Goal: Task Accomplishment & Management: Complete application form

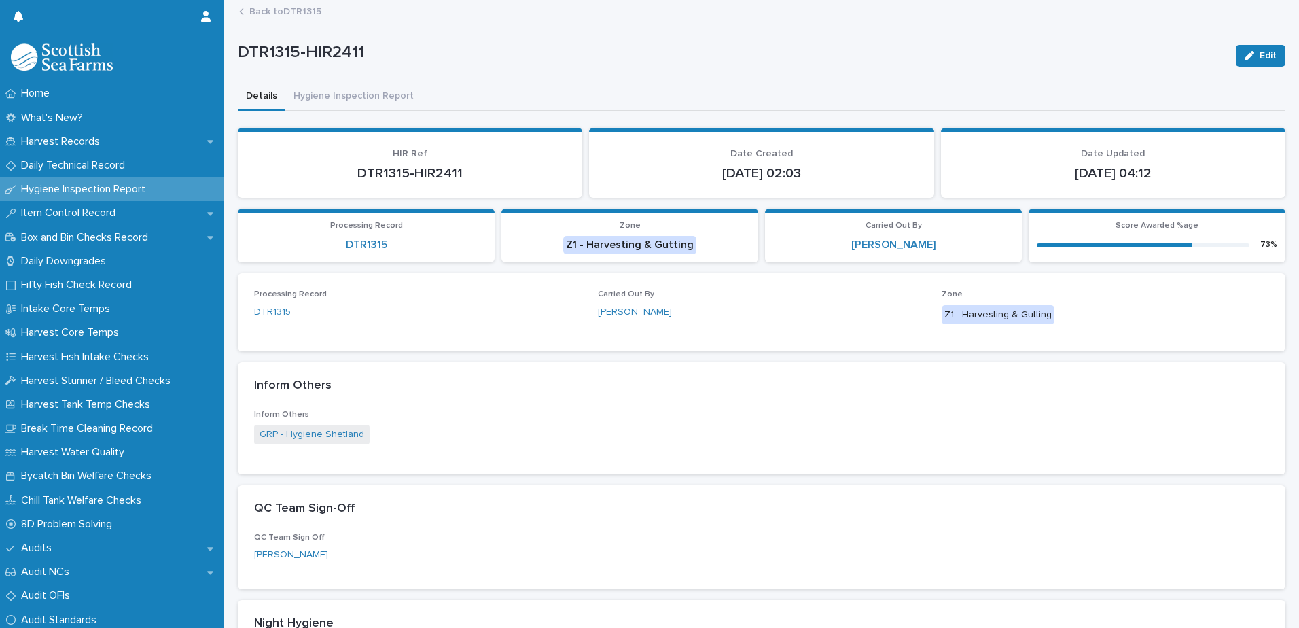
click at [300, 11] on link "Back to DTR1315" at bounding box center [285, 11] width 72 height 16
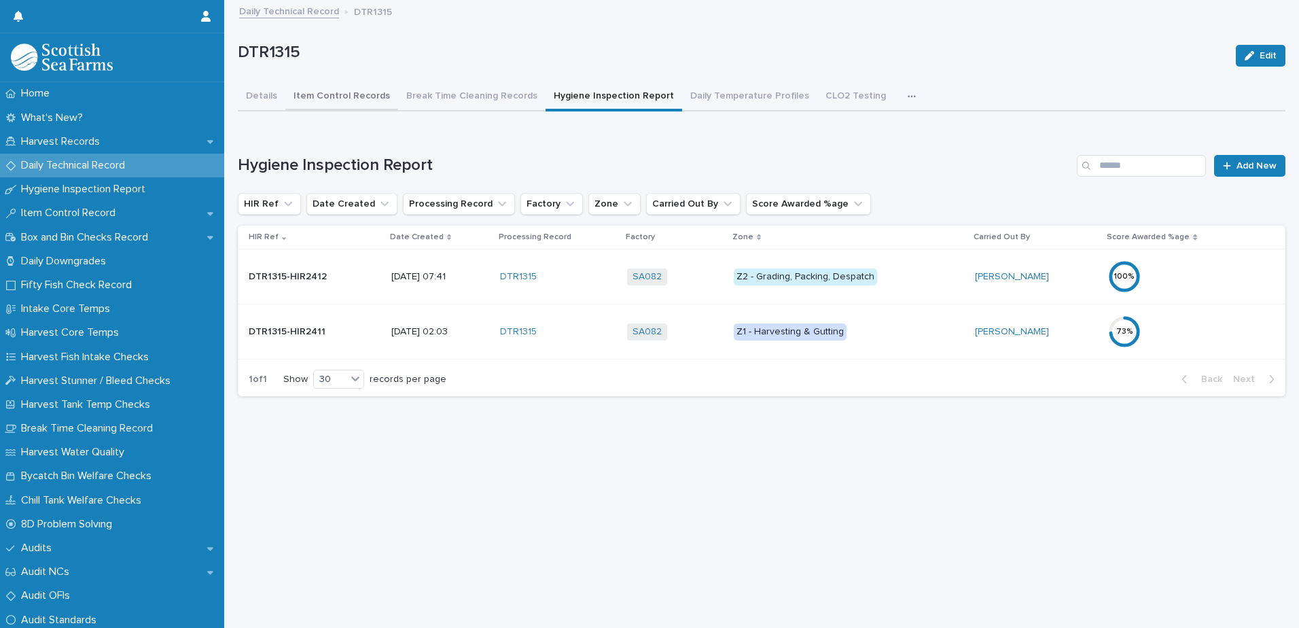
click at [347, 98] on button "Item Control Records" at bounding box center [341, 97] width 113 height 29
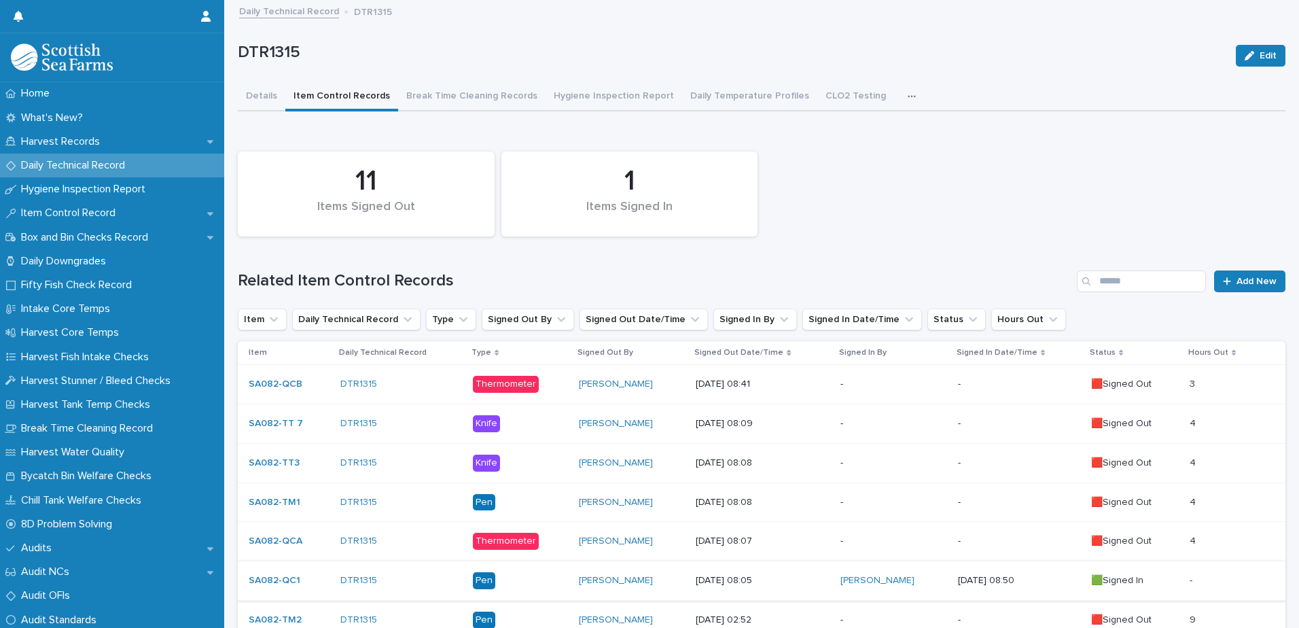
scroll to position [272, 0]
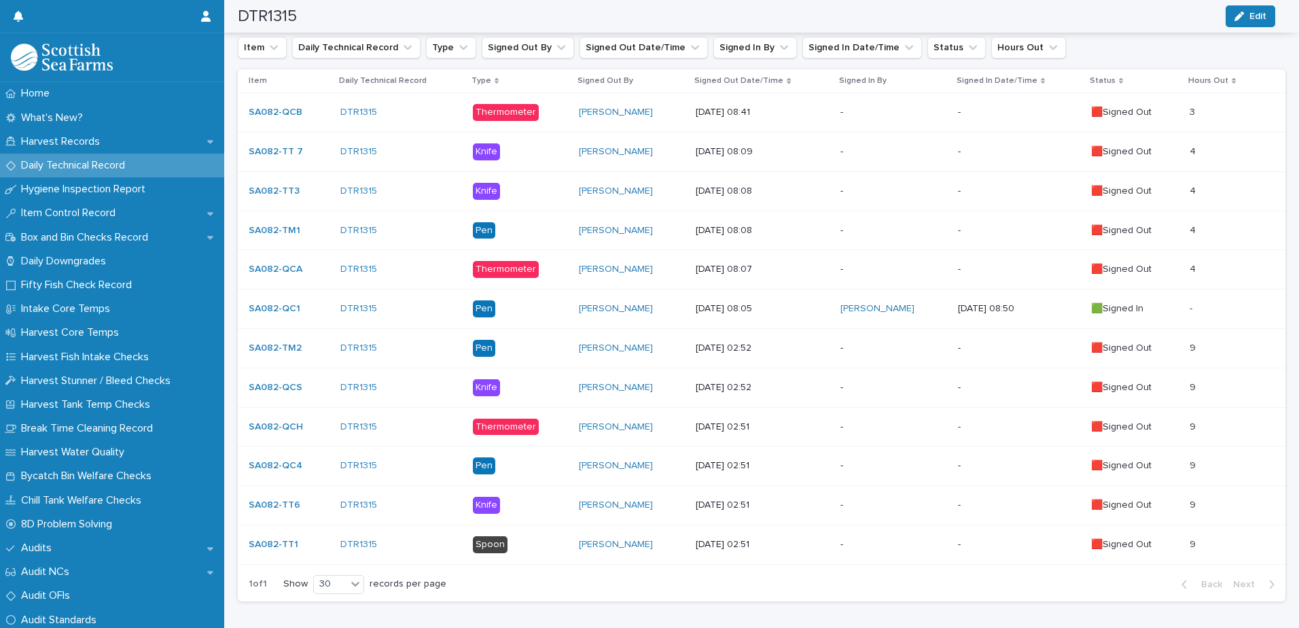
click at [861, 540] on p "-" at bounding box center [894, 545] width 106 height 12
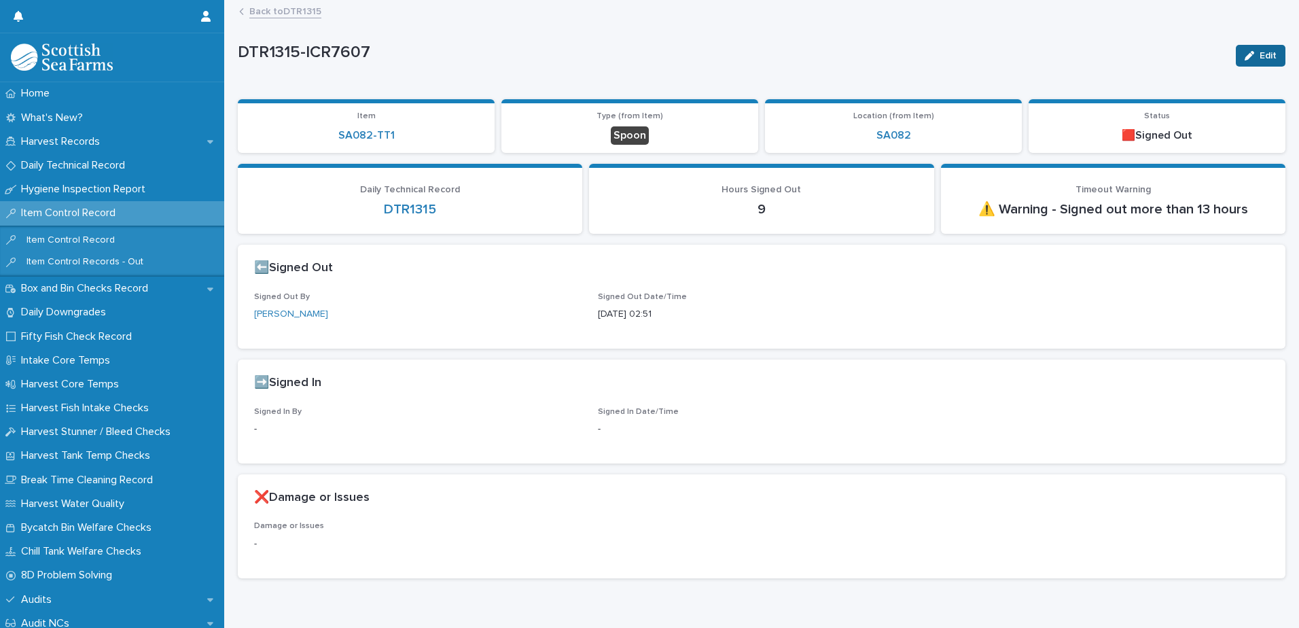
click at [1260, 53] on span "Edit" at bounding box center [1268, 56] width 17 height 10
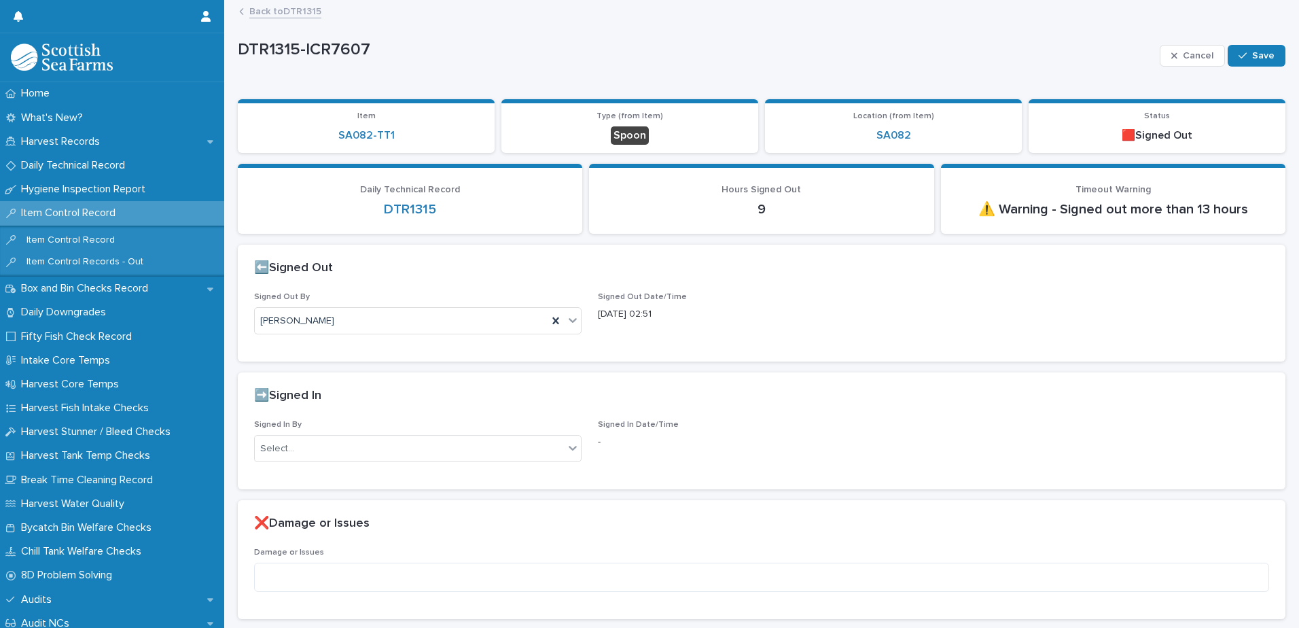
click at [333, 431] on div "Signed In By Select..." at bounding box center [418, 446] width 328 height 53
click at [334, 451] on div "Select..." at bounding box center [409, 449] width 309 height 22
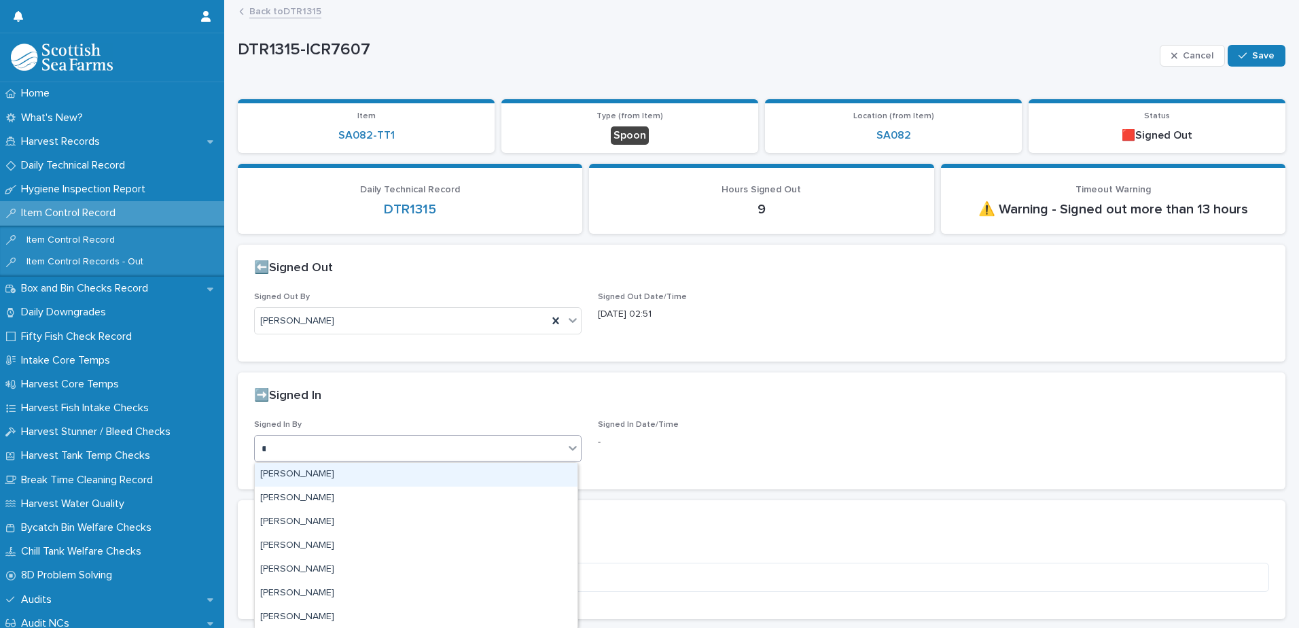
type input "**"
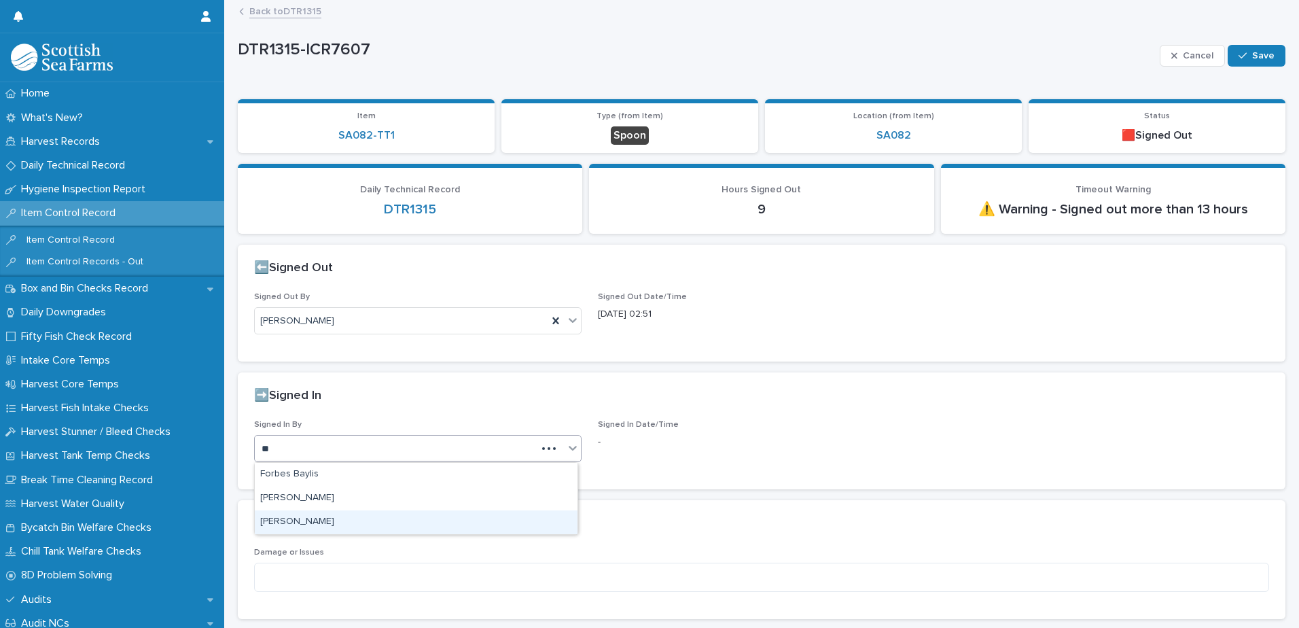
click at [324, 520] on div "[PERSON_NAME]" at bounding box center [416, 522] width 323 height 24
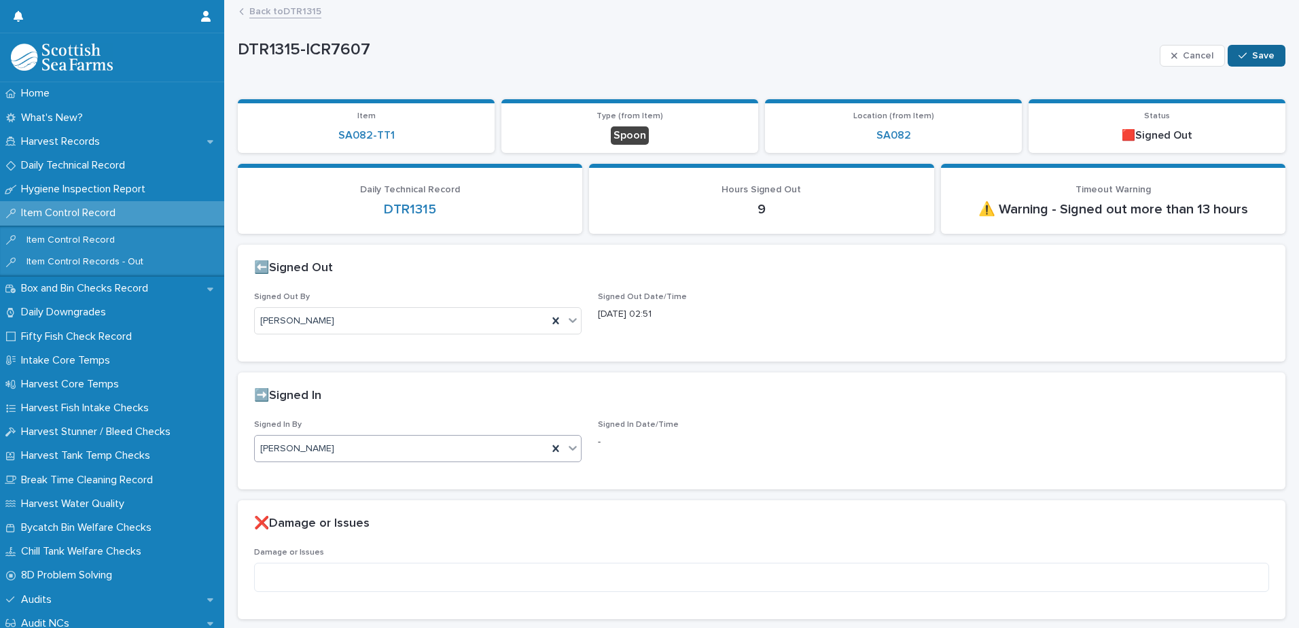
click at [1244, 65] on button "Save" at bounding box center [1257, 56] width 58 height 22
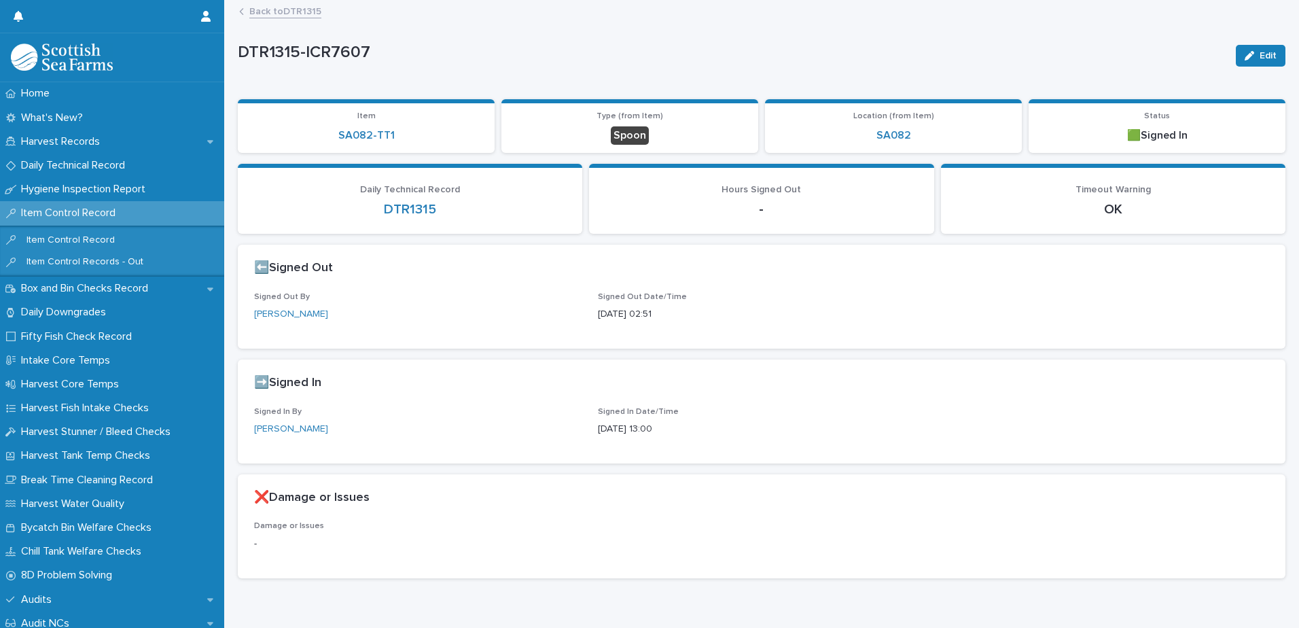
click at [300, 12] on link "Back to DTR1315" at bounding box center [285, 11] width 72 height 16
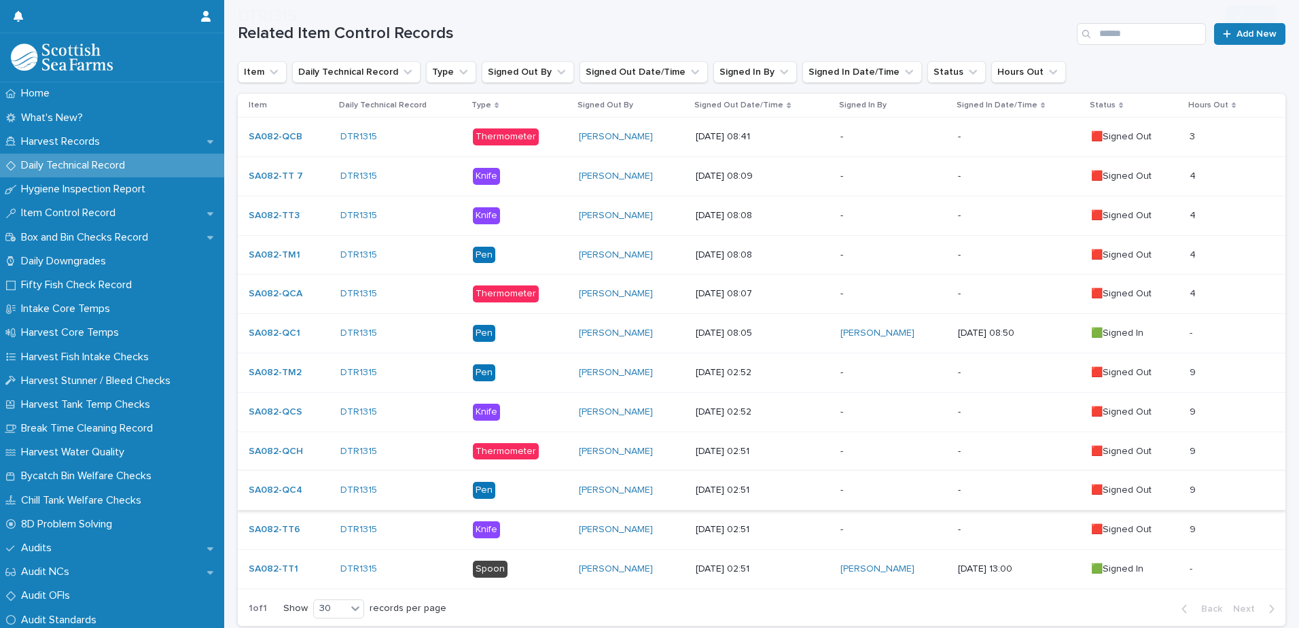
scroll to position [334, 0]
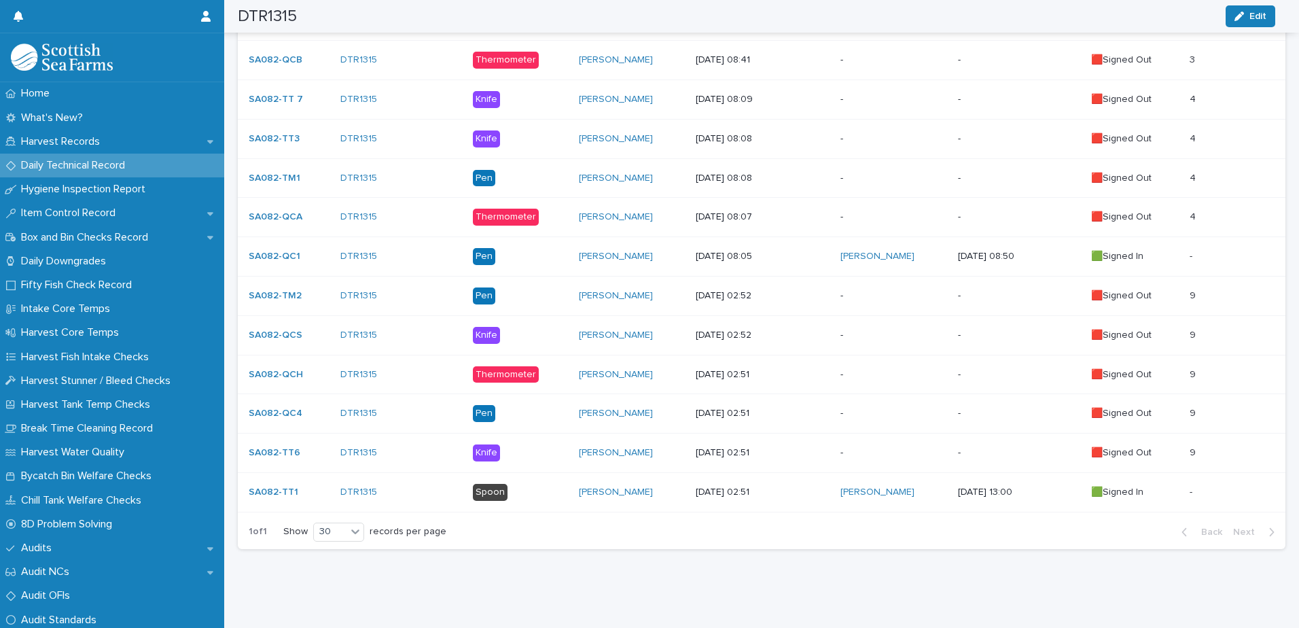
click at [875, 447] on p "-" at bounding box center [894, 453] width 106 height 12
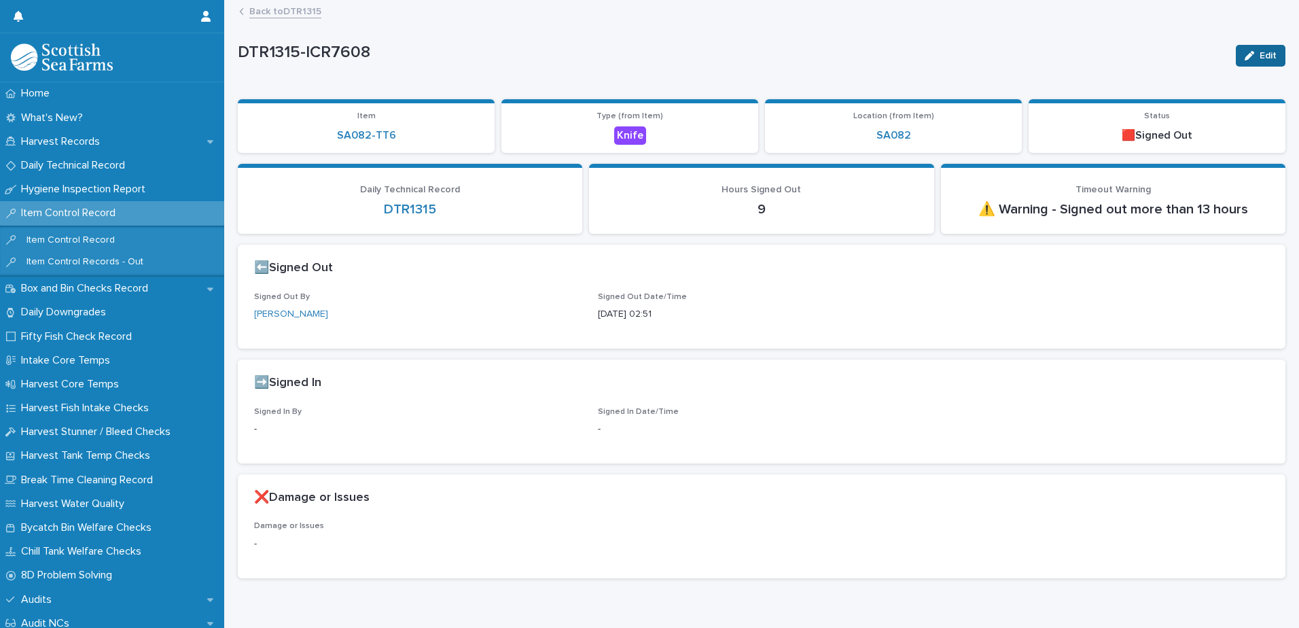
click at [1245, 55] on icon "button" at bounding box center [1250, 56] width 10 height 10
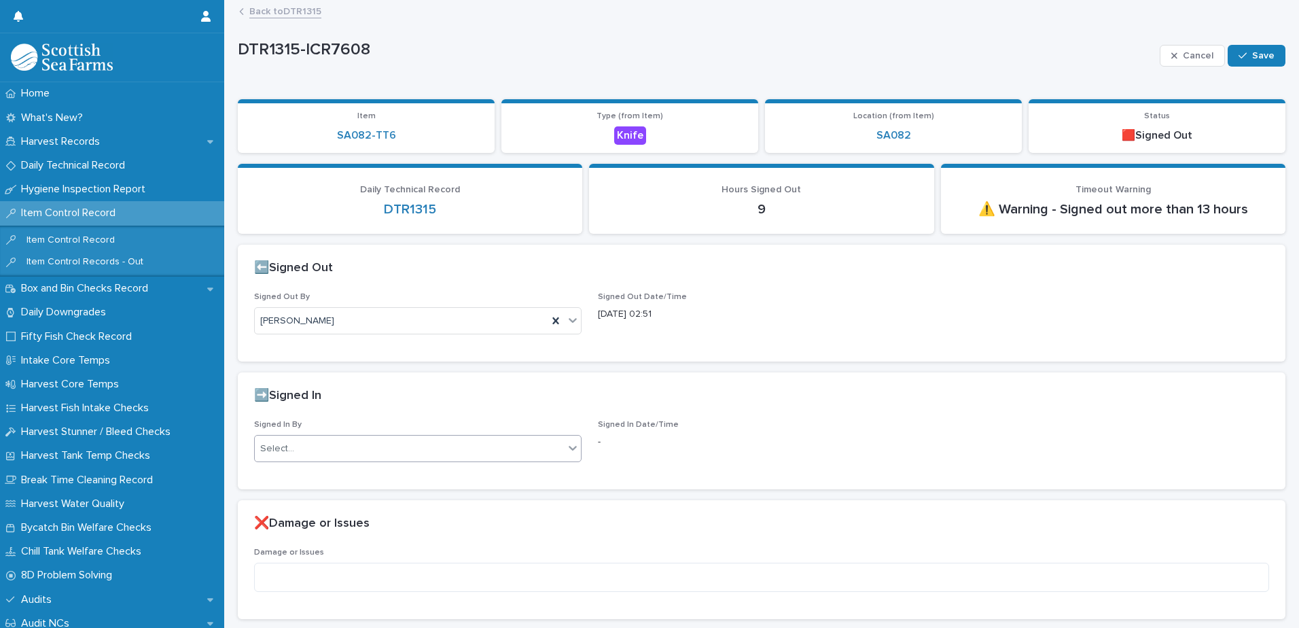
click at [434, 439] on div "Select..." at bounding box center [409, 449] width 309 height 22
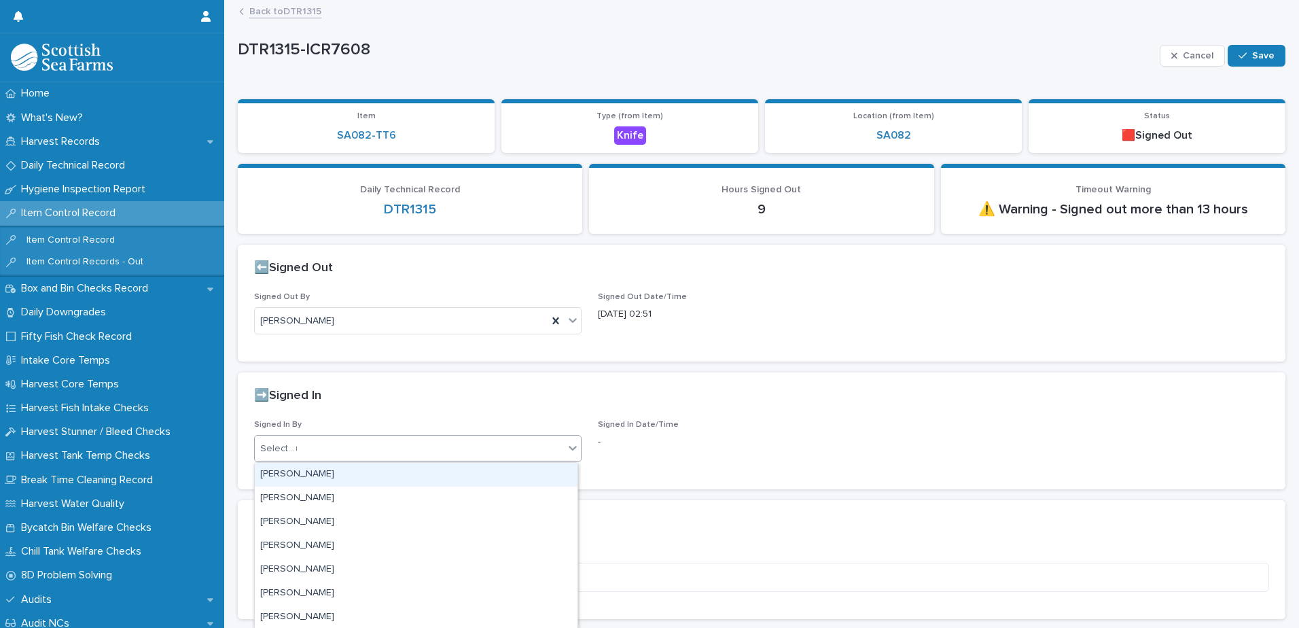
type input "**"
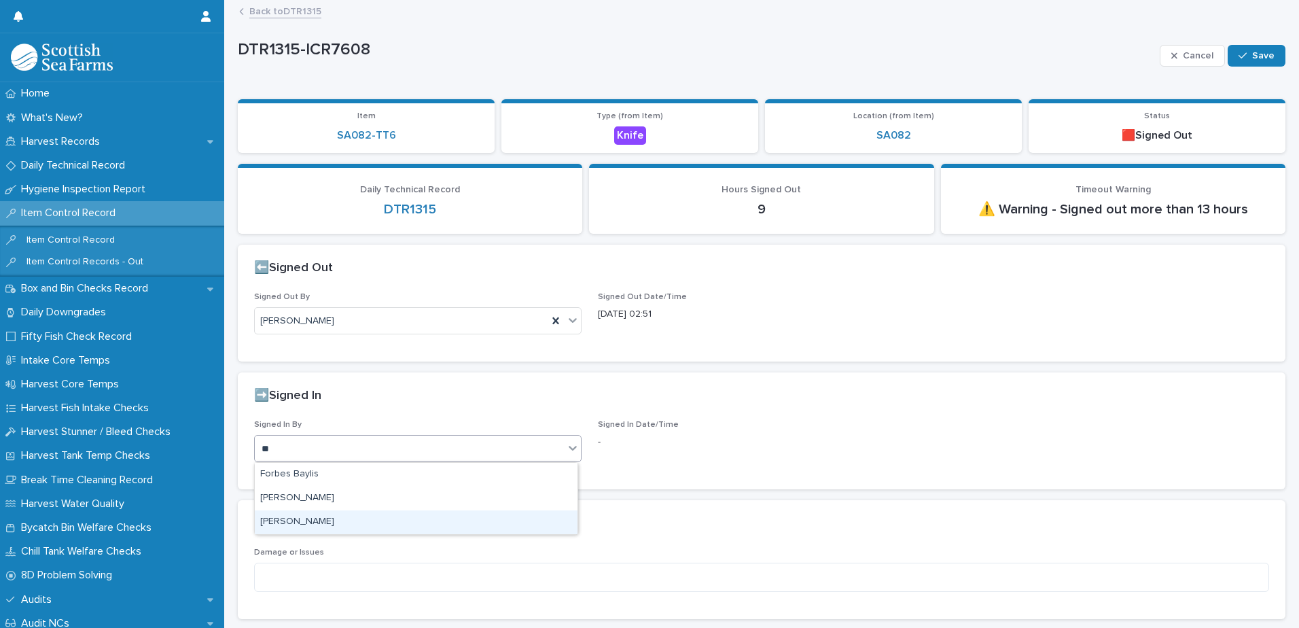
click at [339, 523] on div "[PERSON_NAME]" at bounding box center [416, 522] width 323 height 24
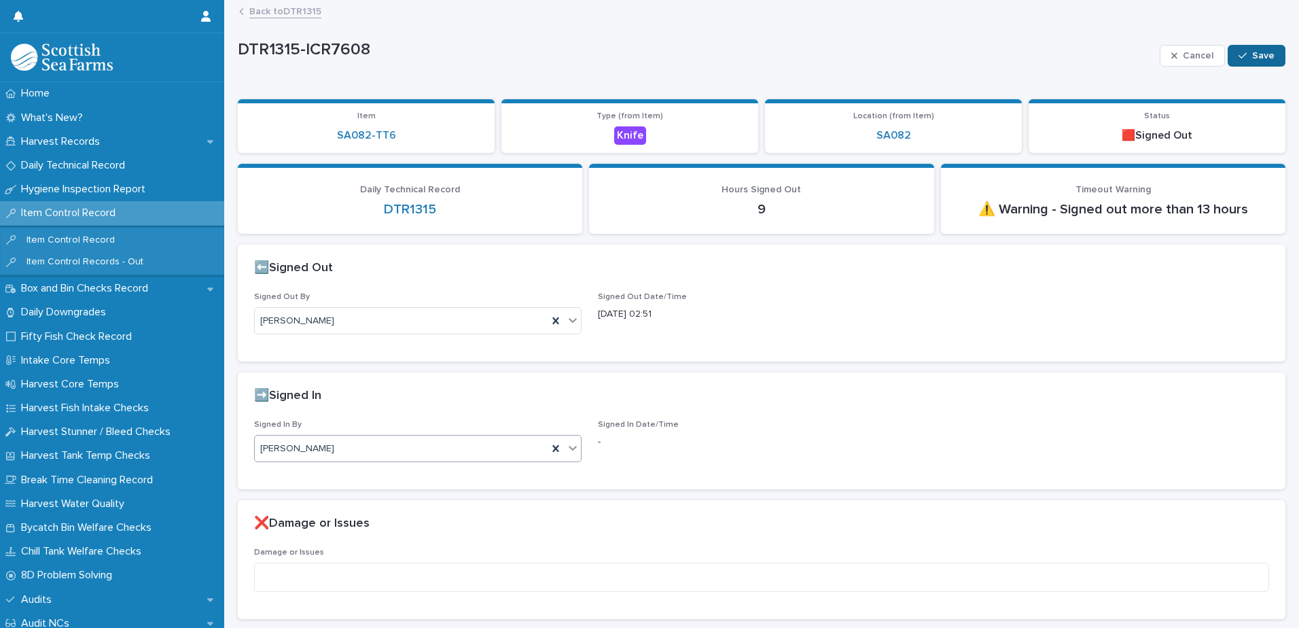
click at [1252, 56] on span "Save" at bounding box center [1263, 56] width 22 height 10
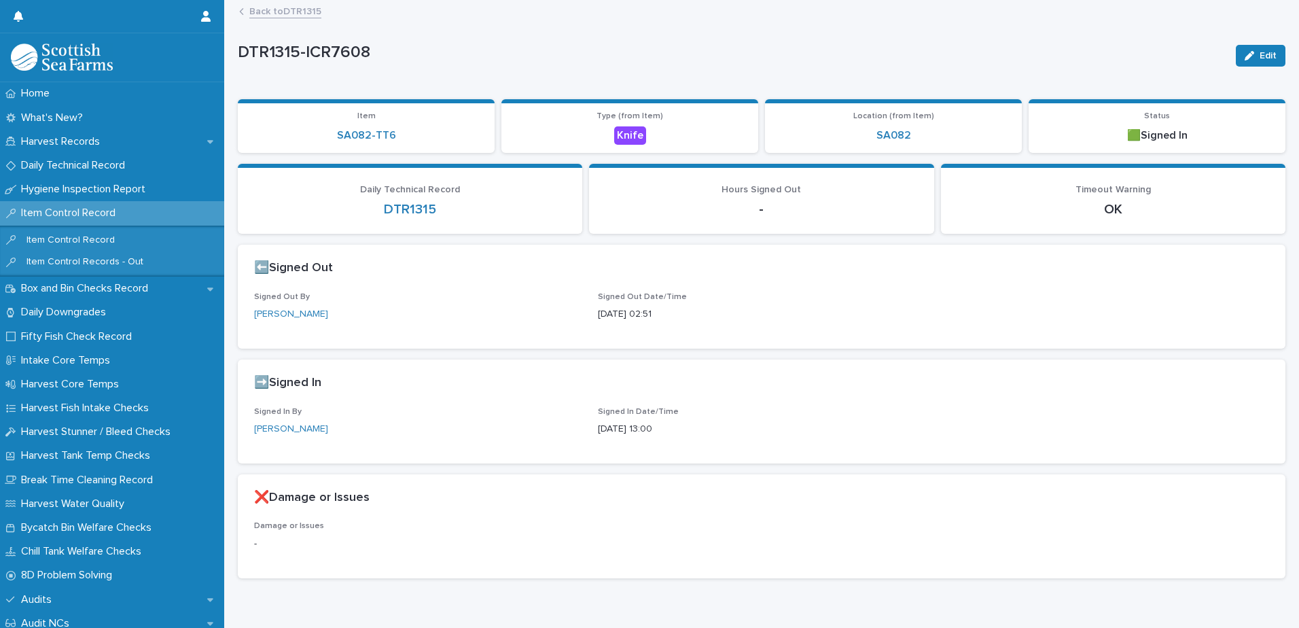
click at [277, 12] on link "Back to DTR1315" at bounding box center [285, 11] width 72 height 16
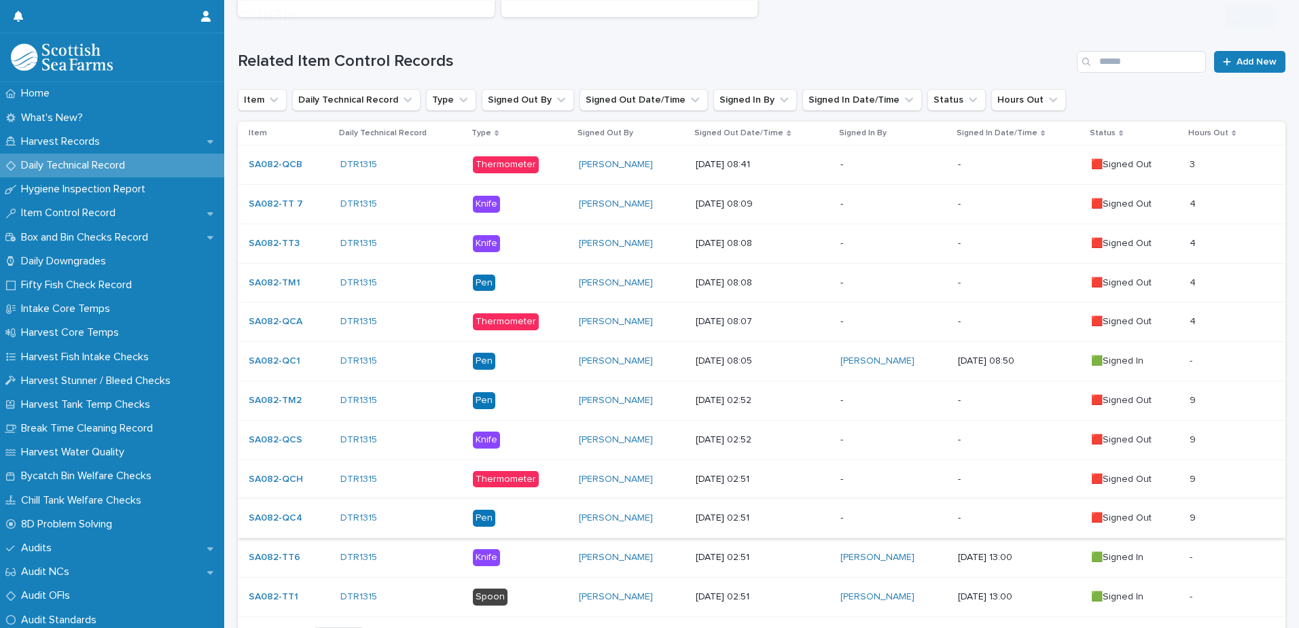
scroll to position [334, 0]
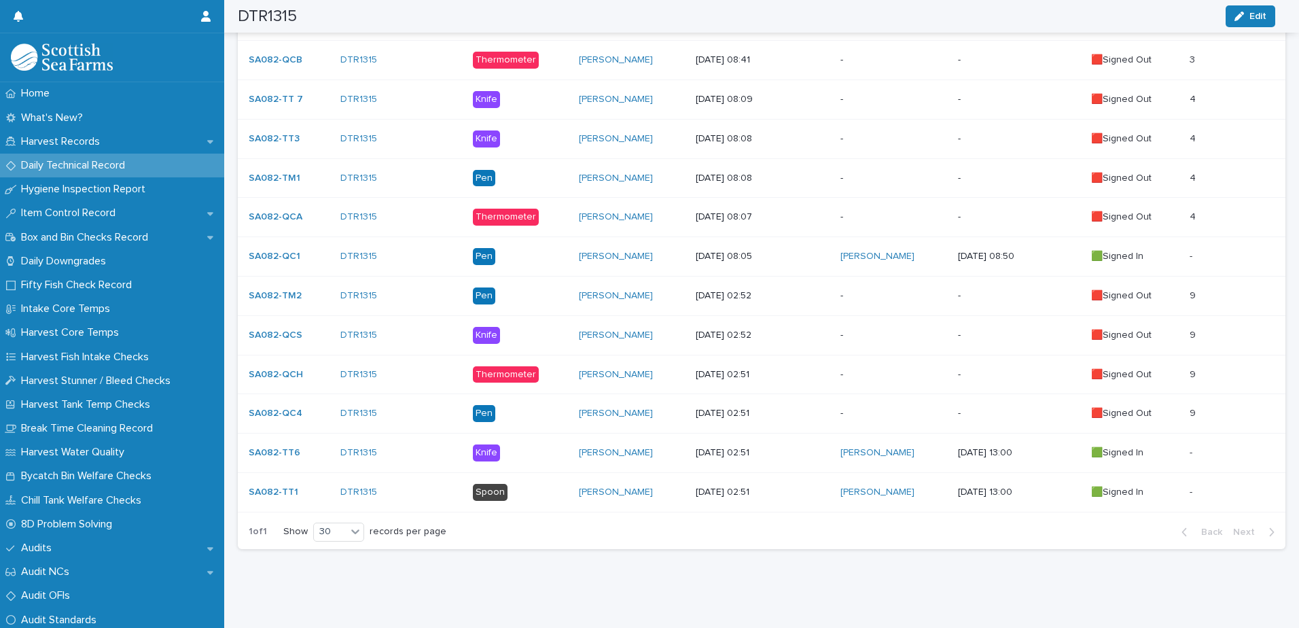
click at [877, 408] on p "-" at bounding box center [894, 414] width 106 height 12
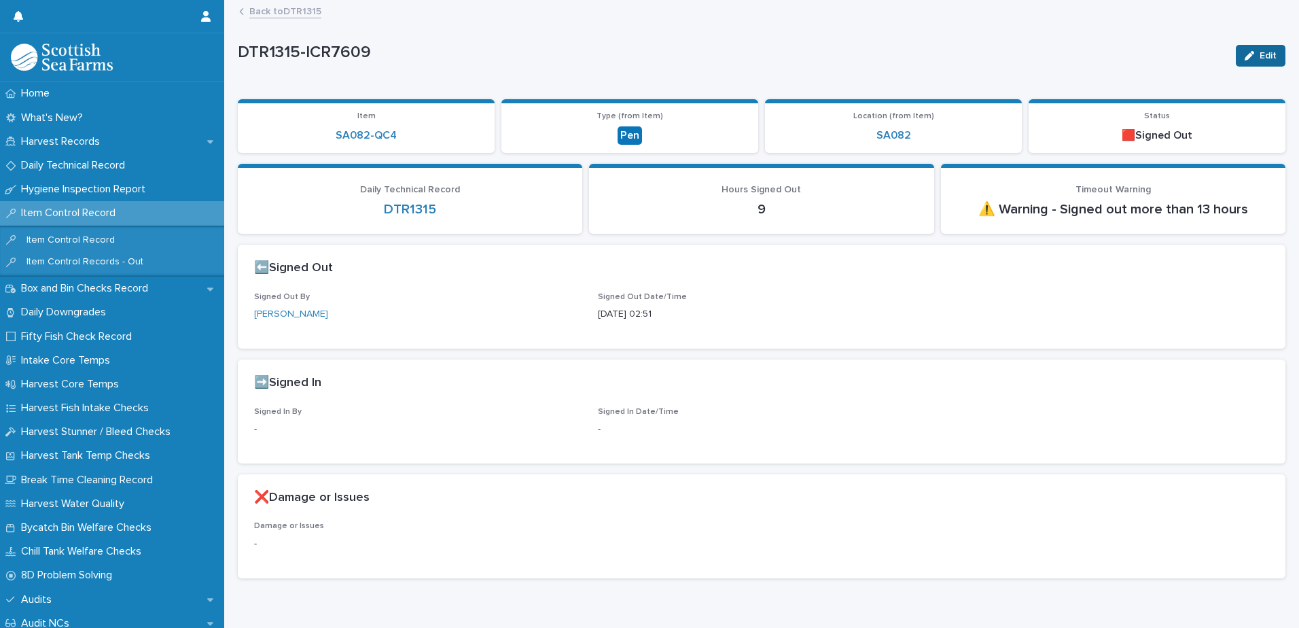
click at [1245, 56] on icon "button" at bounding box center [1250, 56] width 10 height 10
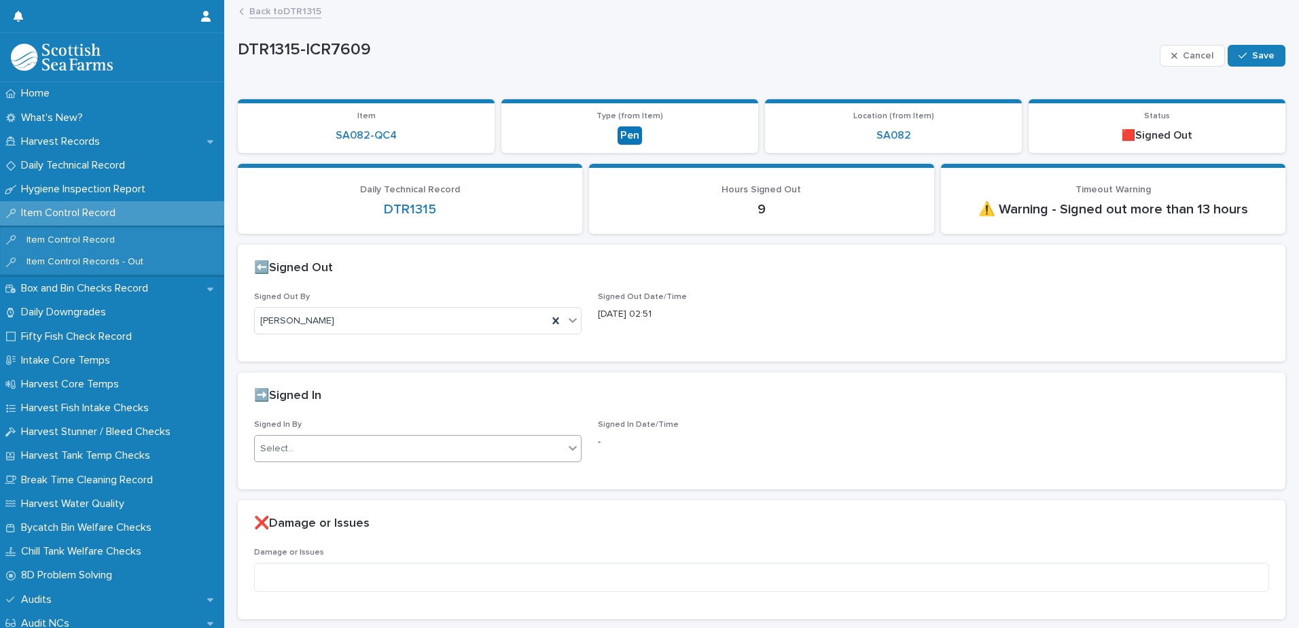
click at [385, 446] on div "Select..." at bounding box center [409, 449] width 309 height 22
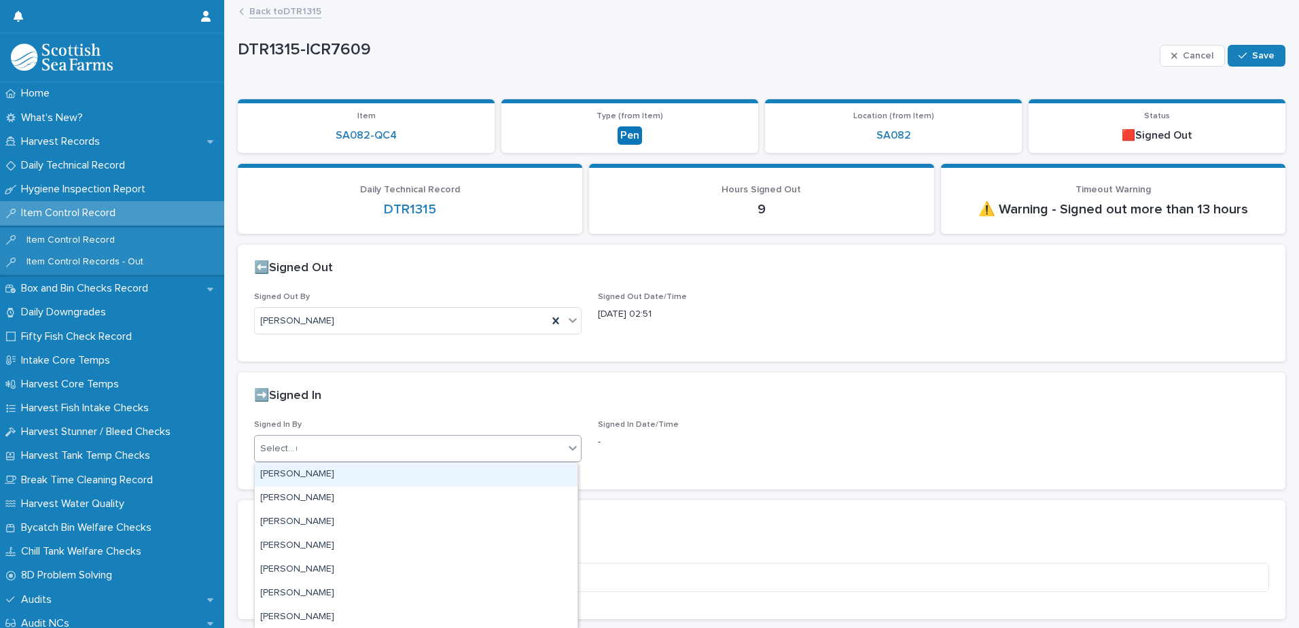
type input "**"
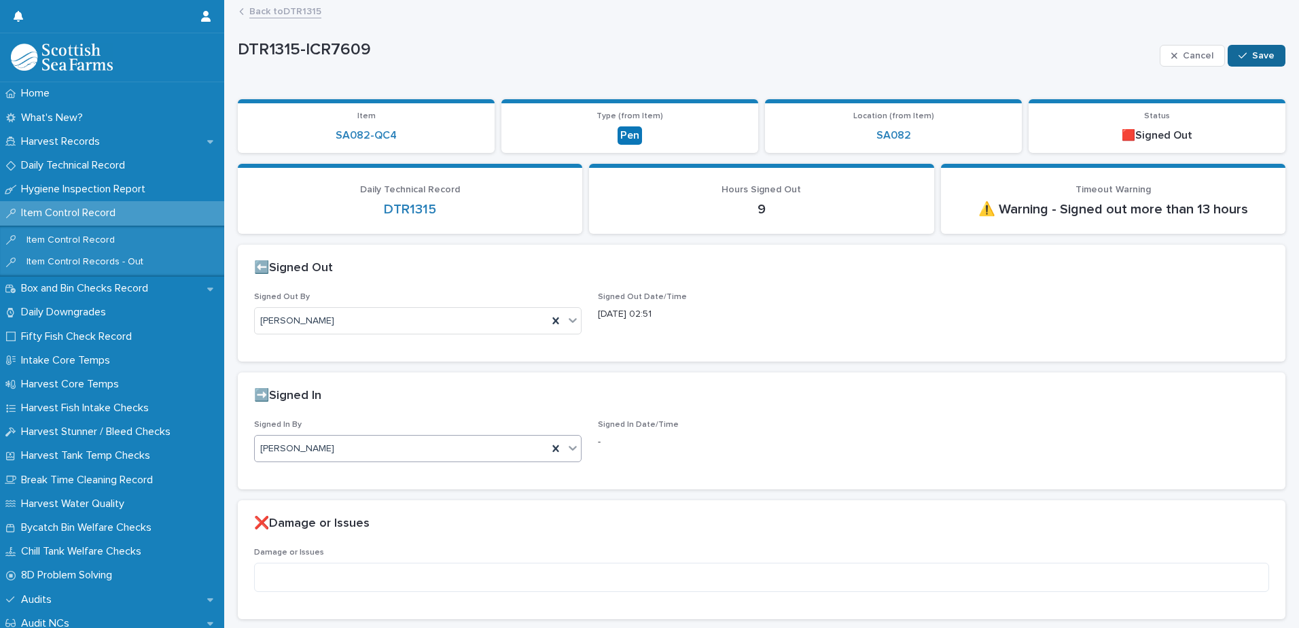
click at [1252, 57] on span "Save" at bounding box center [1263, 56] width 22 height 10
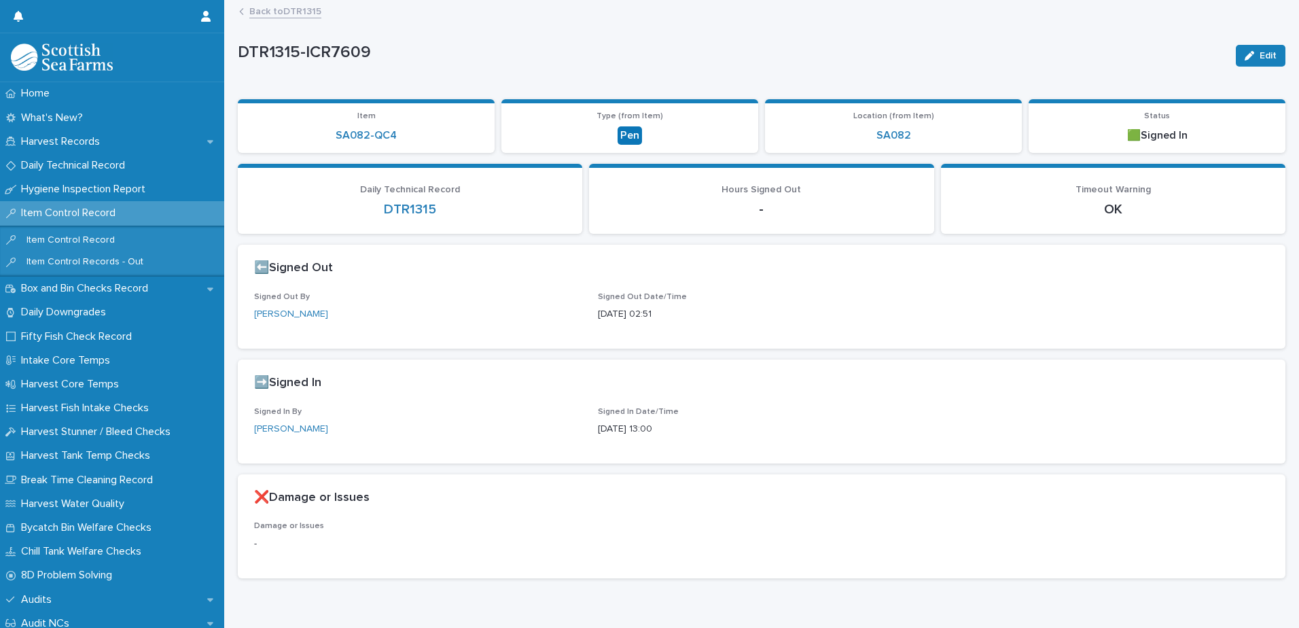
click at [303, 9] on link "Back to DTR1315" at bounding box center [285, 11] width 72 height 16
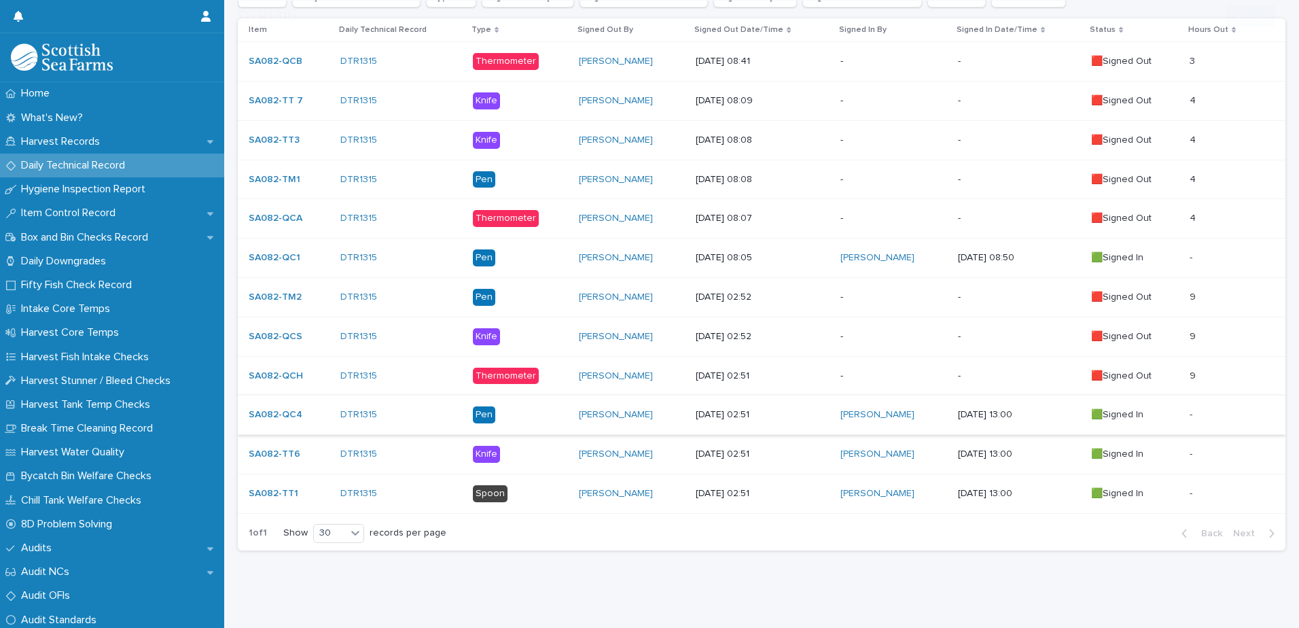
scroll to position [334, 0]
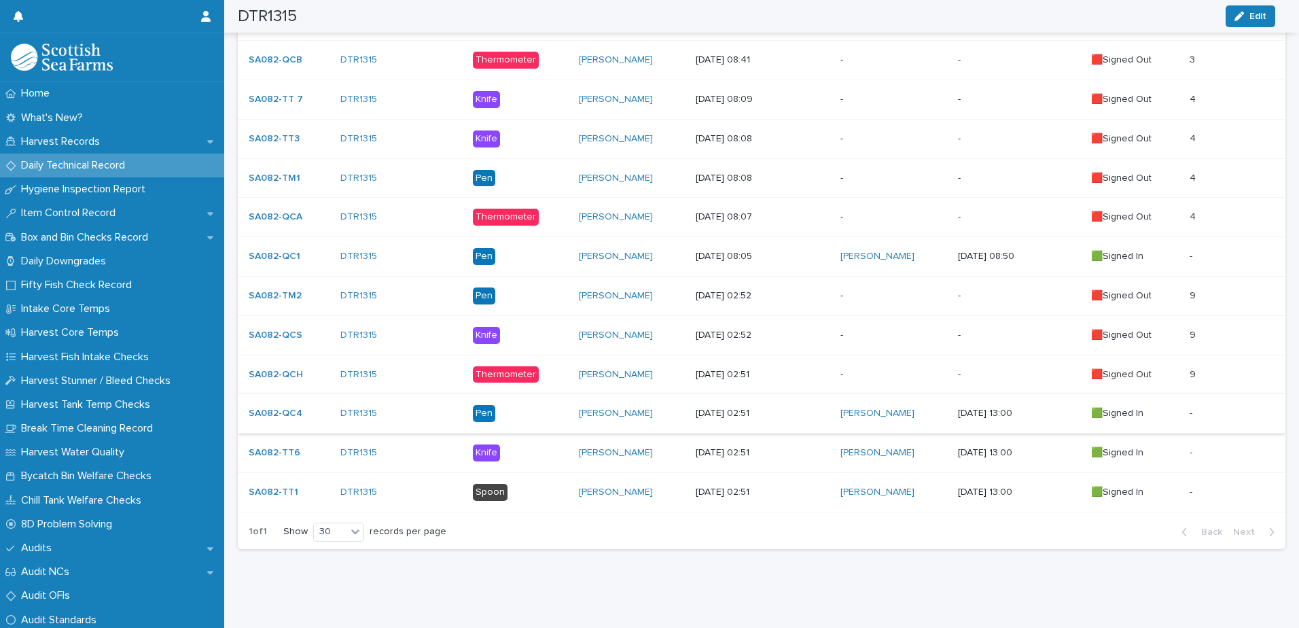
click at [877, 369] on p "-" at bounding box center [894, 375] width 106 height 12
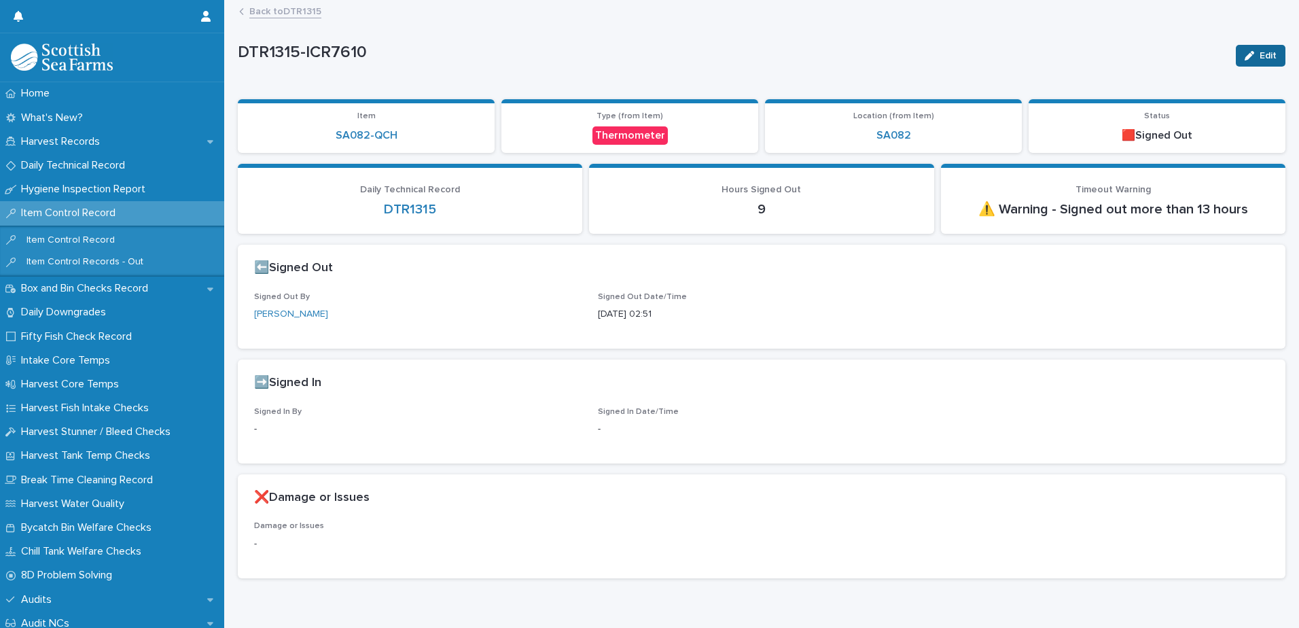
click at [1245, 52] on icon "button" at bounding box center [1250, 56] width 10 height 10
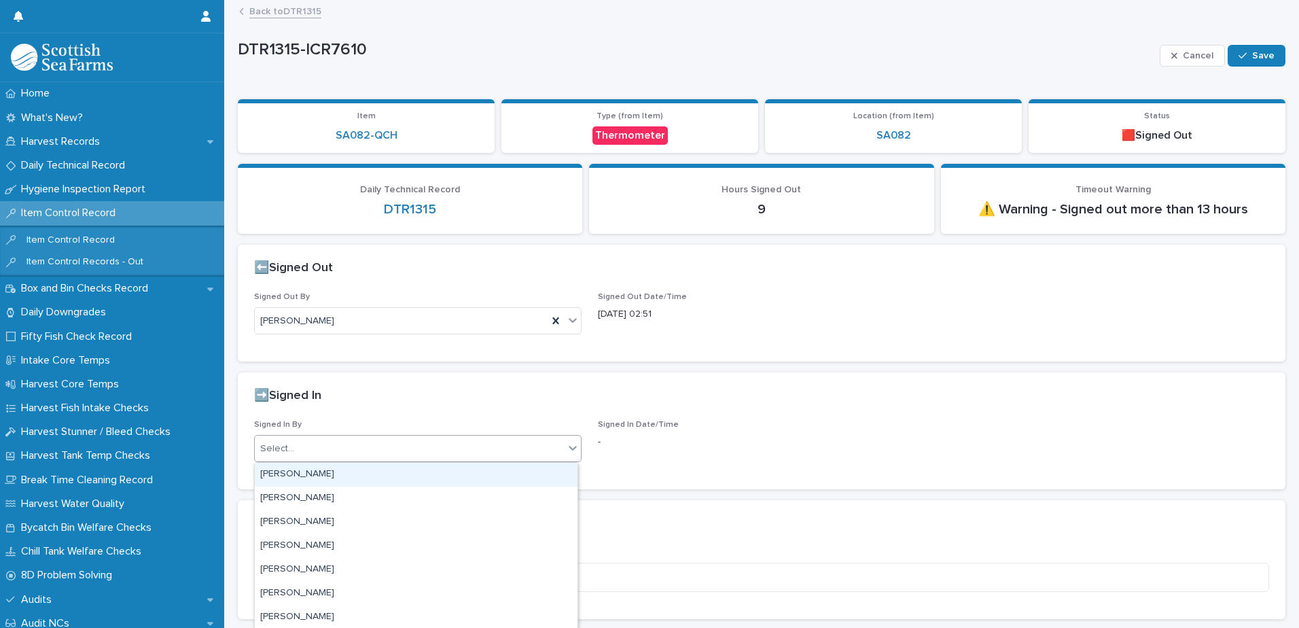
click at [423, 457] on div "Select..." at bounding box center [409, 449] width 309 height 22
type input "**"
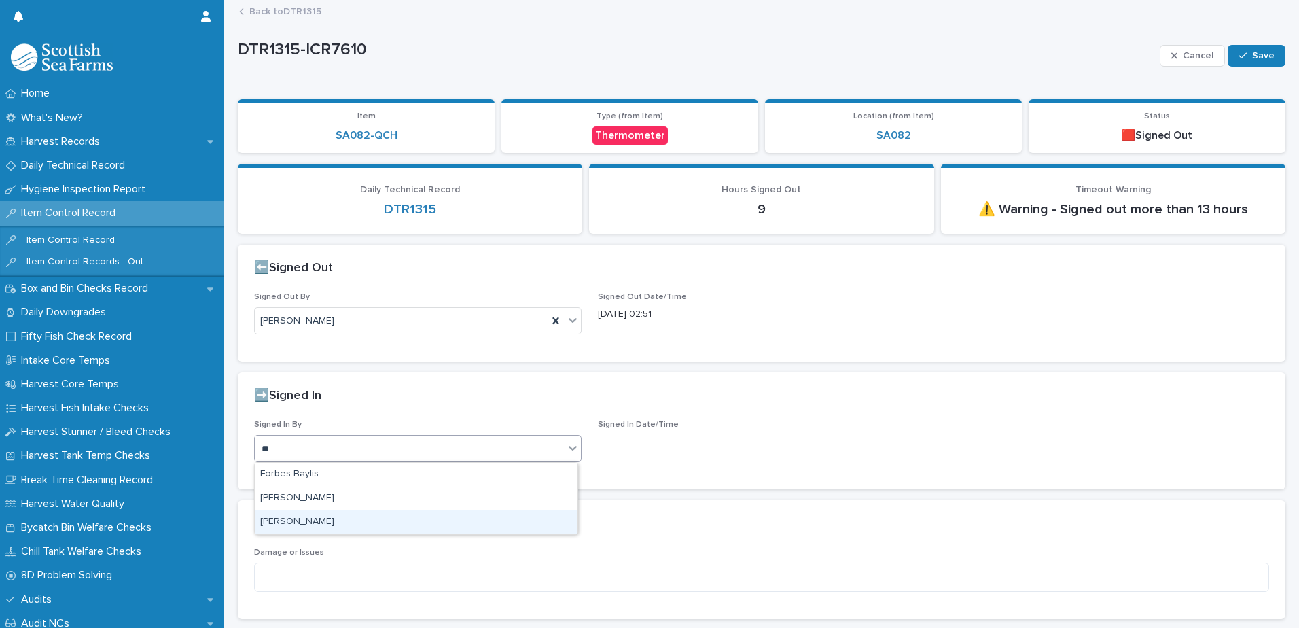
click at [323, 520] on div "[PERSON_NAME]" at bounding box center [416, 522] width 323 height 24
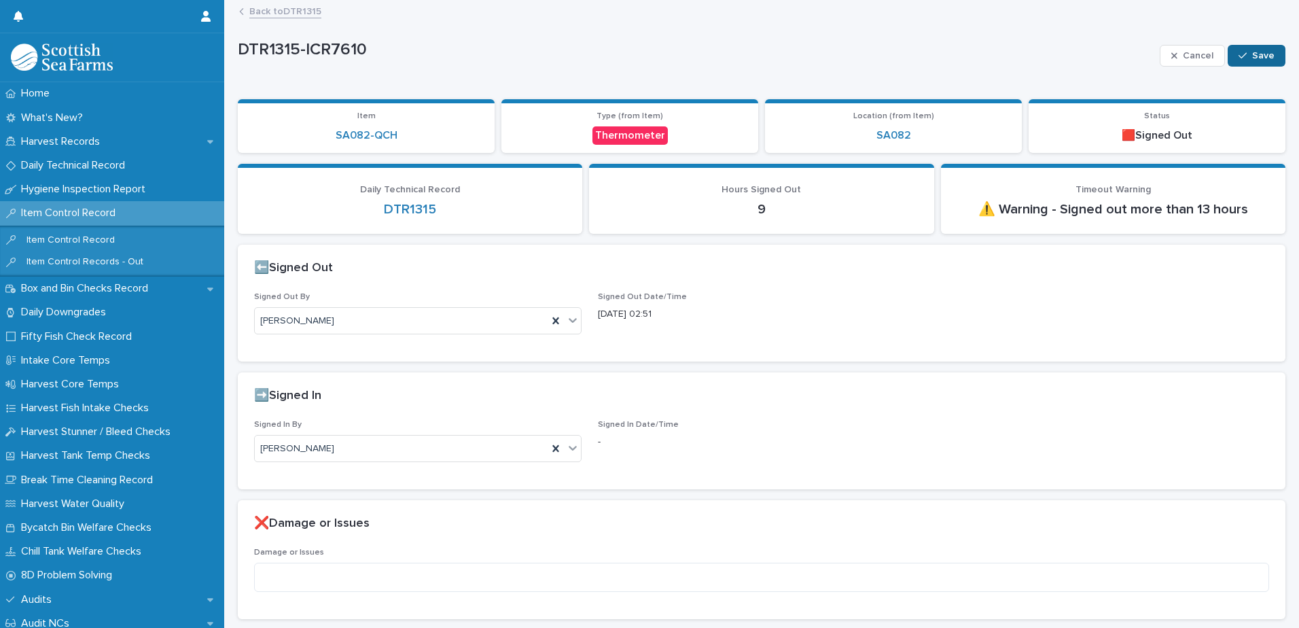
click at [1252, 55] on span "Save" at bounding box center [1263, 56] width 22 height 10
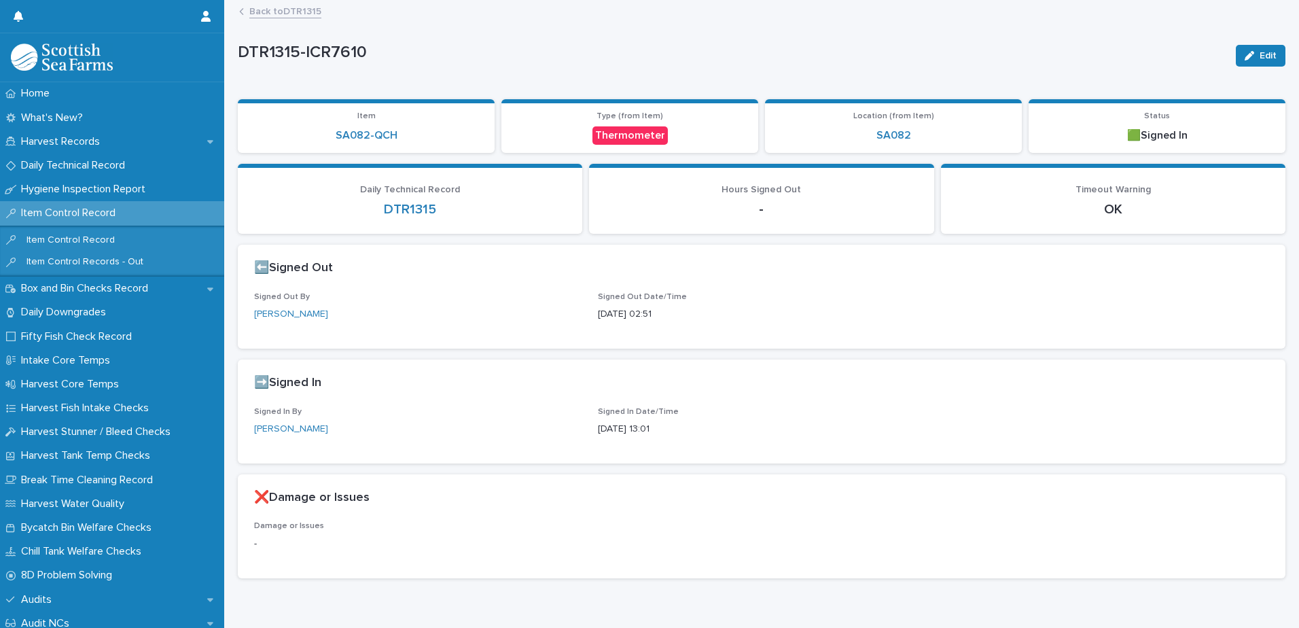
click at [300, 11] on link "Back to DTR1315" at bounding box center [285, 11] width 72 height 16
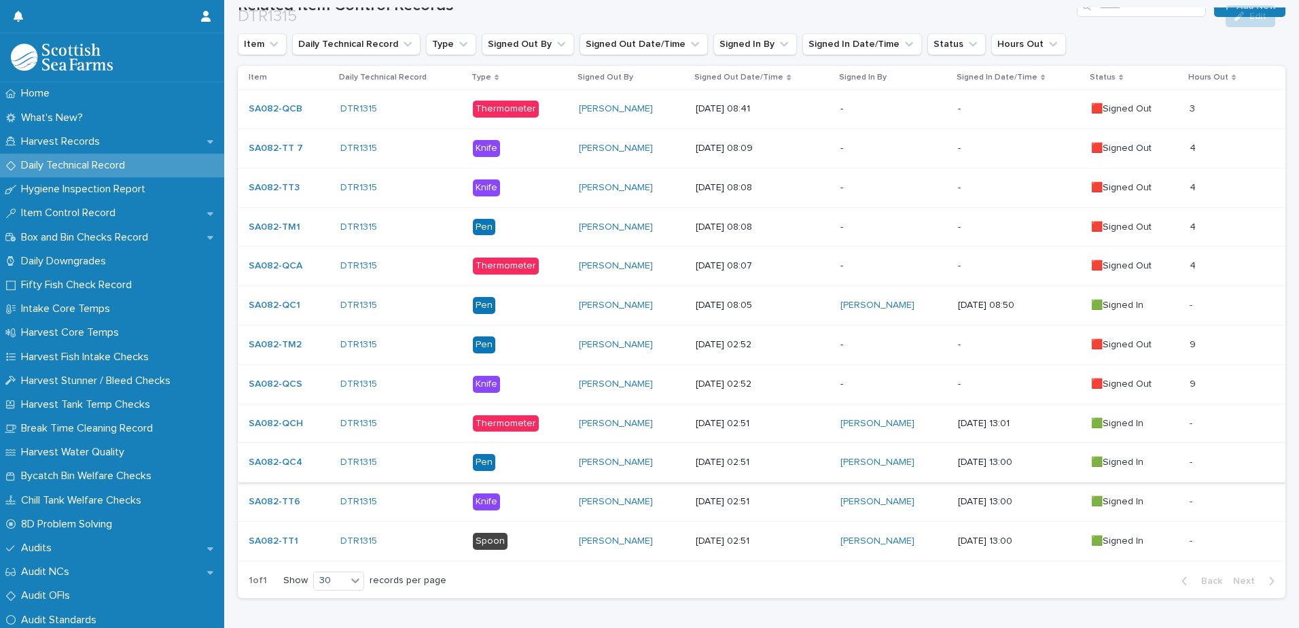
scroll to position [334, 0]
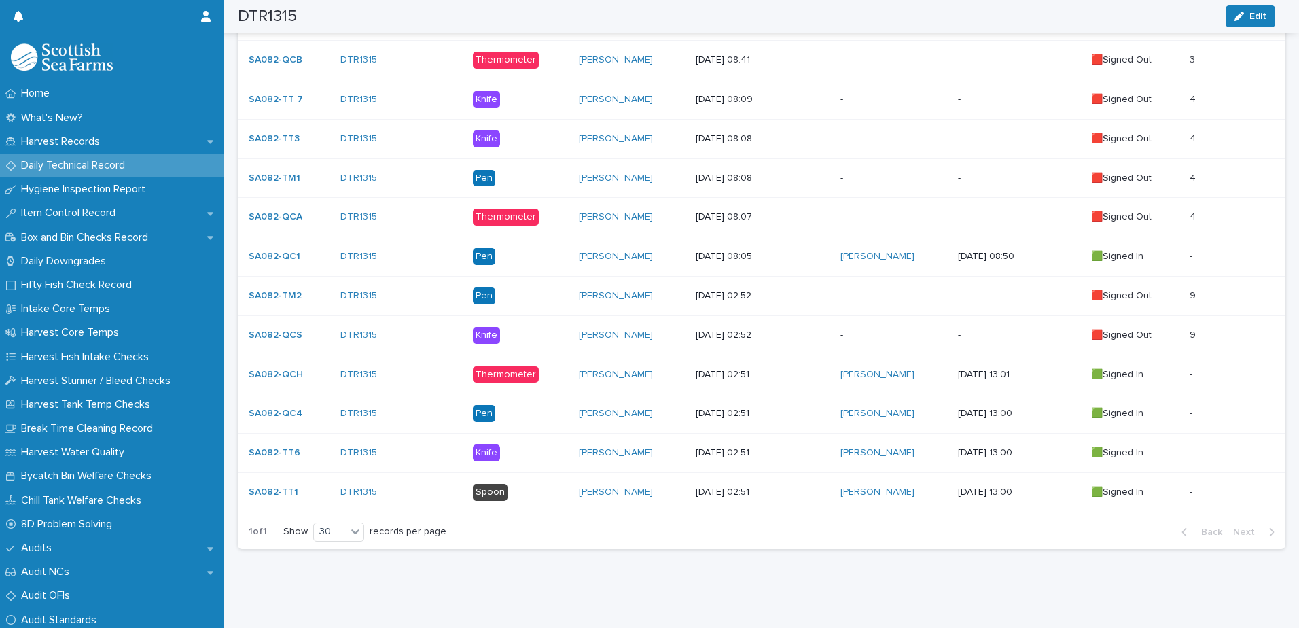
click at [906, 330] on p "-" at bounding box center [894, 336] width 106 height 12
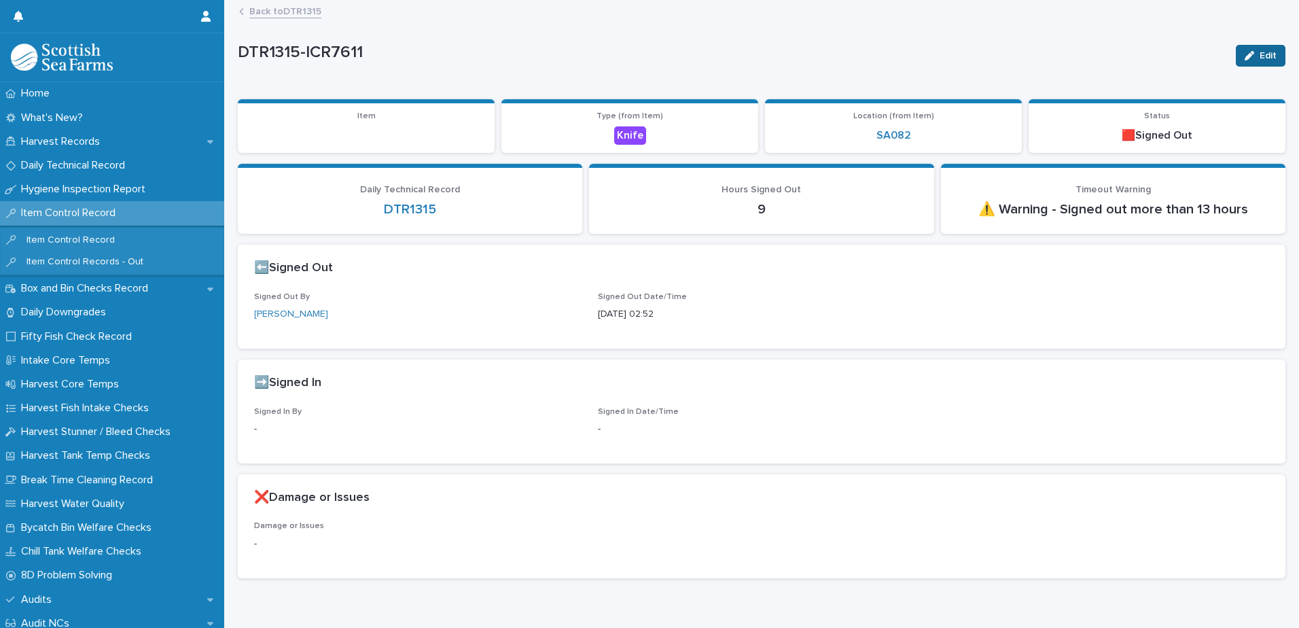
click at [1261, 55] on span "Edit" at bounding box center [1268, 56] width 17 height 10
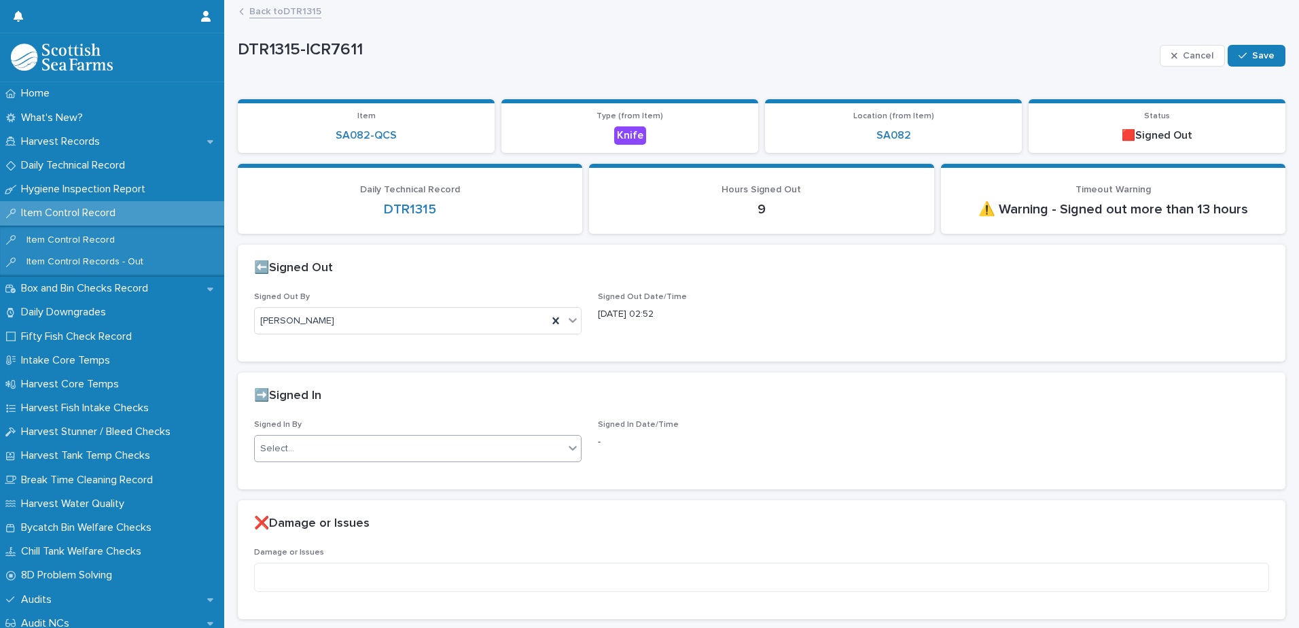
click at [389, 440] on div "Select..." at bounding box center [409, 449] width 309 height 22
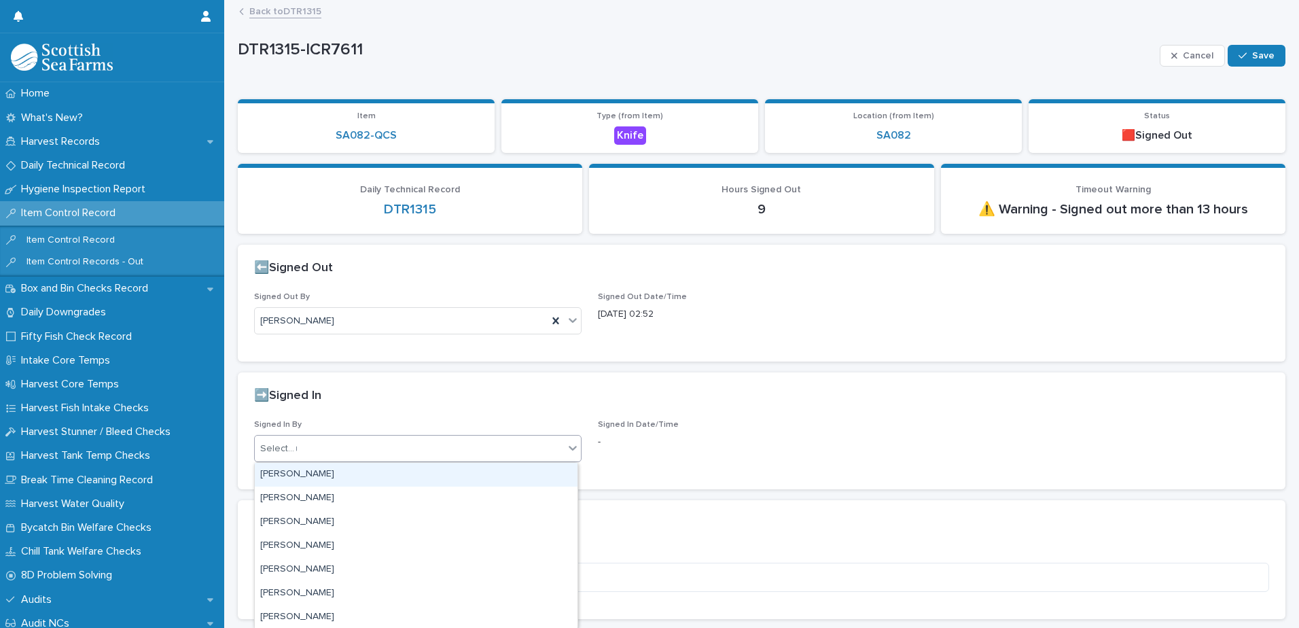
type input "**"
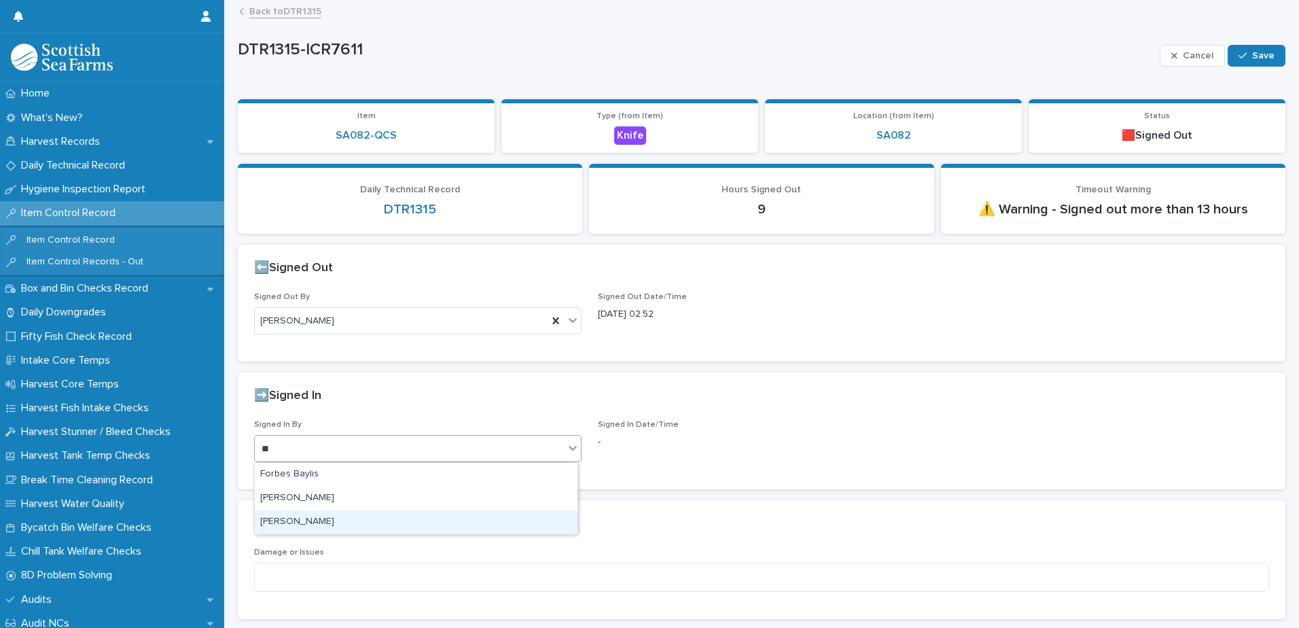
click at [330, 522] on div "[PERSON_NAME]" at bounding box center [416, 522] width 323 height 24
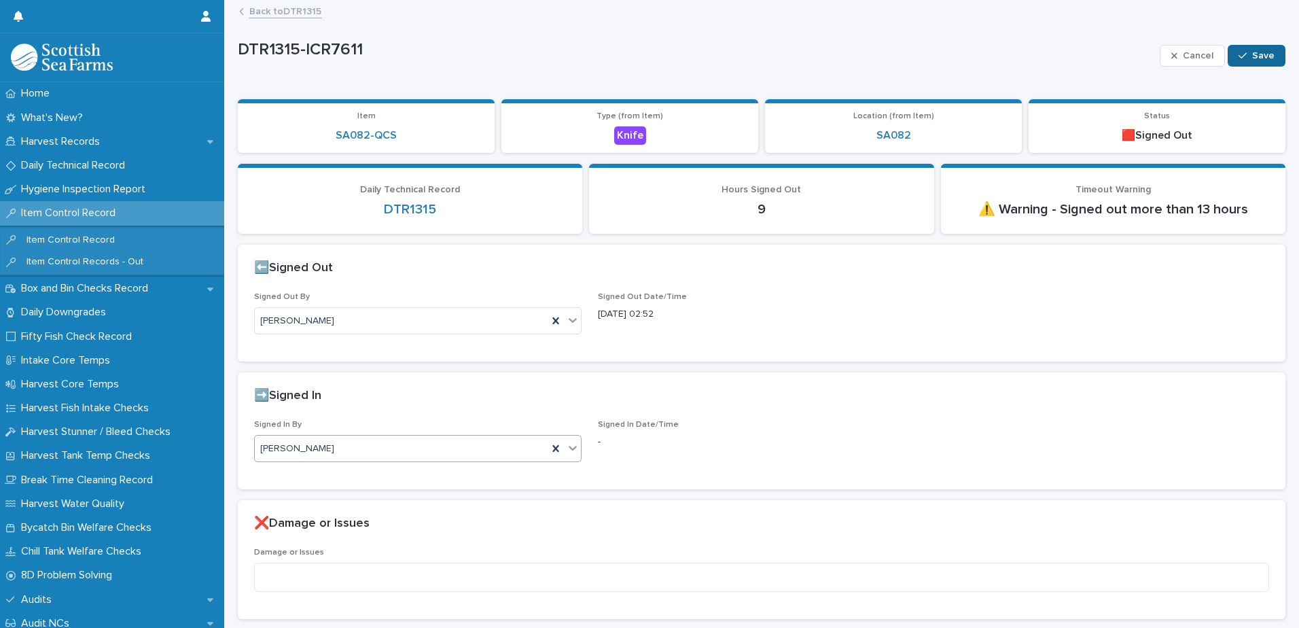
click at [1252, 56] on span "Save" at bounding box center [1263, 56] width 22 height 10
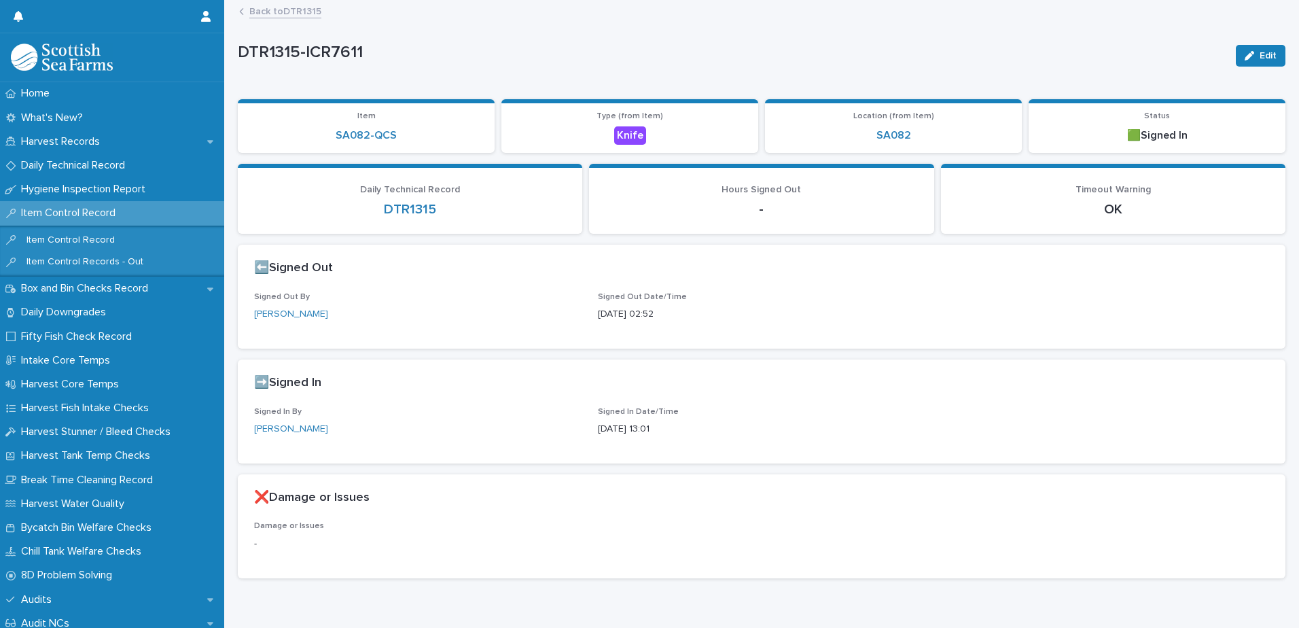
click at [283, 11] on link "Back to DTR1315" at bounding box center [285, 11] width 72 height 16
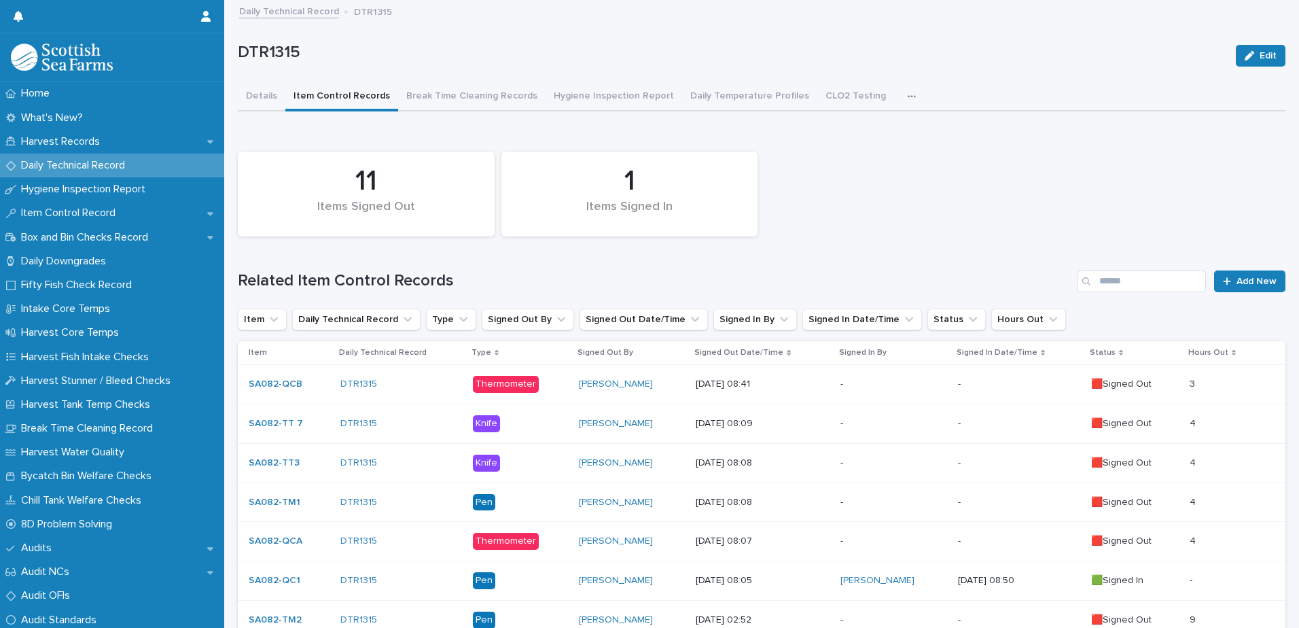
scroll to position [204, 0]
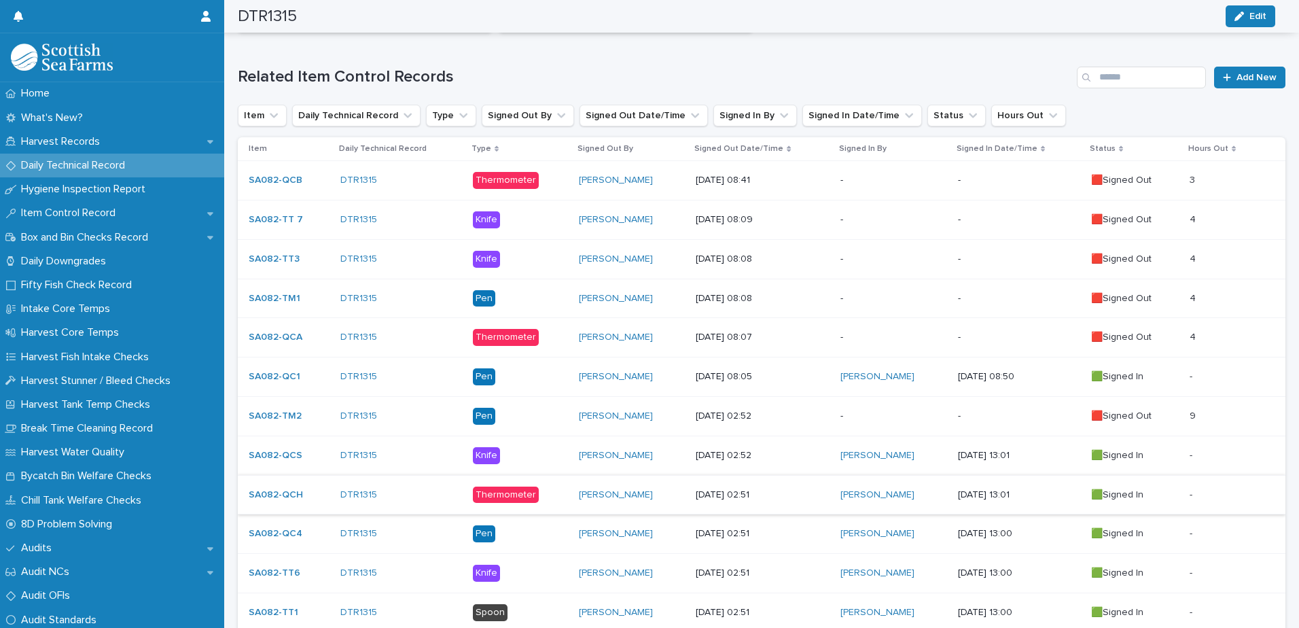
click at [880, 417] on p "-" at bounding box center [894, 416] width 106 height 12
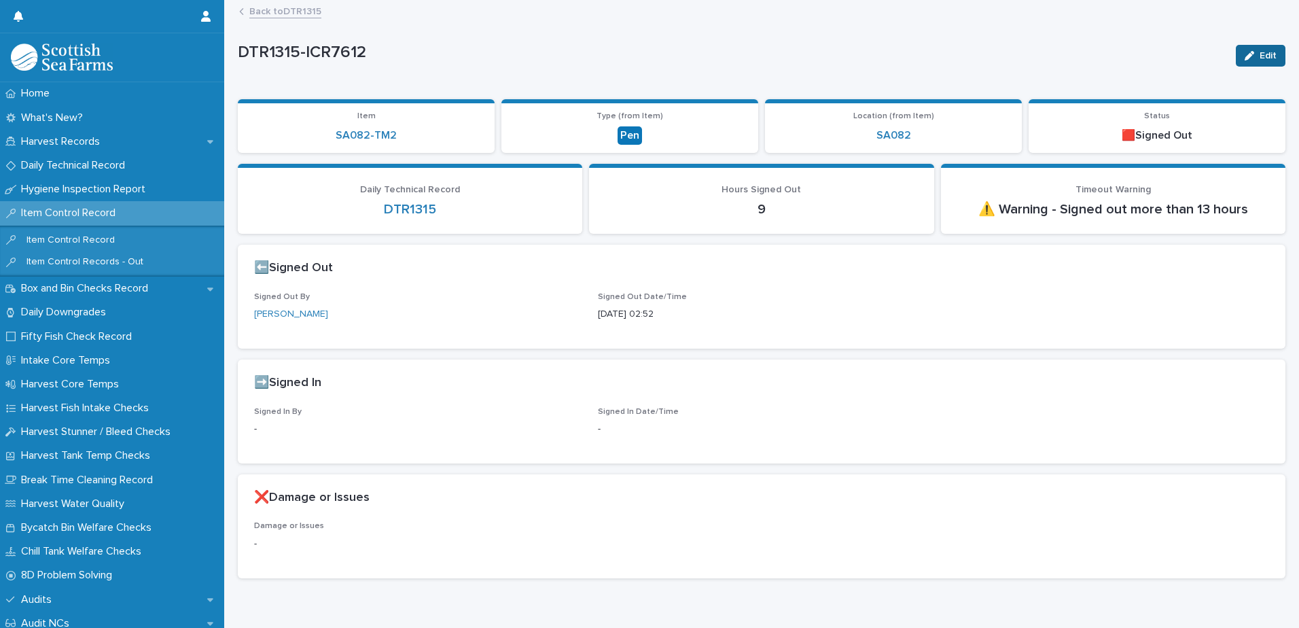
click at [1260, 58] on span "Edit" at bounding box center [1268, 56] width 17 height 10
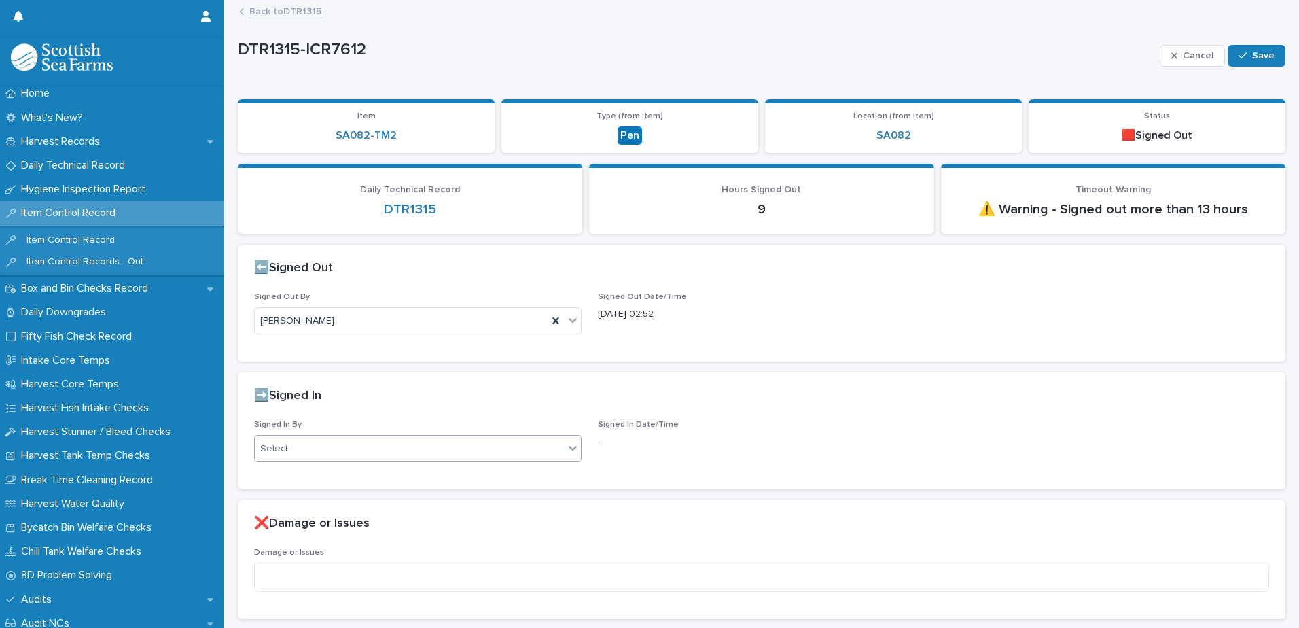
click at [365, 454] on div "Select..." at bounding box center [409, 449] width 309 height 22
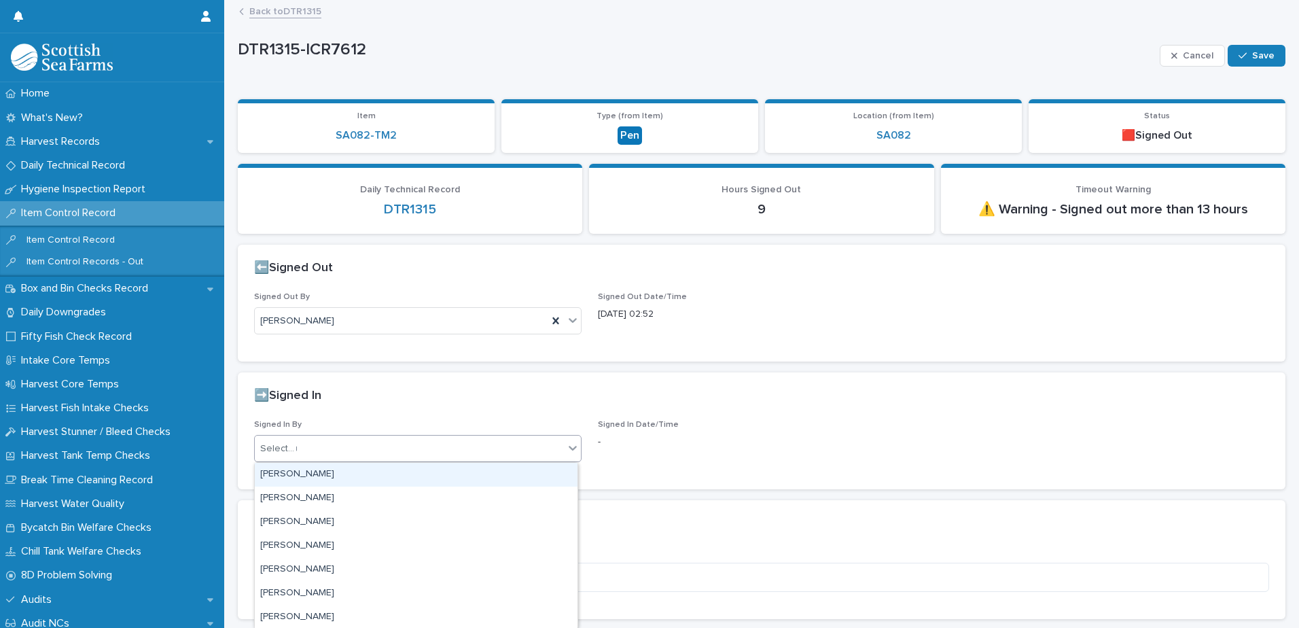
type input "**"
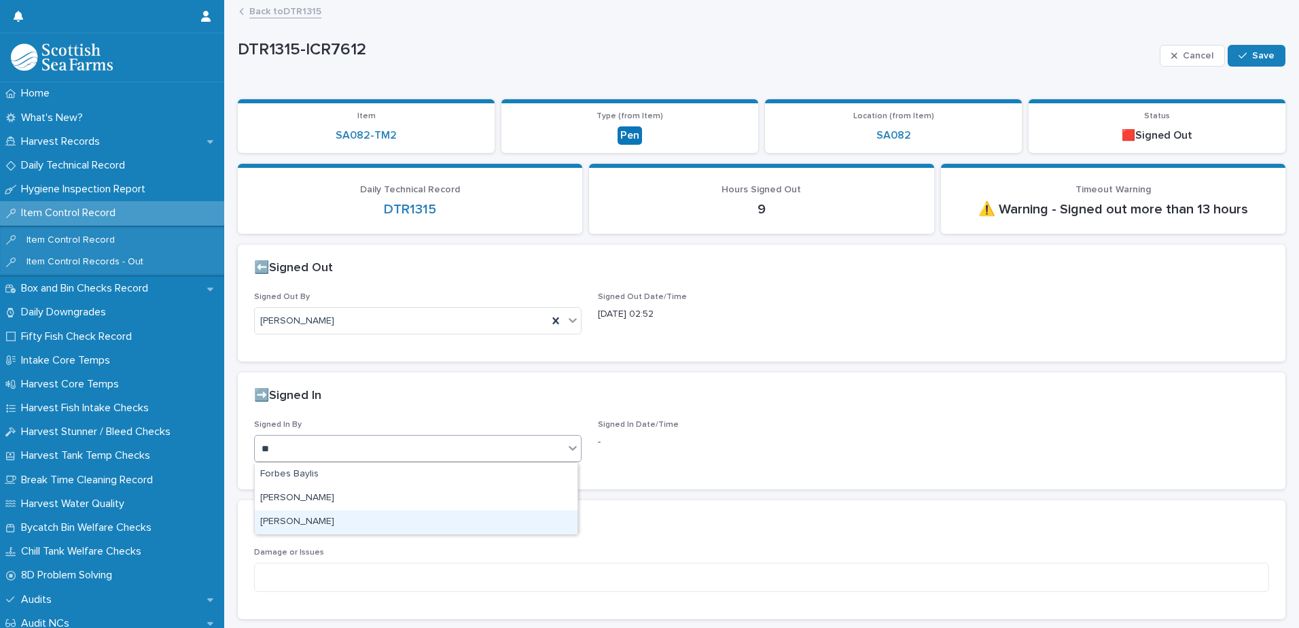
click at [345, 520] on div "[PERSON_NAME]" at bounding box center [416, 522] width 323 height 24
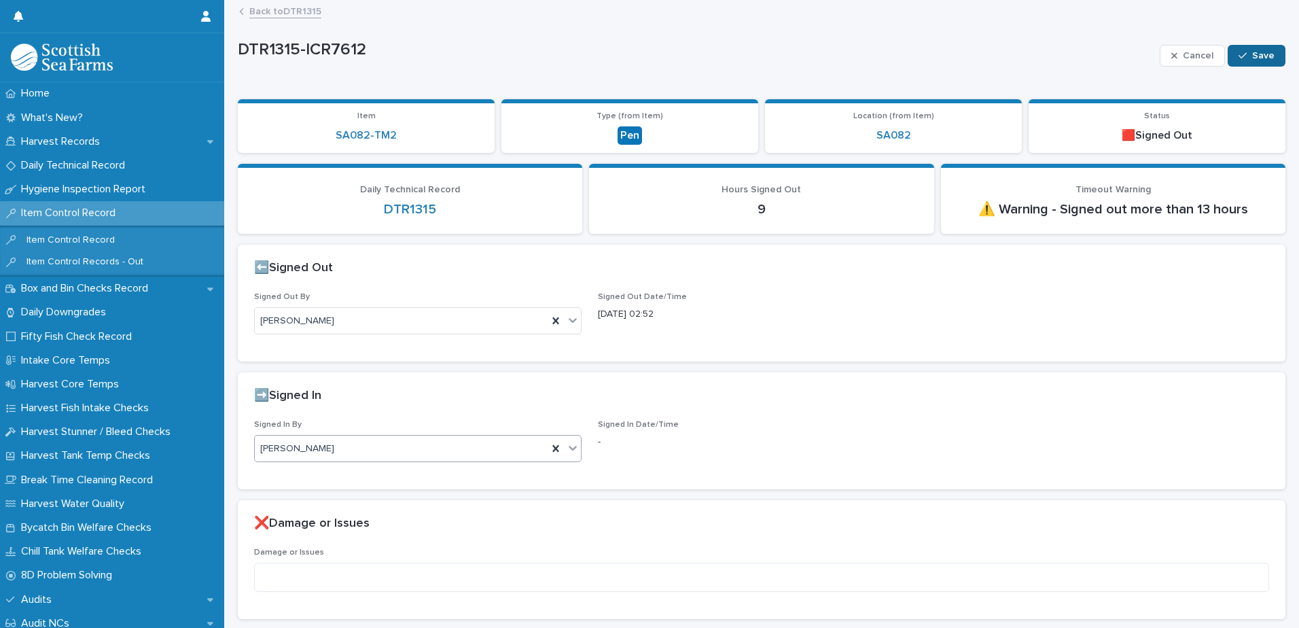
click at [1252, 56] on span "Save" at bounding box center [1263, 56] width 22 height 10
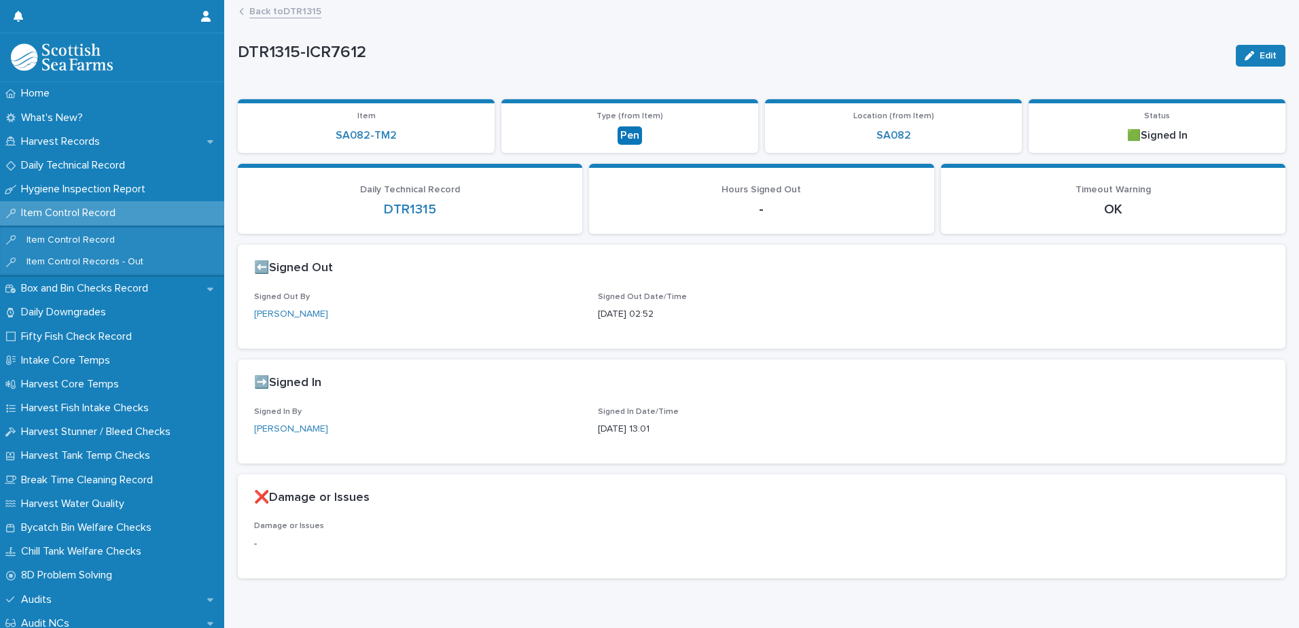
click at [304, 9] on link "Back to DTR1315" at bounding box center [285, 11] width 72 height 16
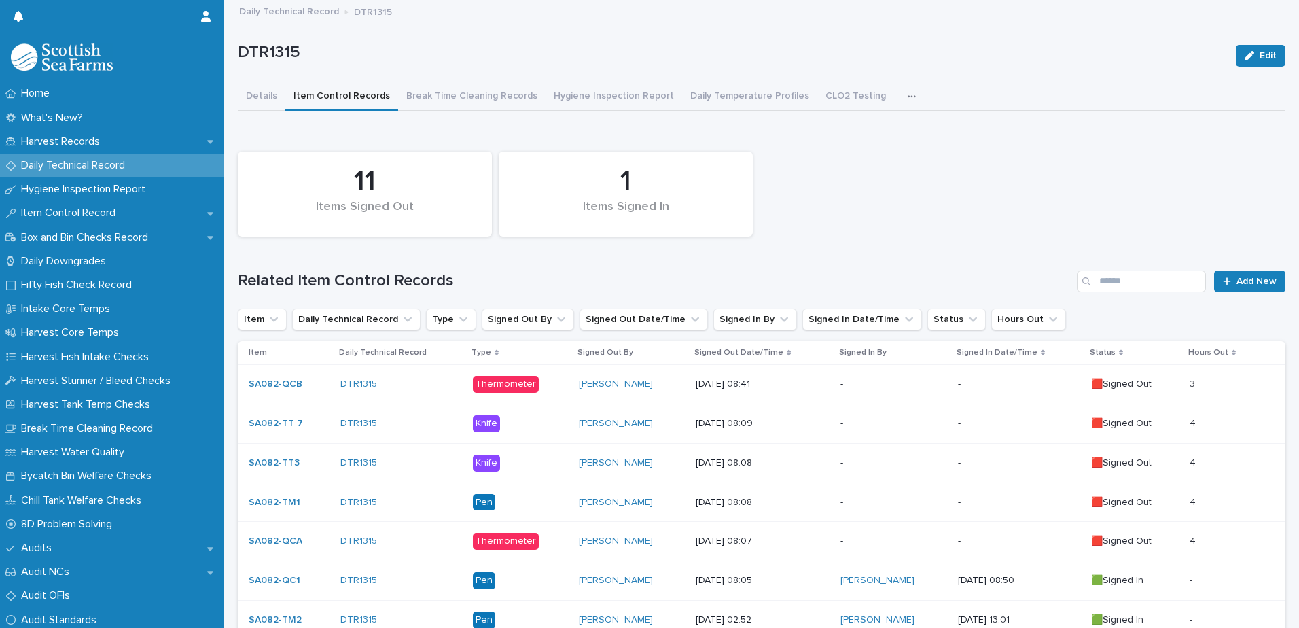
click at [908, 94] on icon "button" at bounding box center [912, 97] width 8 height 10
click at [968, 162] on div "1 Items Signed In 11 Items Signed Out" at bounding box center [761, 194] width 1061 height 99
click at [96, 139] on p "Harvest Records" at bounding box center [63, 141] width 95 height 13
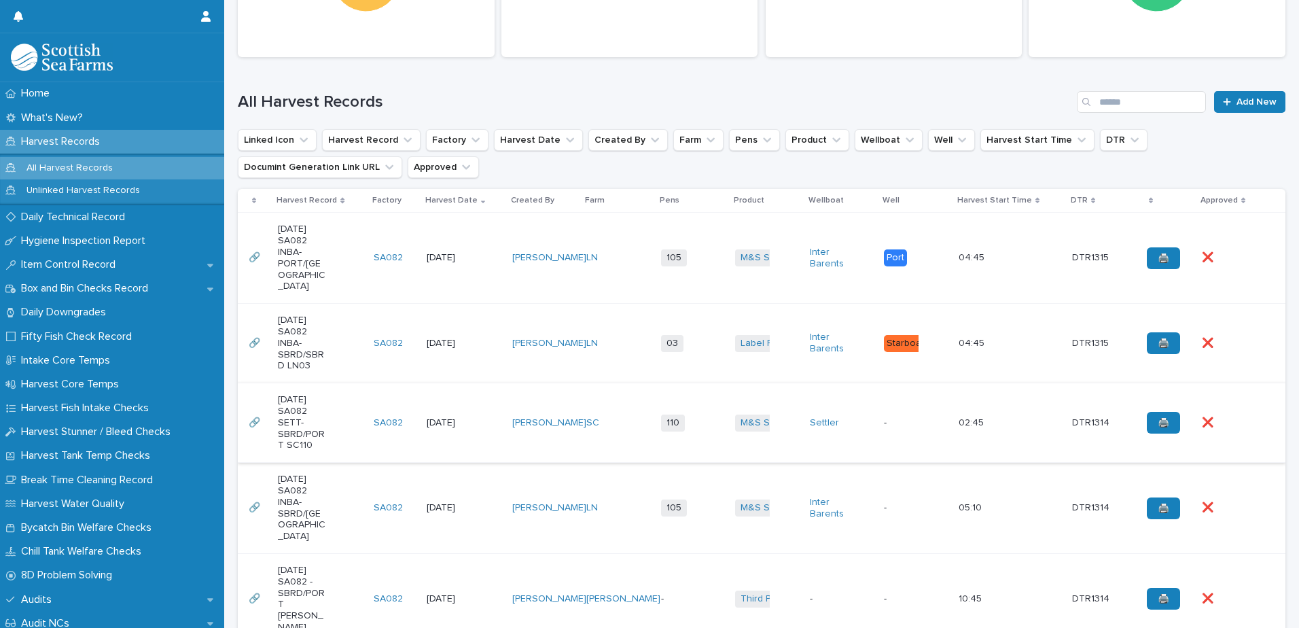
scroll to position [282, 0]
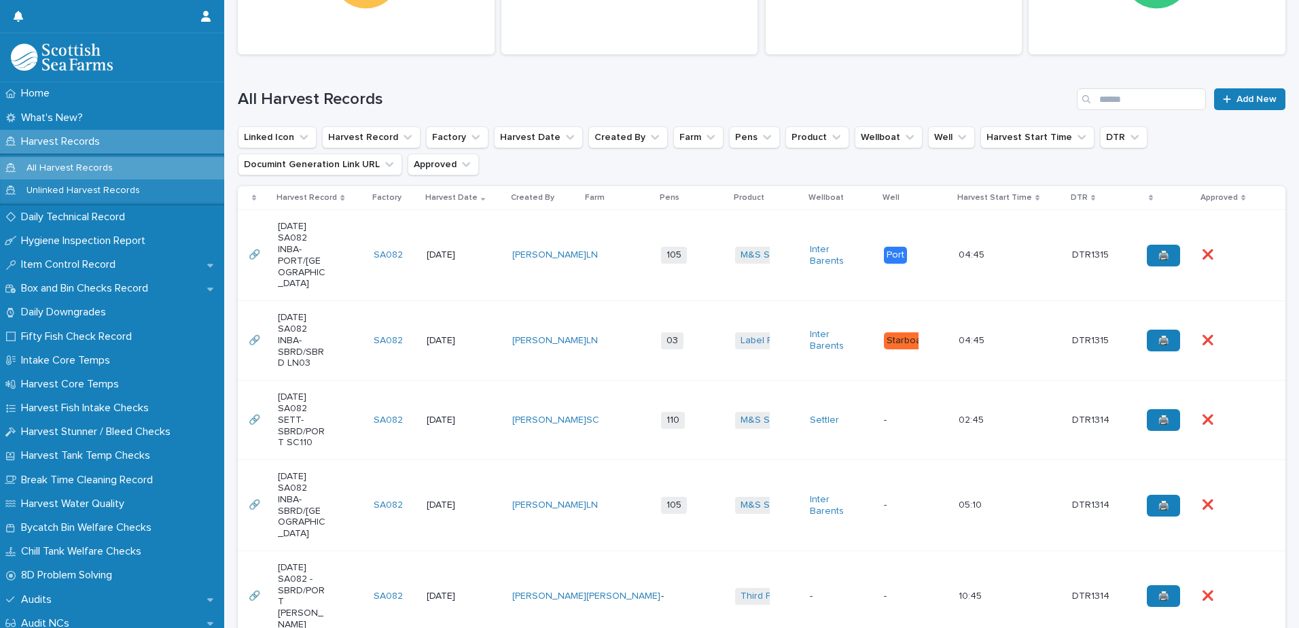
click at [782, 247] on div "M&S Select + 0" at bounding box center [767, 255] width 64 height 28
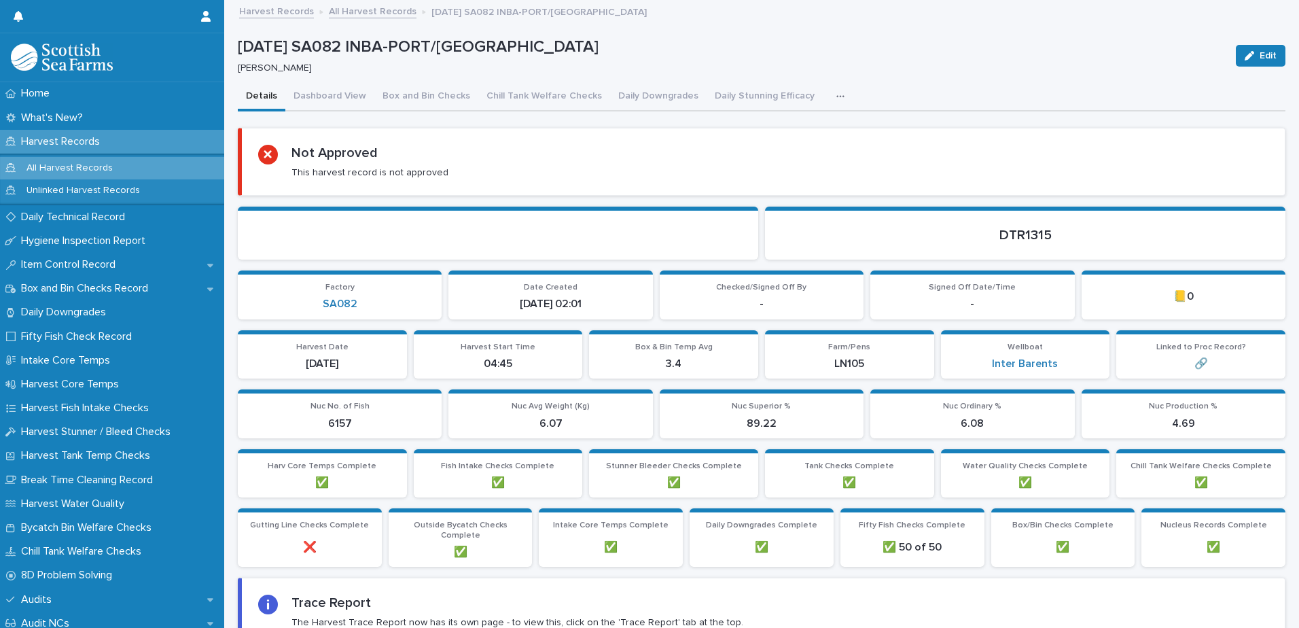
drag, startPoint x: 1250, startPoint y: 50, endPoint x: 881, endPoint y: 297, distance: 443.3
click at [1260, 51] on span "Edit" at bounding box center [1268, 56] width 17 height 10
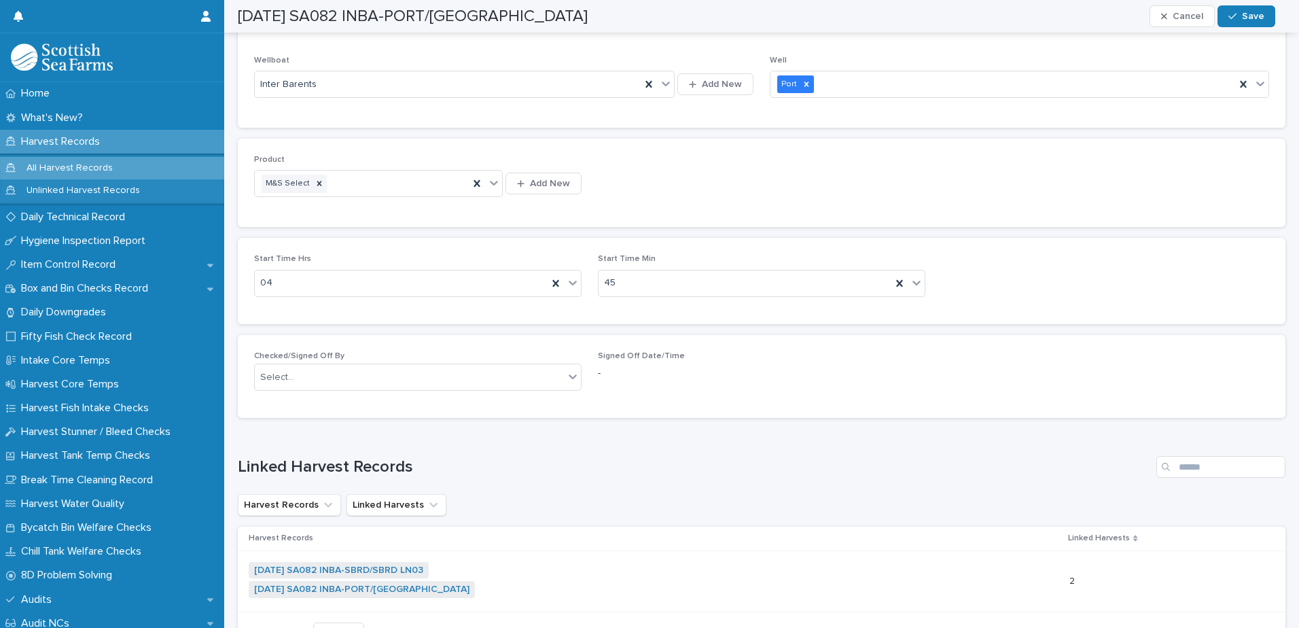
scroll to position [815, 0]
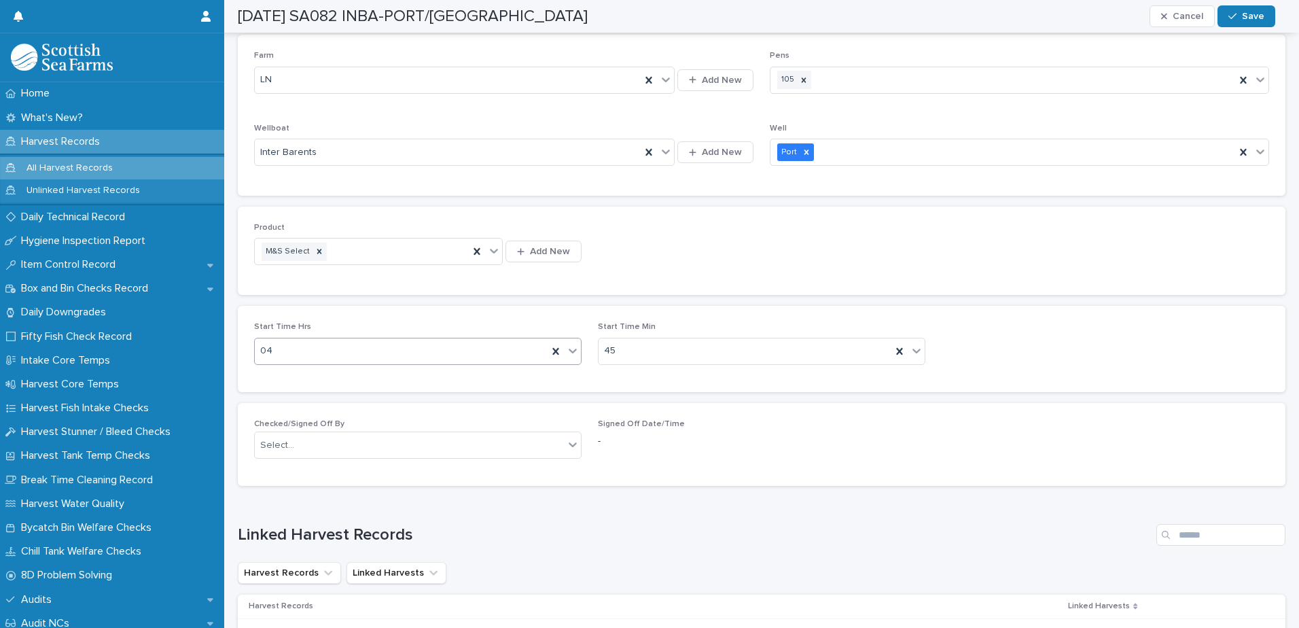
click at [395, 355] on div "04" at bounding box center [401, 351] width 293 height 22
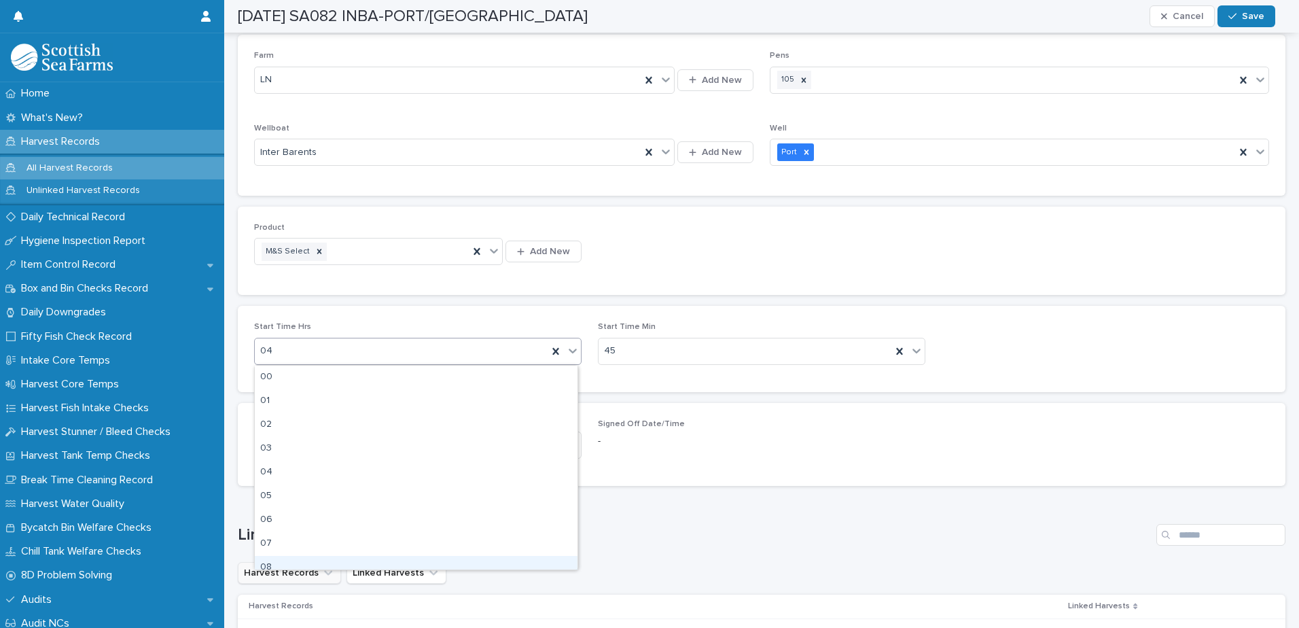
drag, startPoint x: 306, startPoint y: 555, endPoint x: 308, endPoint y: 563, distance: 7.7
click at [308, 563] on div "08" at bounding box center [416, 568] width 323 height 24
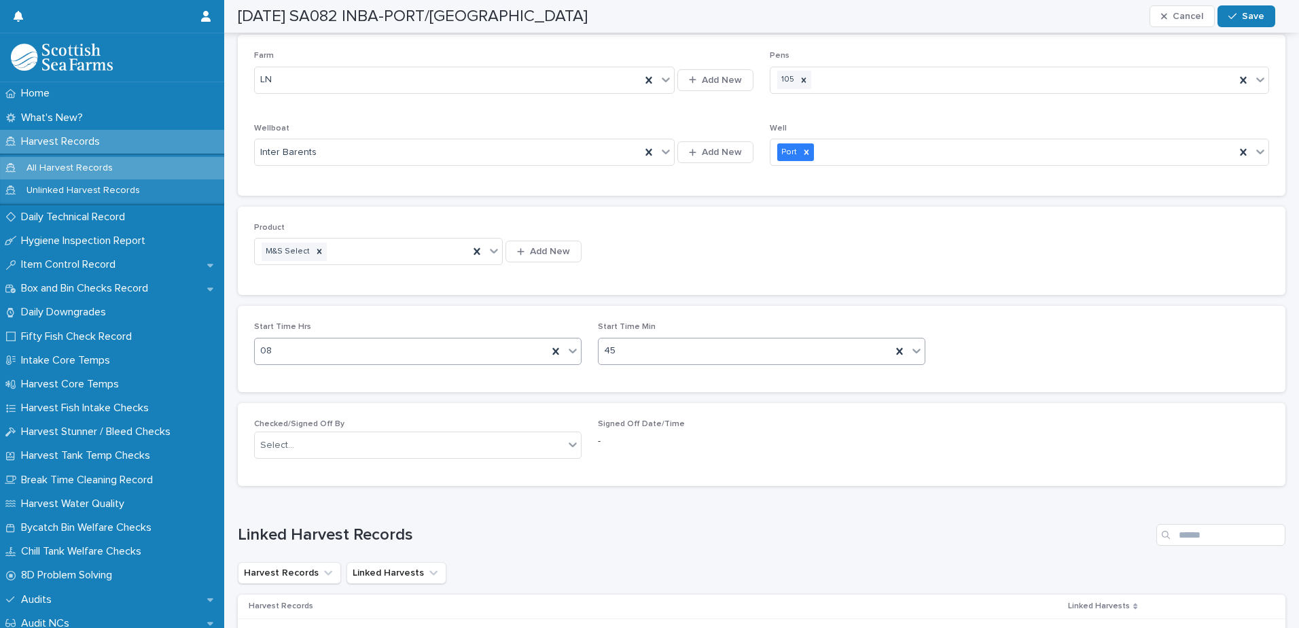
click at [758, 346] on div "45" at bounding box center [745, 351] width 293 height 22
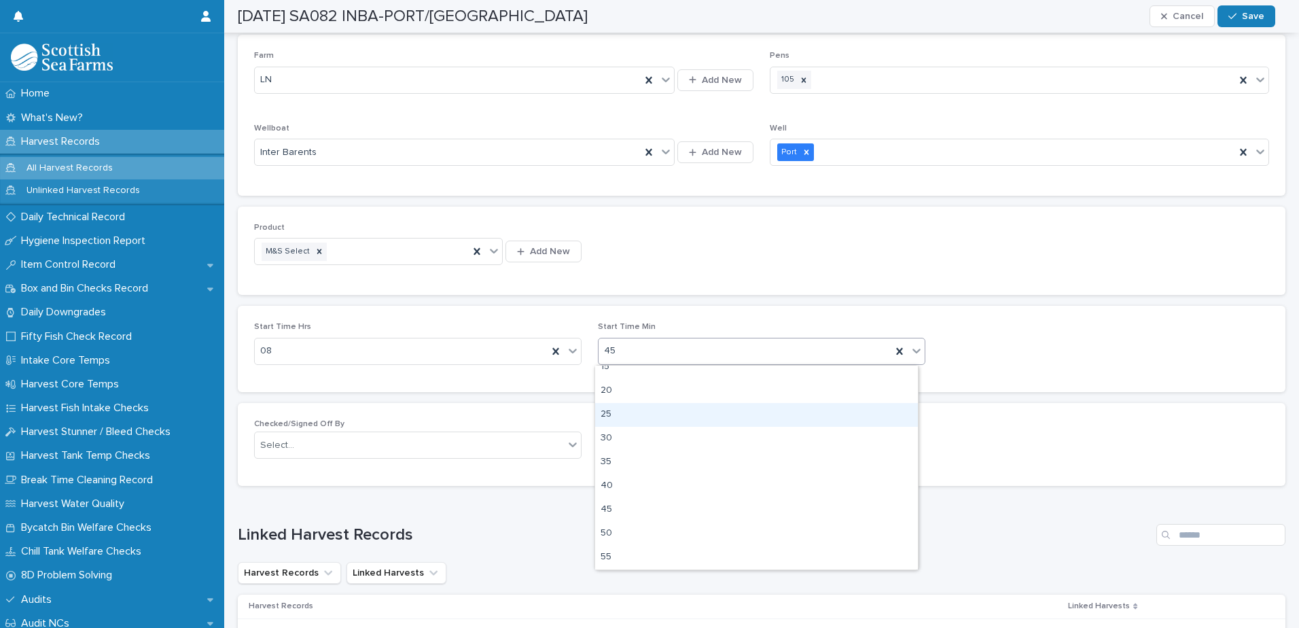
scroll to position [0, 0]
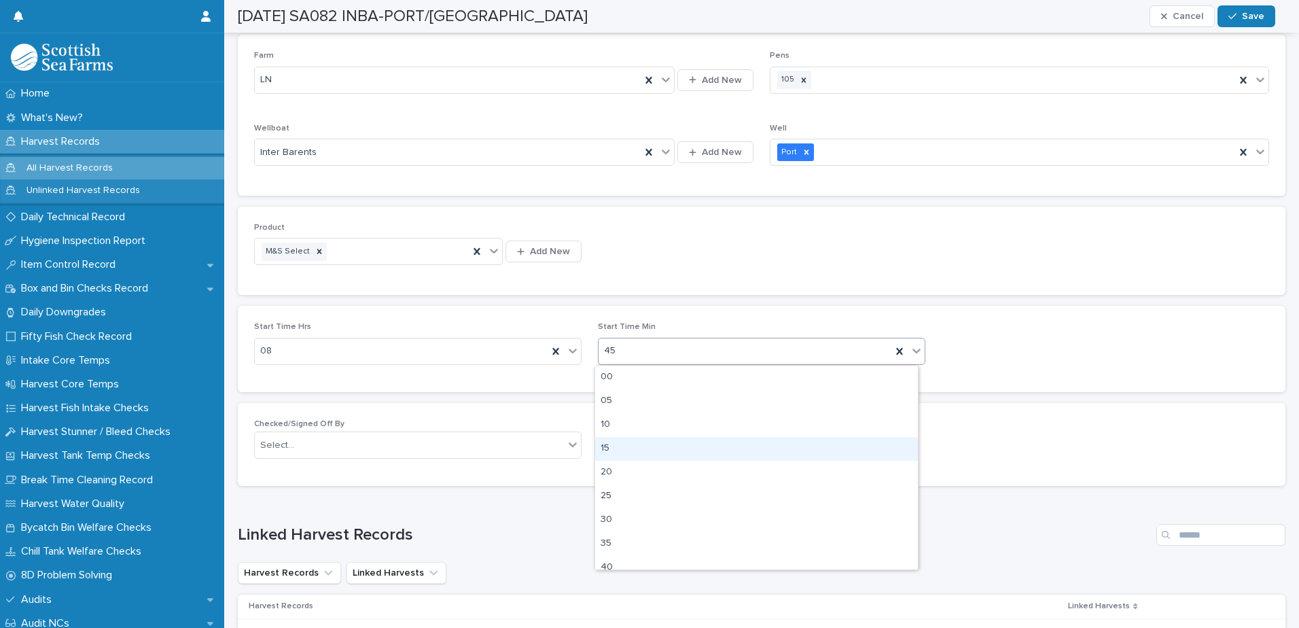
click at [621, 450] on div "15" at bounding box center [756, 449] width 323 height 24
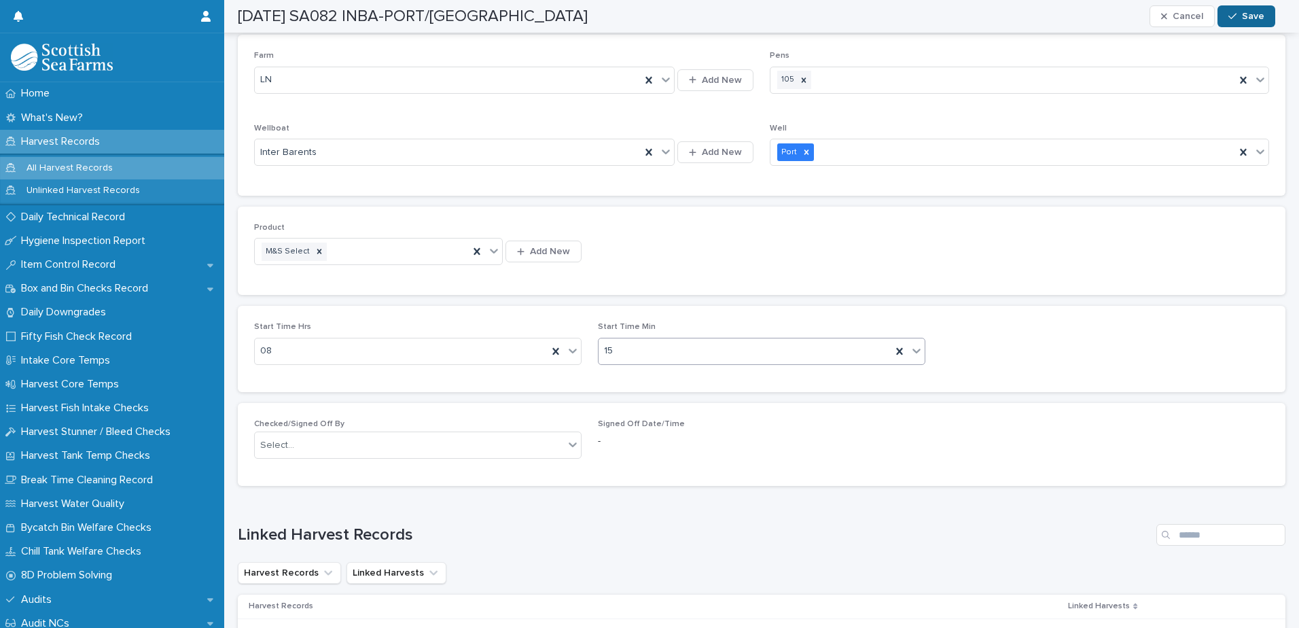
click at [1241, 12] on div "button" at bounding box center [1236, 17] width 14 height 10
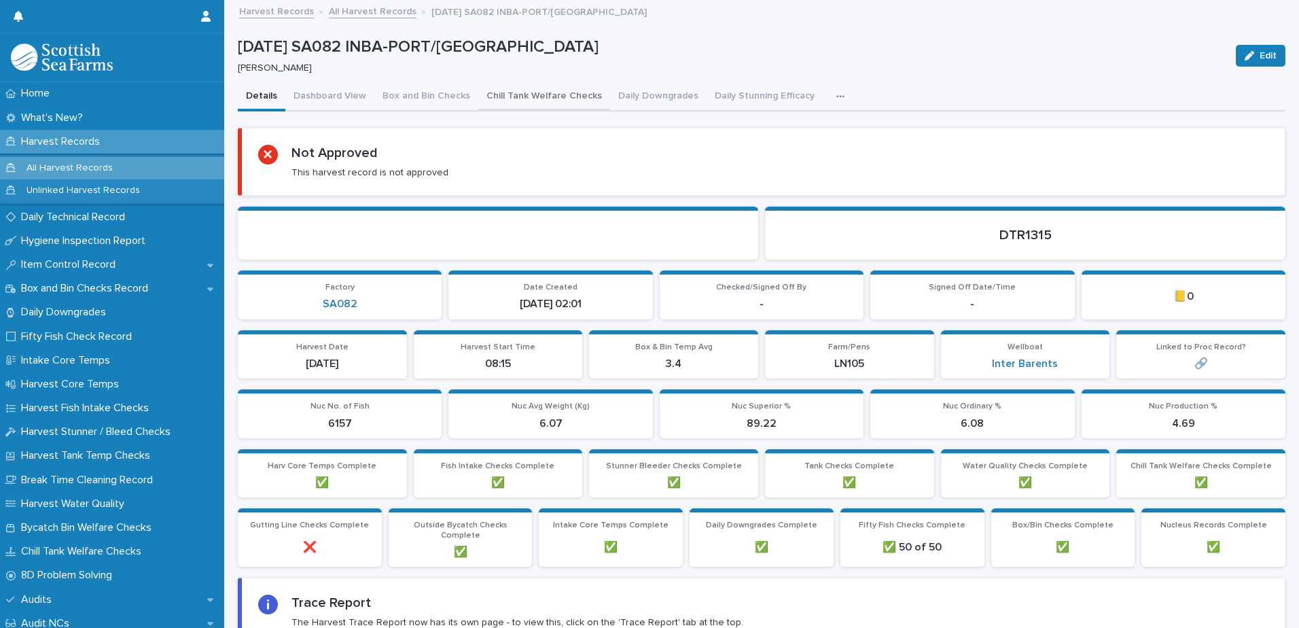
click at [537, 98] on button "Chill Tank Welfare Checks" at bounding box center [544, 97] width 132 height 29
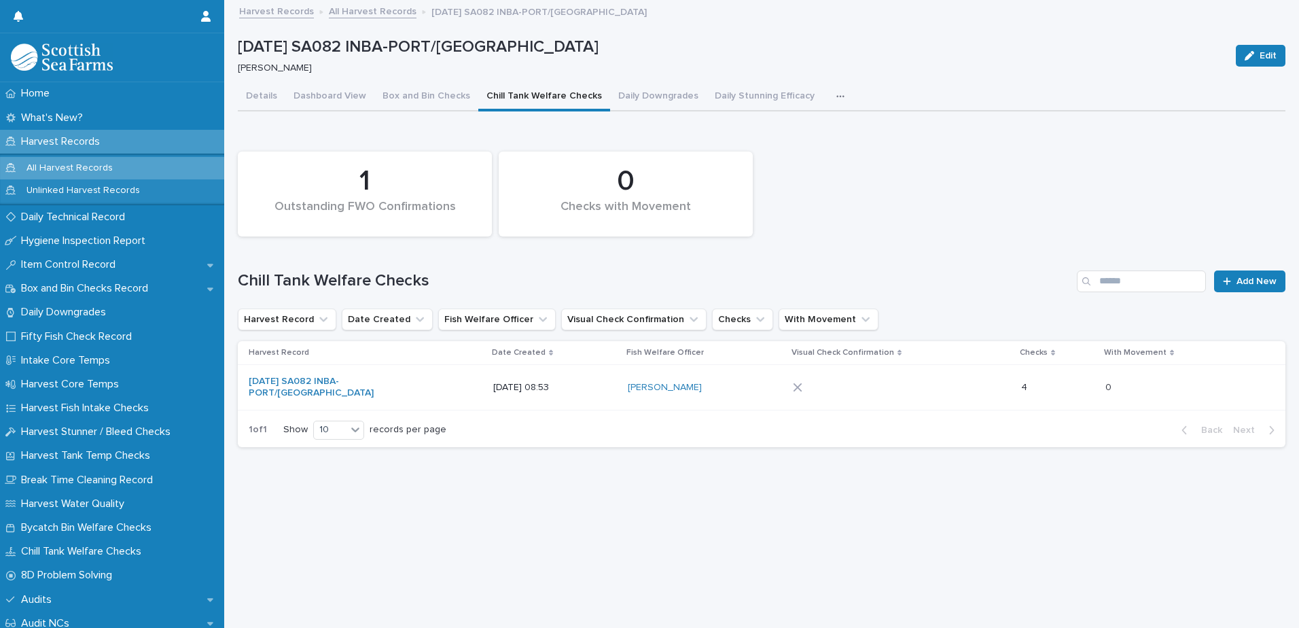
click at [958, 388] on div at bounding box center [901, 387] width 217 height 20
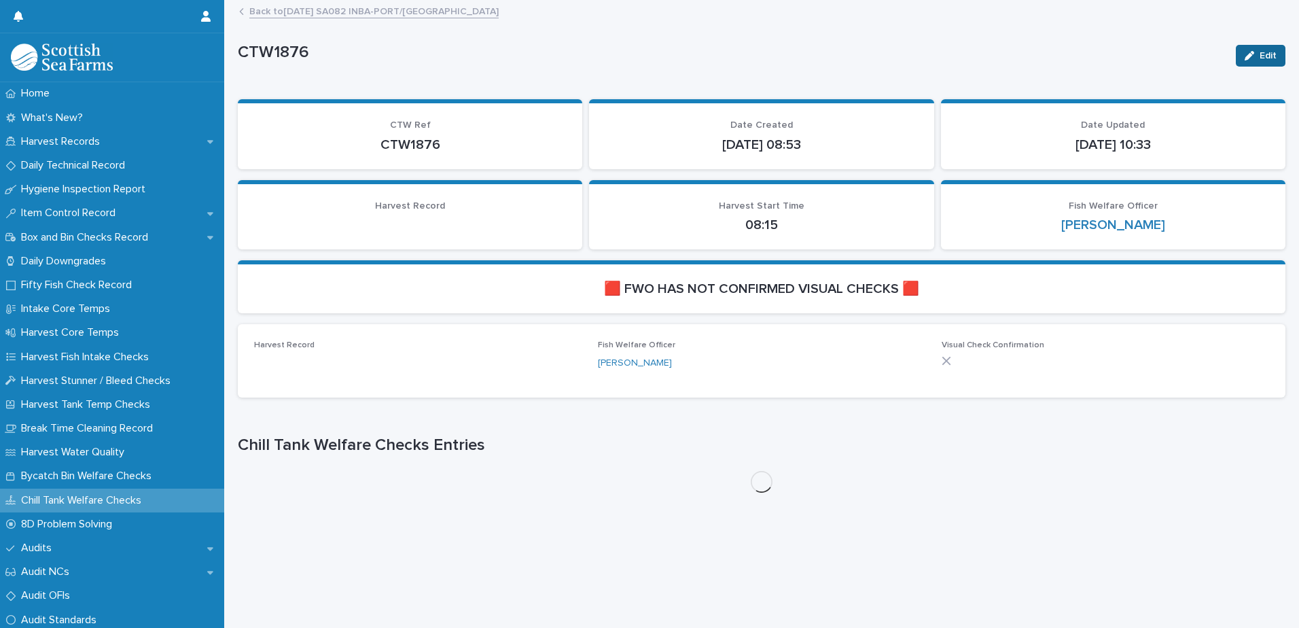
click at [1258, 61] on button "Edit" at bounding box center [1261, 56] width 50 height 22
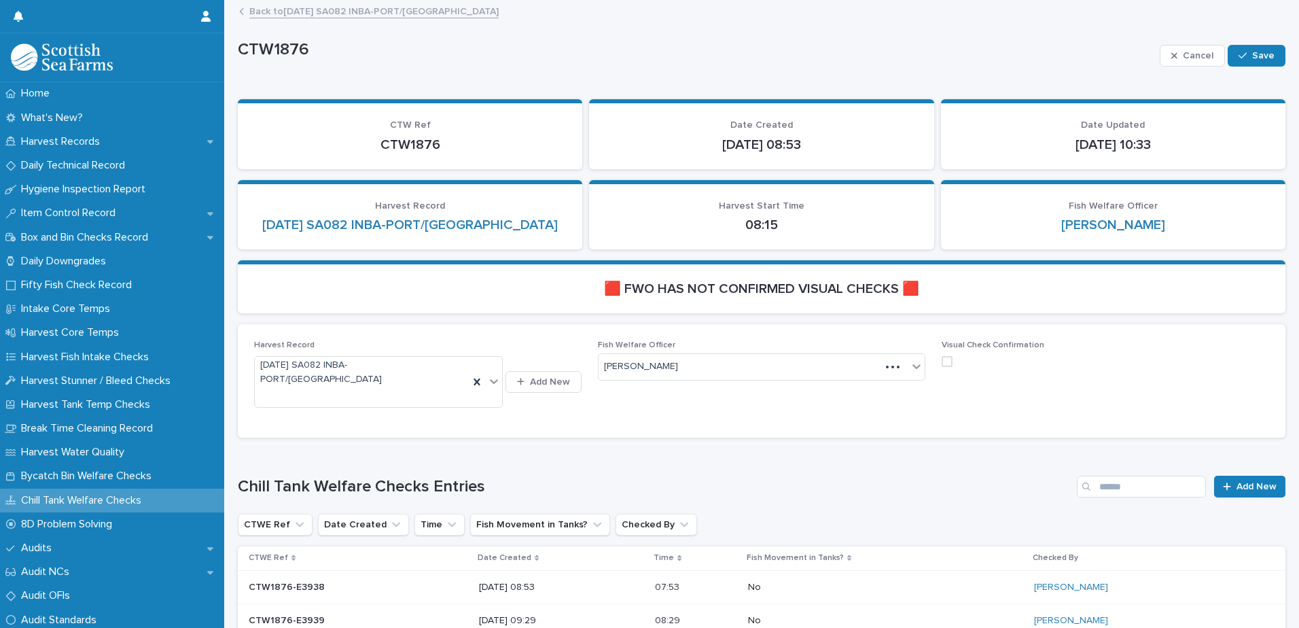
click at [943, 364] on span at bounding box center [947, 361] width 11 height 11
click at [1245, 46] on button "Save" at bounding box center [1257, 56] width 58 height 22
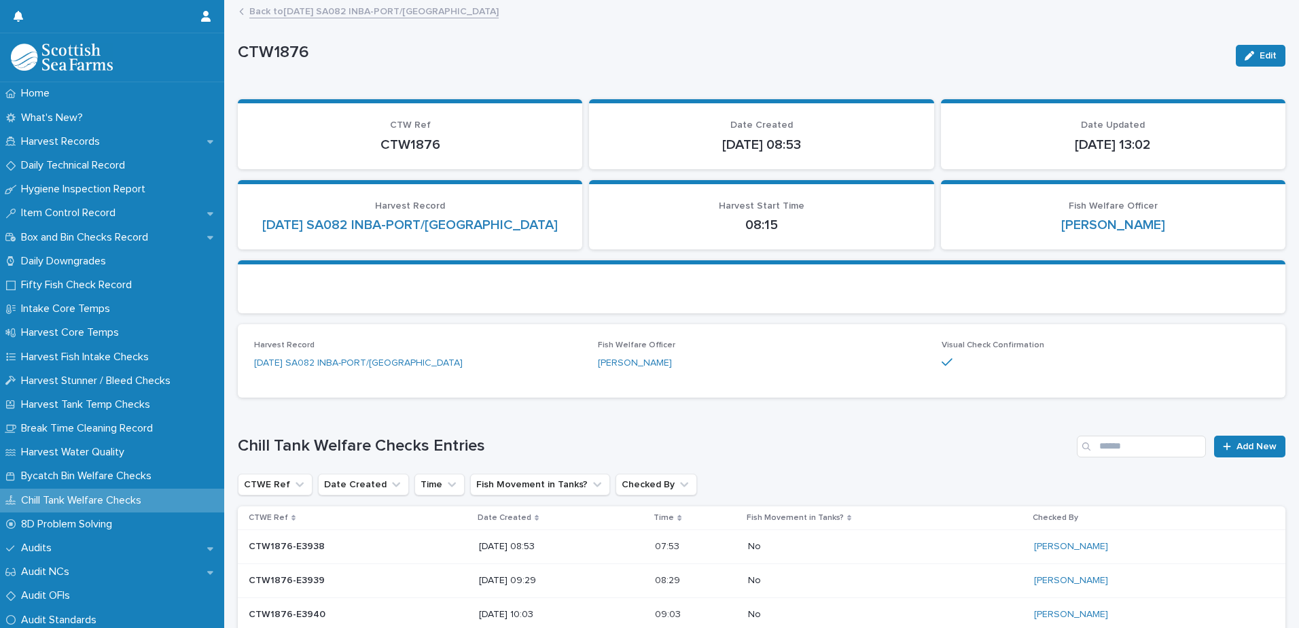
click at [321, 12] on link "Back to [DATE] SA082 INBA-PORT/[GEOGRAPHIC_DATA]" at bounding box center [373, 11] width 249 height 16
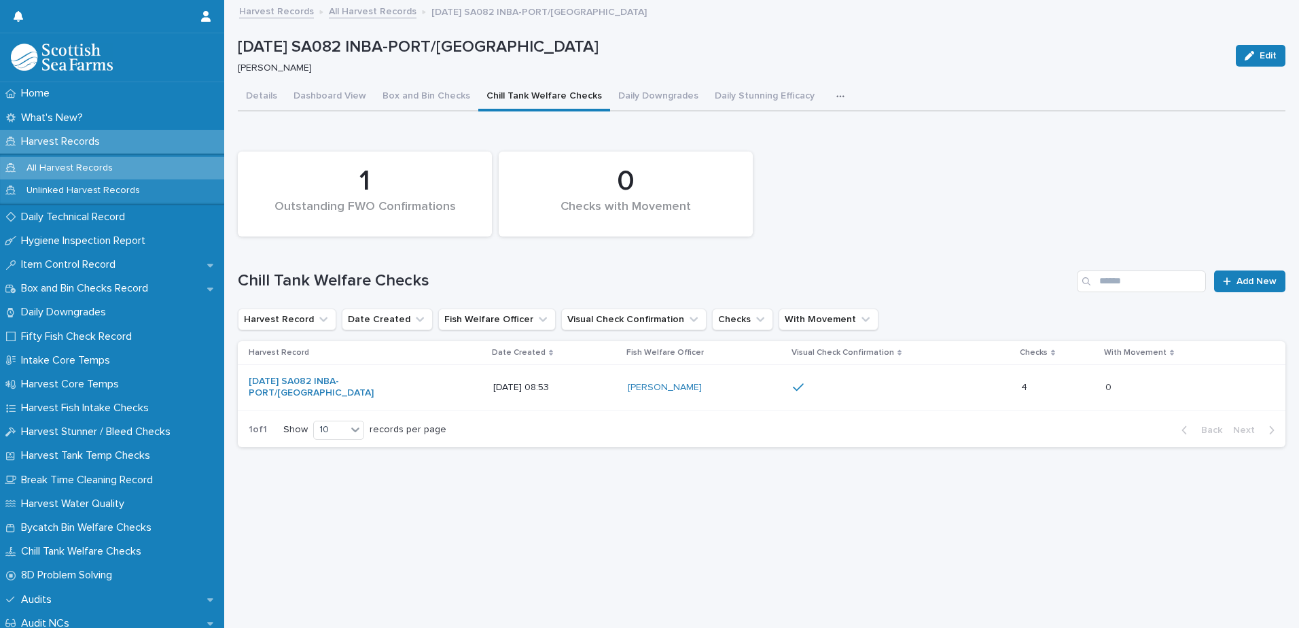
click at [836, 96] on icon "button" at bounding box center [839, 96] width 7 height 2
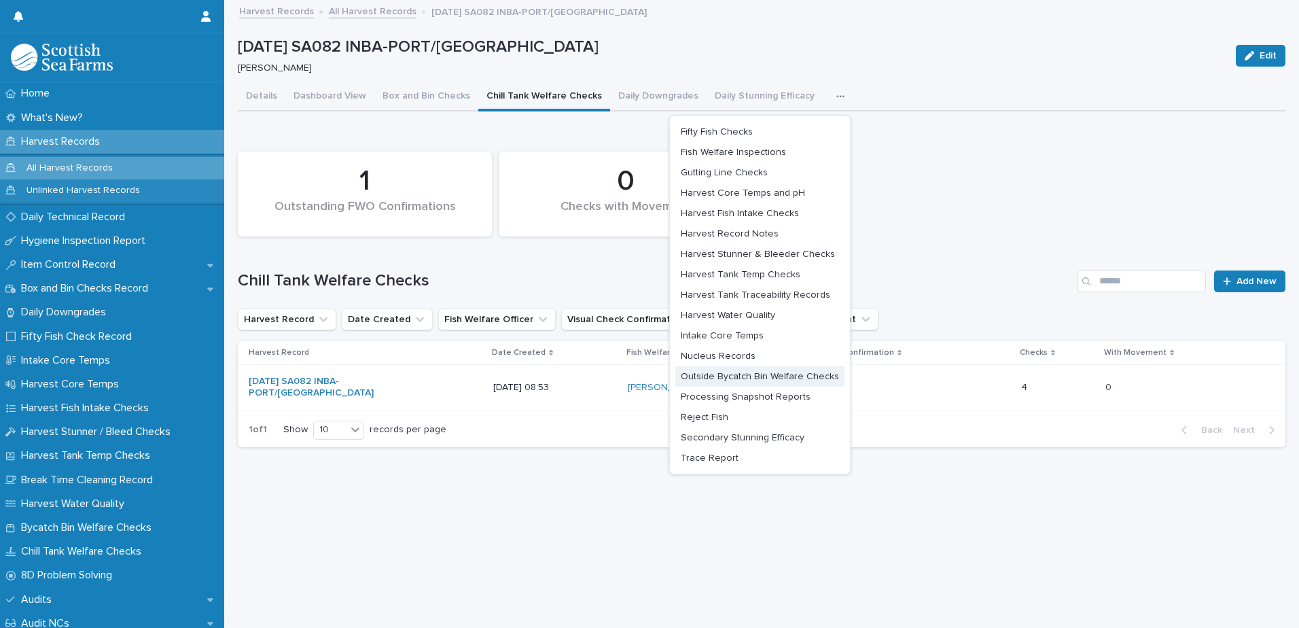
click at [767, 372] on span "Outside Bycatch Bin Welfare Checks" at bounding box center [760, 377] width 158 height 10
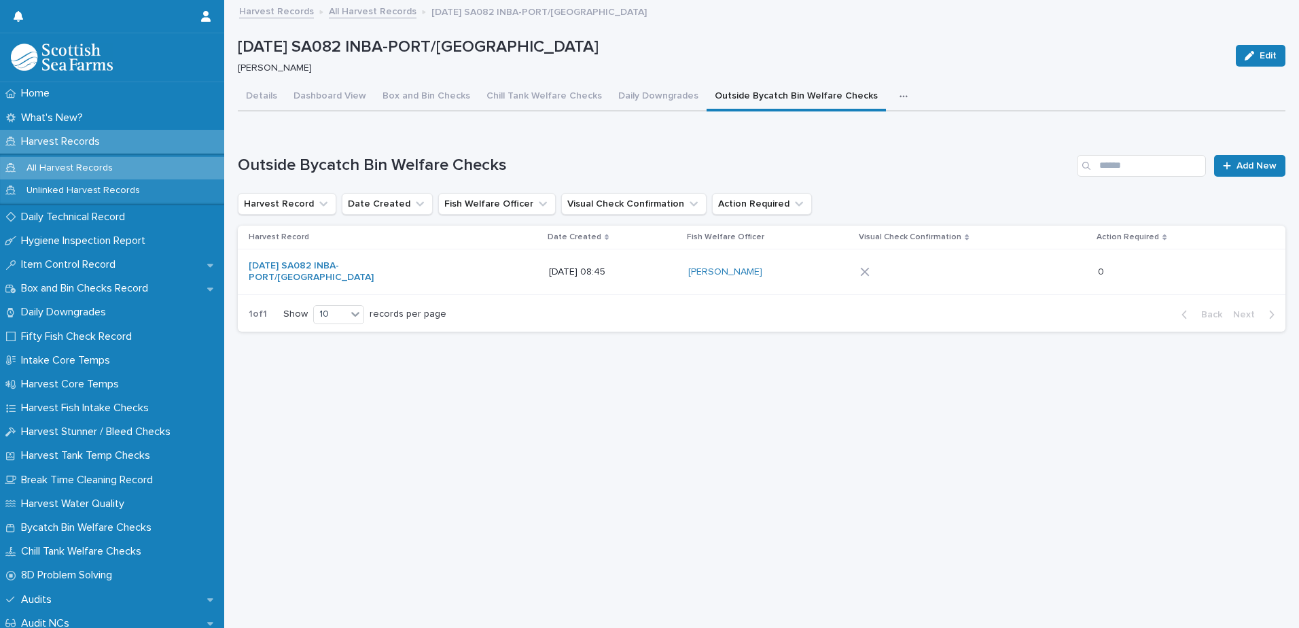
click at [928, 274] on div at bounding box center [894, 272] width 68 height 10
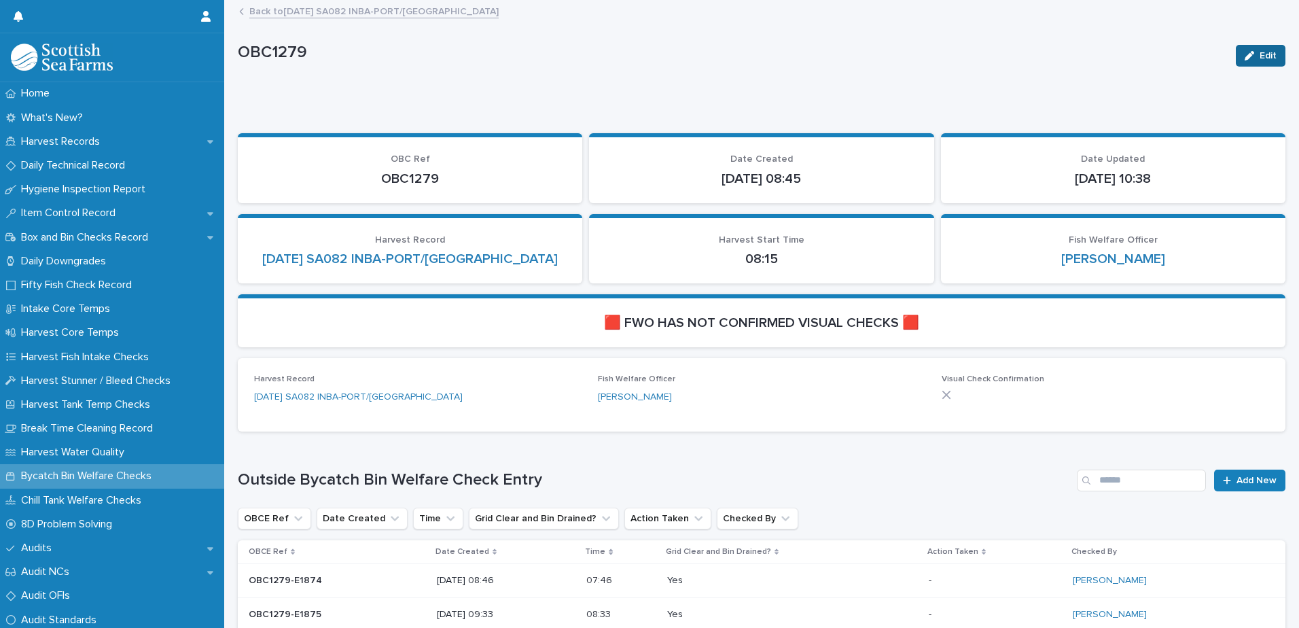
click at [1252, 46] on button "Edit" at bounding box center [1261, 56] width 50 height 22
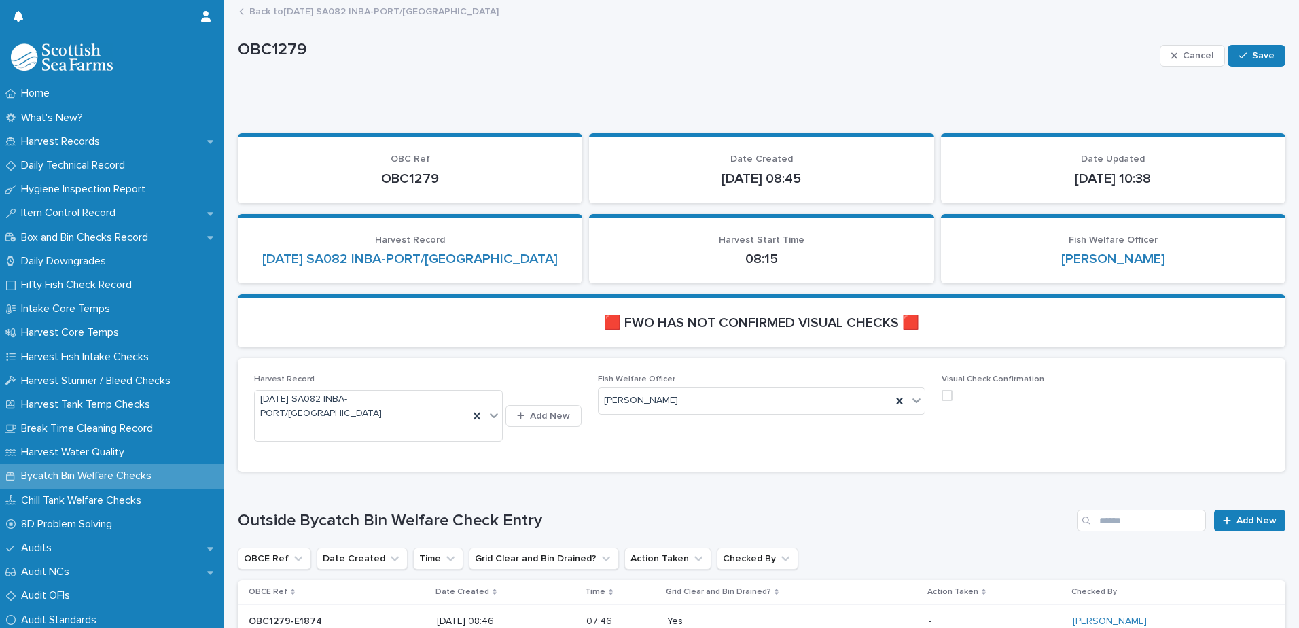
click at [942, 395] on span at bounding box center [947, 395] width 11 height 11
click at [1252, 61] on button "Save" at bounding box center [1257, 56] width 58 height 22
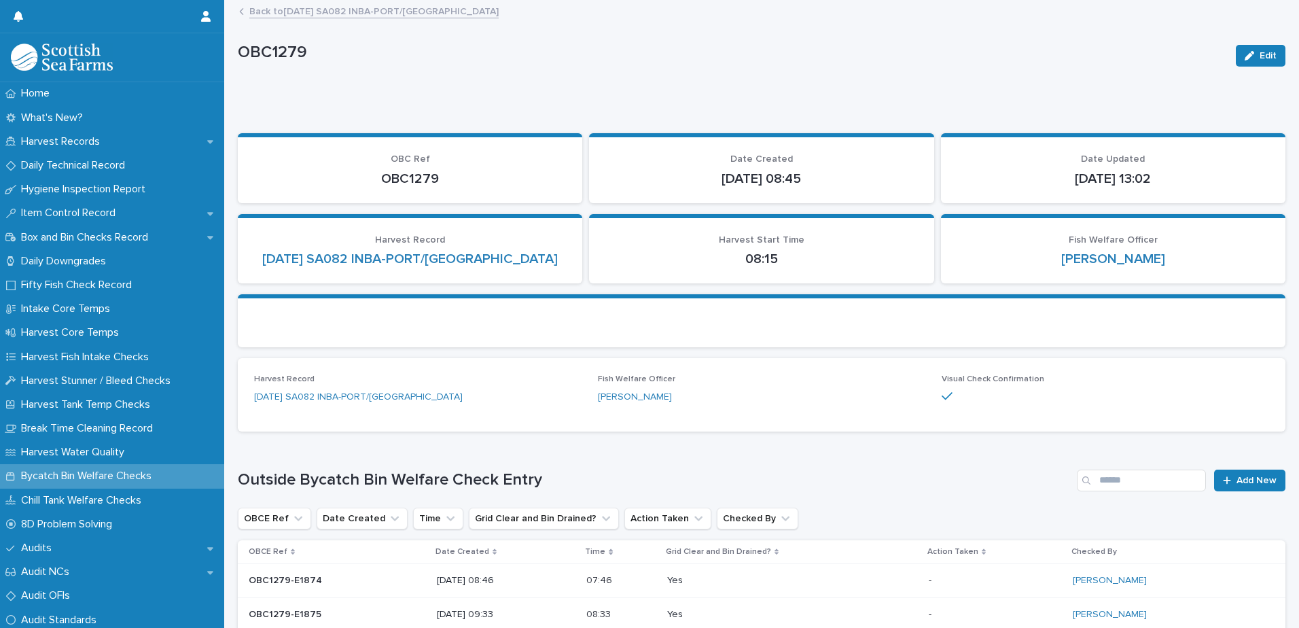
click at [397, 12] on link "Back to [DATE] SA082 INBA-PORT/[GEOGRAPHIC_DATA]" at bounding box center [373, 11] width 249 height 16
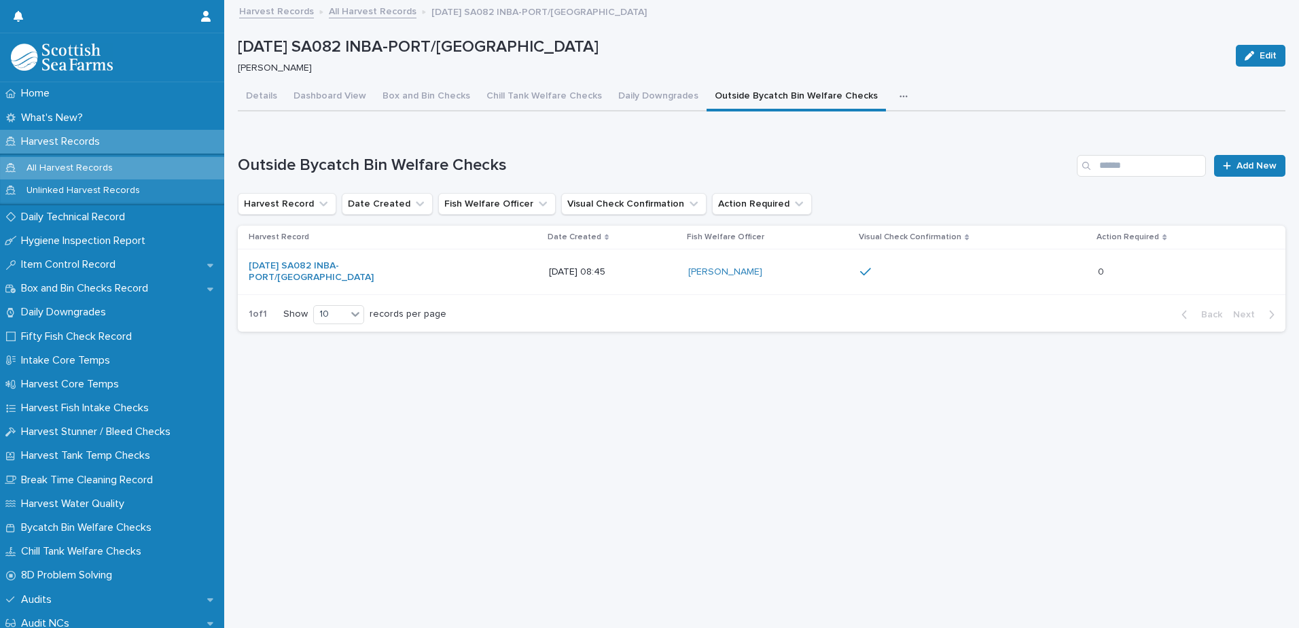
click at [900, 96] on icon "button" at bounding box center [903, 96] width 7 height 2
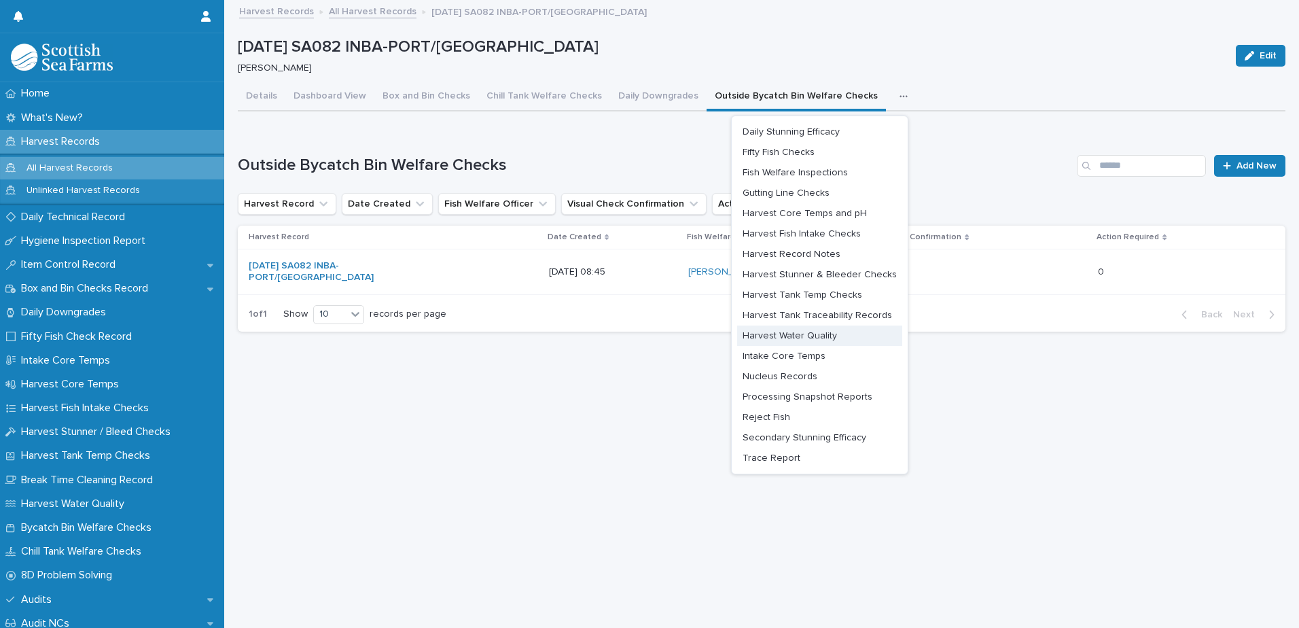
click at [804, 334] on span "Harvest Water Quality" at bounding box center [790, 336] width 94 height 10
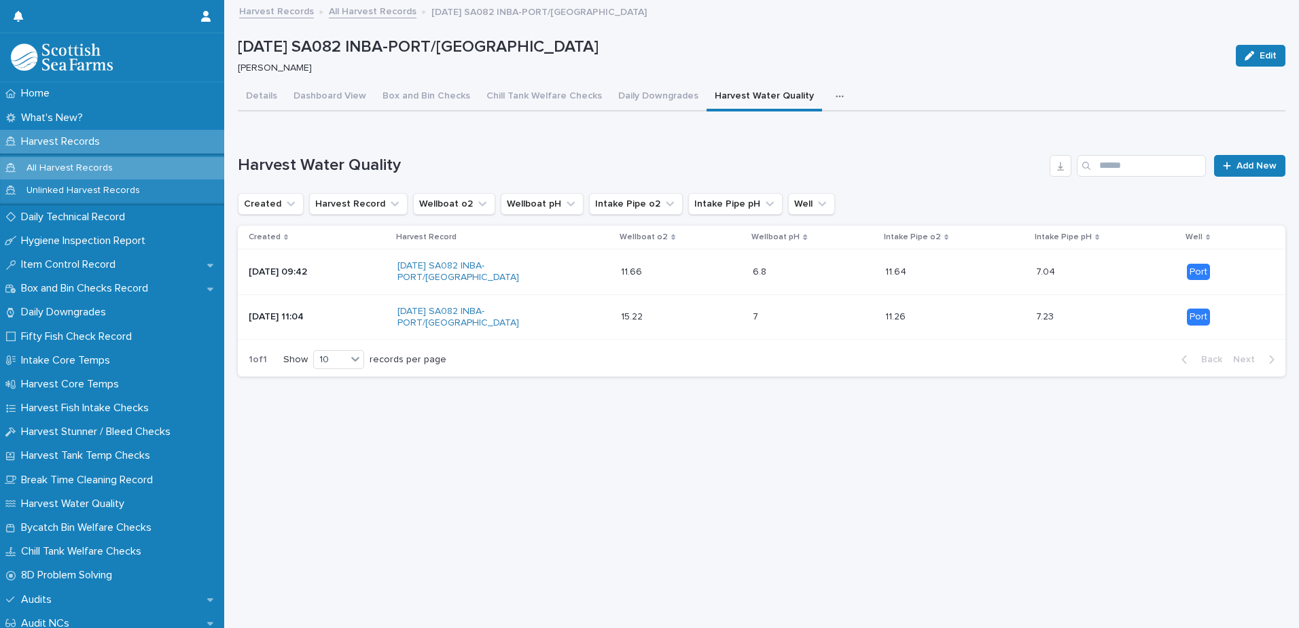
click at [836, 99] on icon "button" at bounding box center [840, 97] width 8 height 10
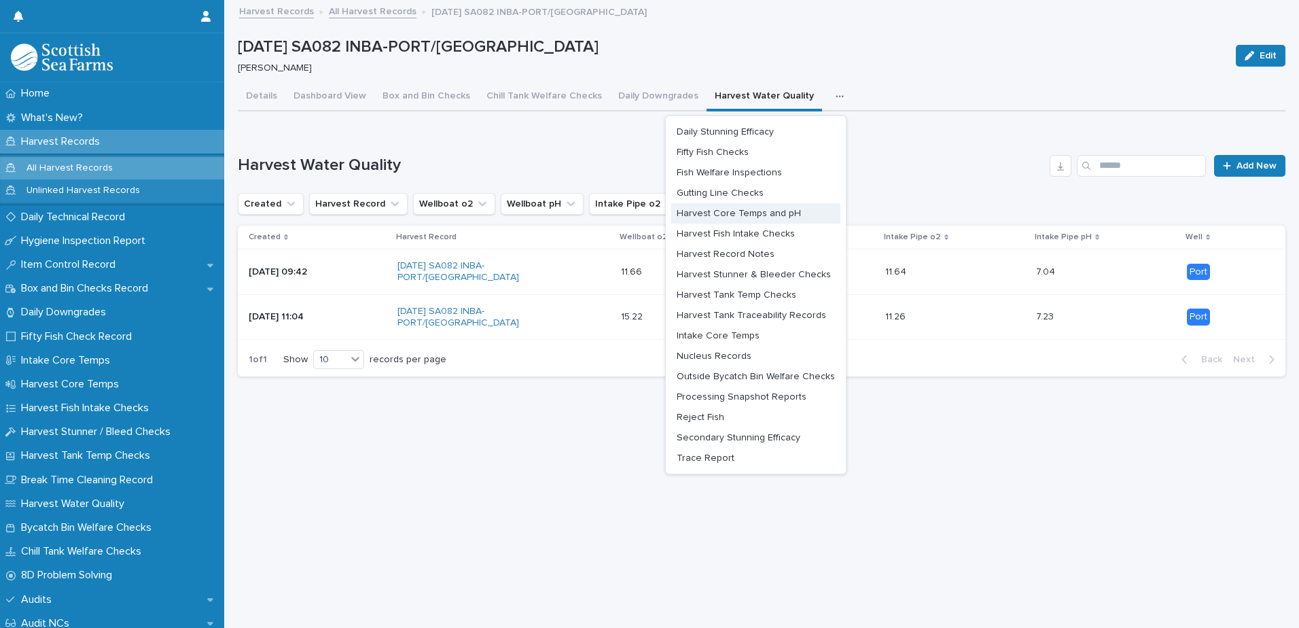
click at [769, 217] on span "Harvest Core Temps and pH" at bounding box center [739, 214] width 124 height 10
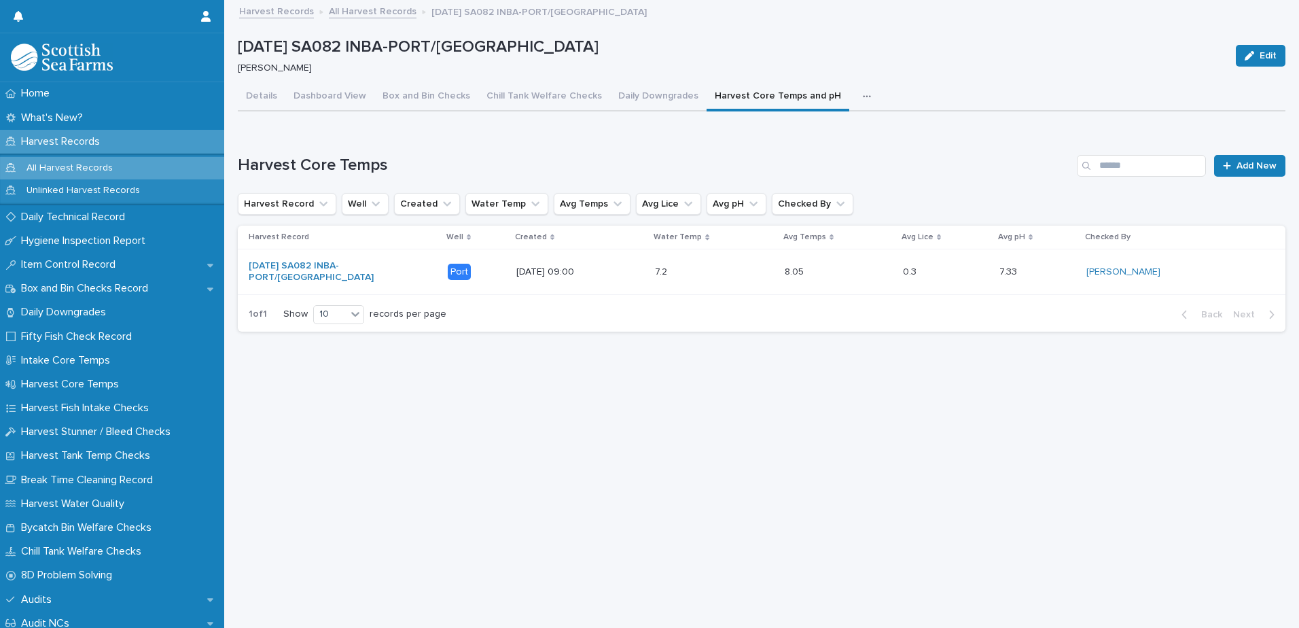
click at [863, 99] on icon "button" at bounding box center [867, 97] width 8 height 10
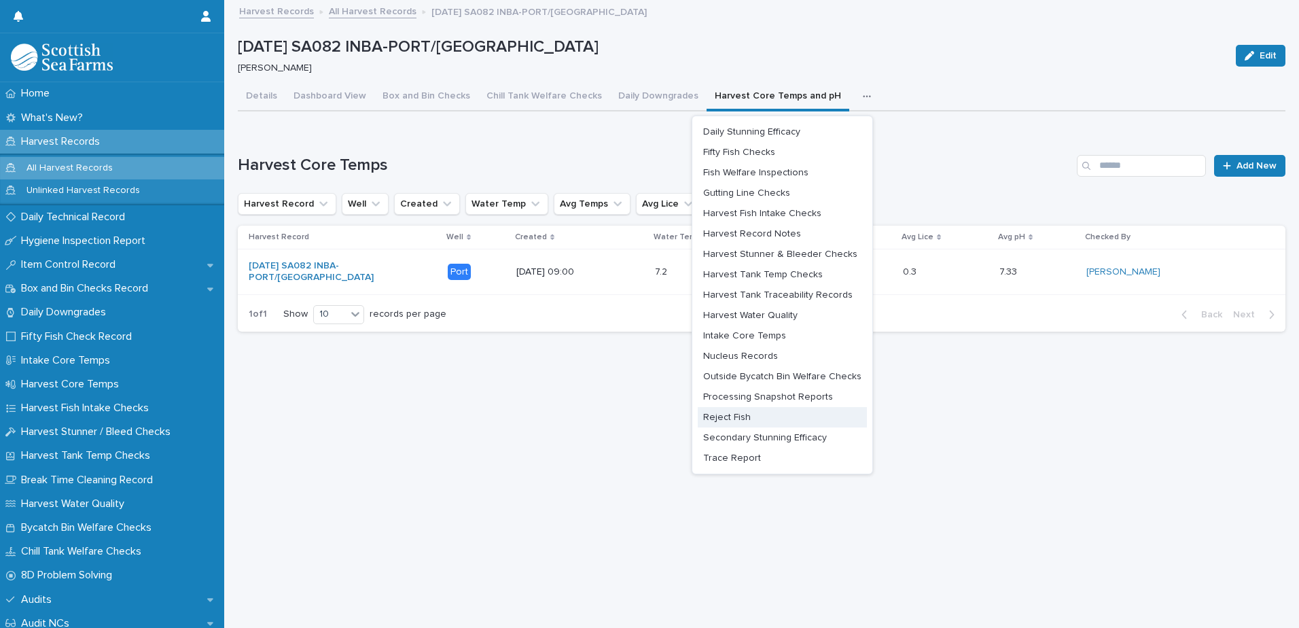
click at [743, 417] on span "Reject Fish" at bounding box center [727, 417] width 48 height 10
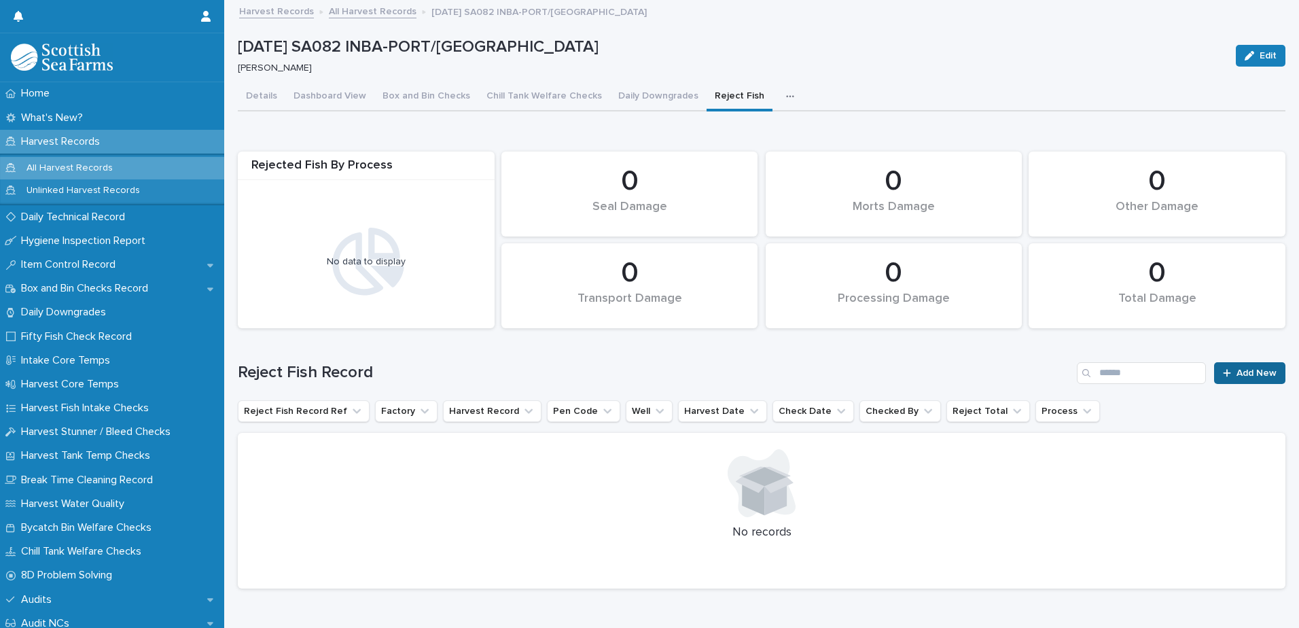
click at [1237, 373] on span "Add New" at bounding box center [1257, 373] width 40 height 10
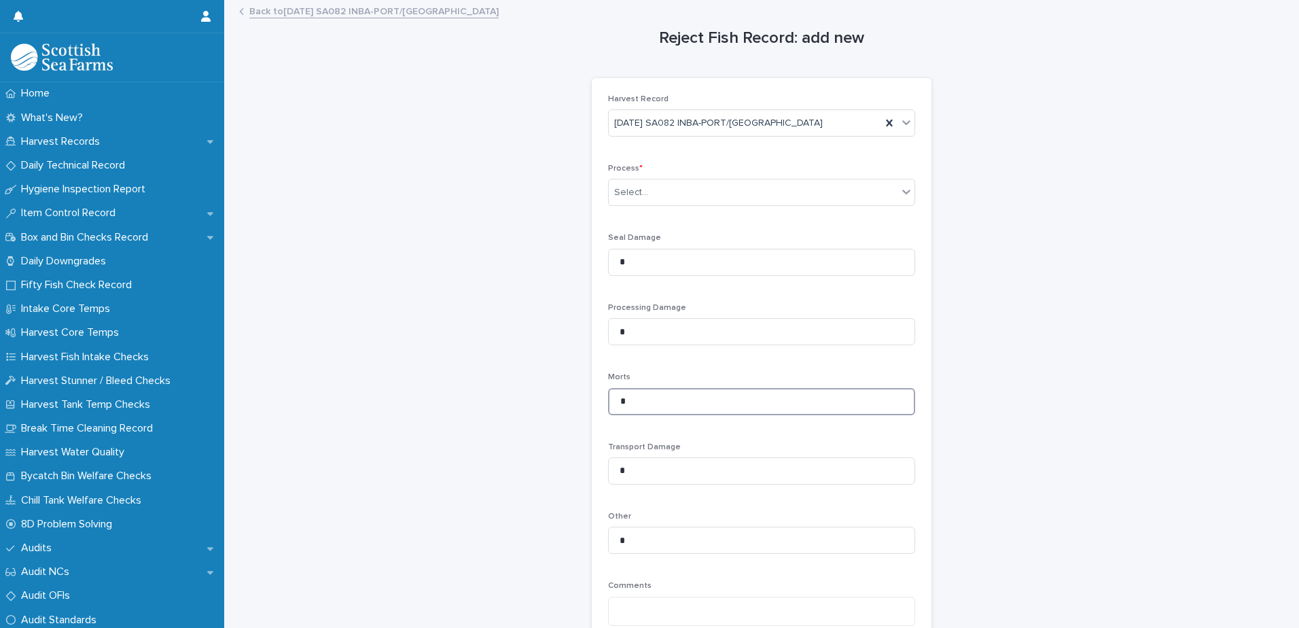
drag, startPoint x: 629, startPoint y: 403, endPoint x: 607, endPoint y: 388, distance: 26.4
click at [602, 401] on div "Harvest Record [DATE] SA082 INBA-PORT/[GEOGRAPHIC_DATA] Process * Select... Sea…" at bounding box center [762, 400] width 340 height 645
type input "**"
click at [713, 192] on div "Select..." at bounding box center [753, 192] width 289 height 22
click at [641, 221] on span "Harvesting" at bounding box center [636, 217] width 52 height 15
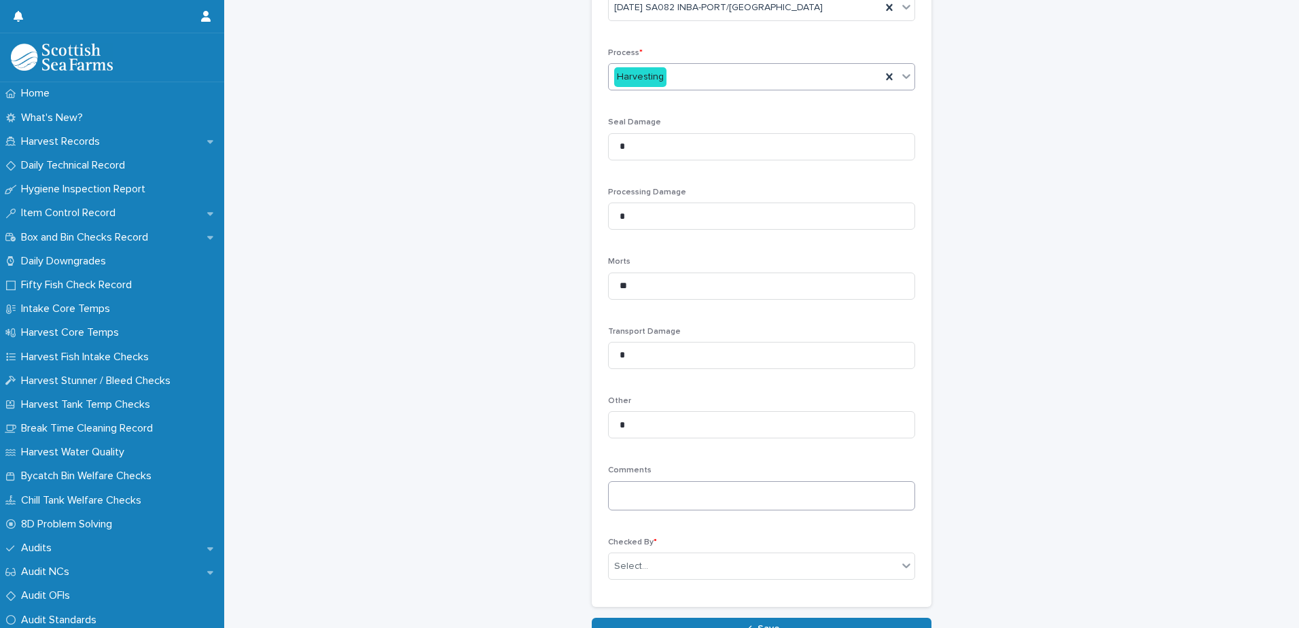
scroll to position [205, 0]
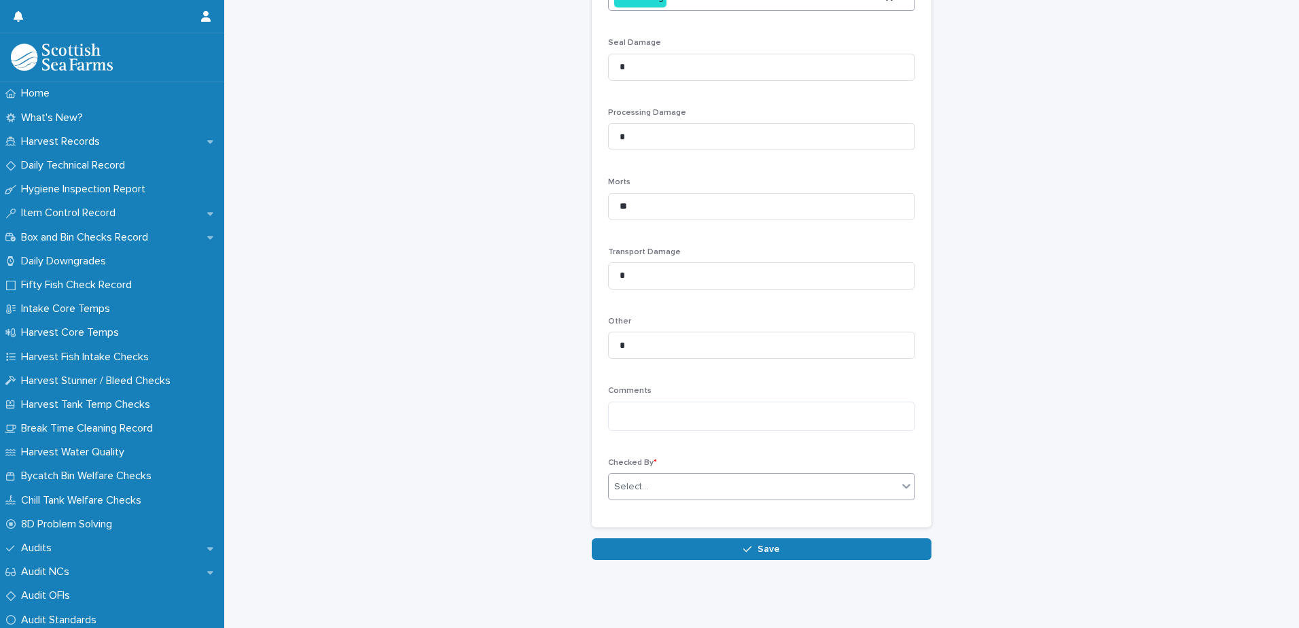
click at [690, 481] on div "Select..." at bounding box center [753, 487] width 289 height 22
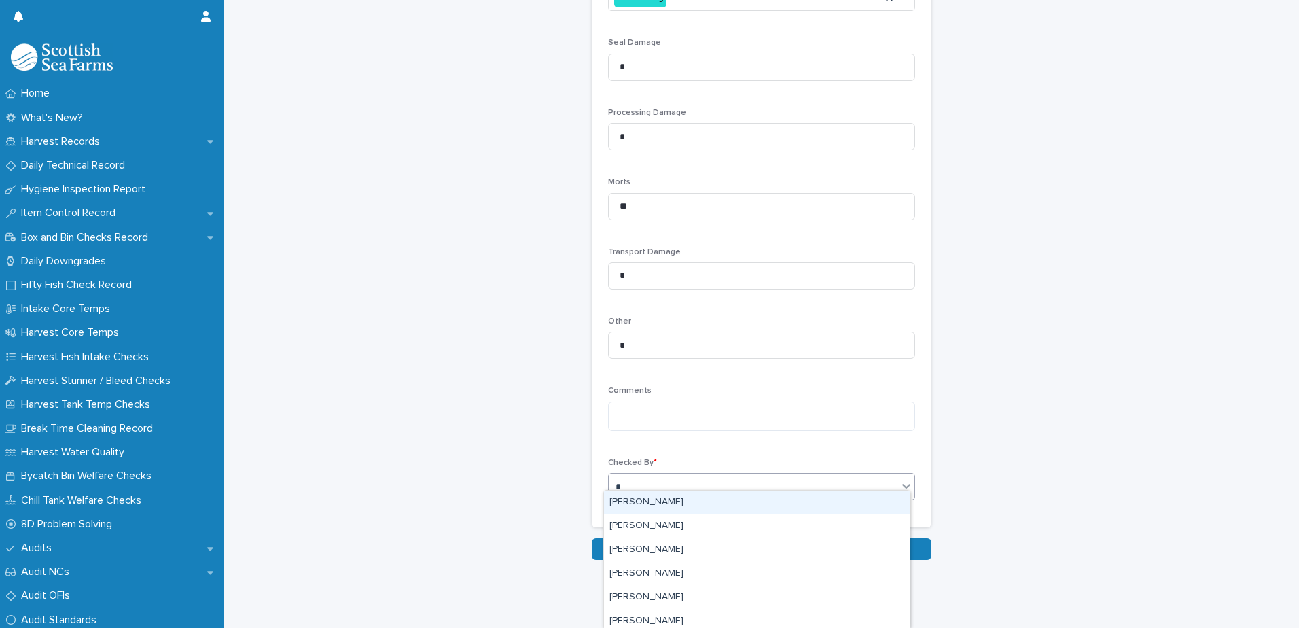
type input "**"
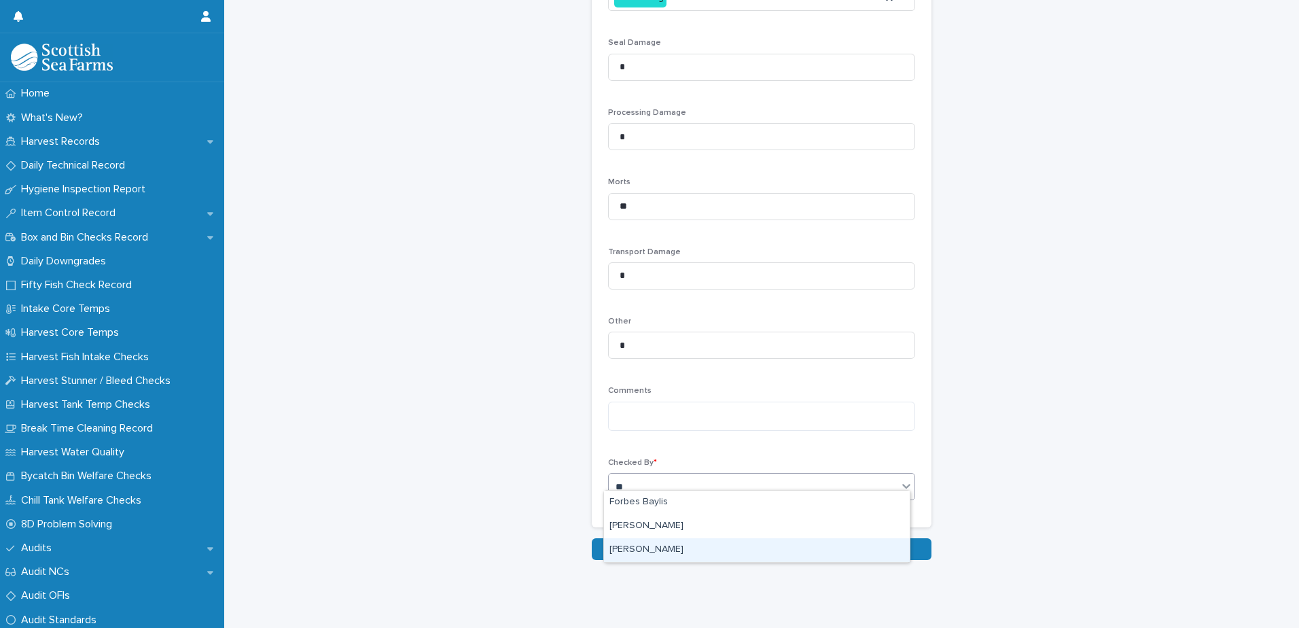
drag, startPoint x: 679, startPoint y: 509, endPoint x: 680, endPoint y: 552, distance: 43.5
click at [680, 553] on div "[PERSON_NAME]" at bounding box center [757, 550] width 306 height 24
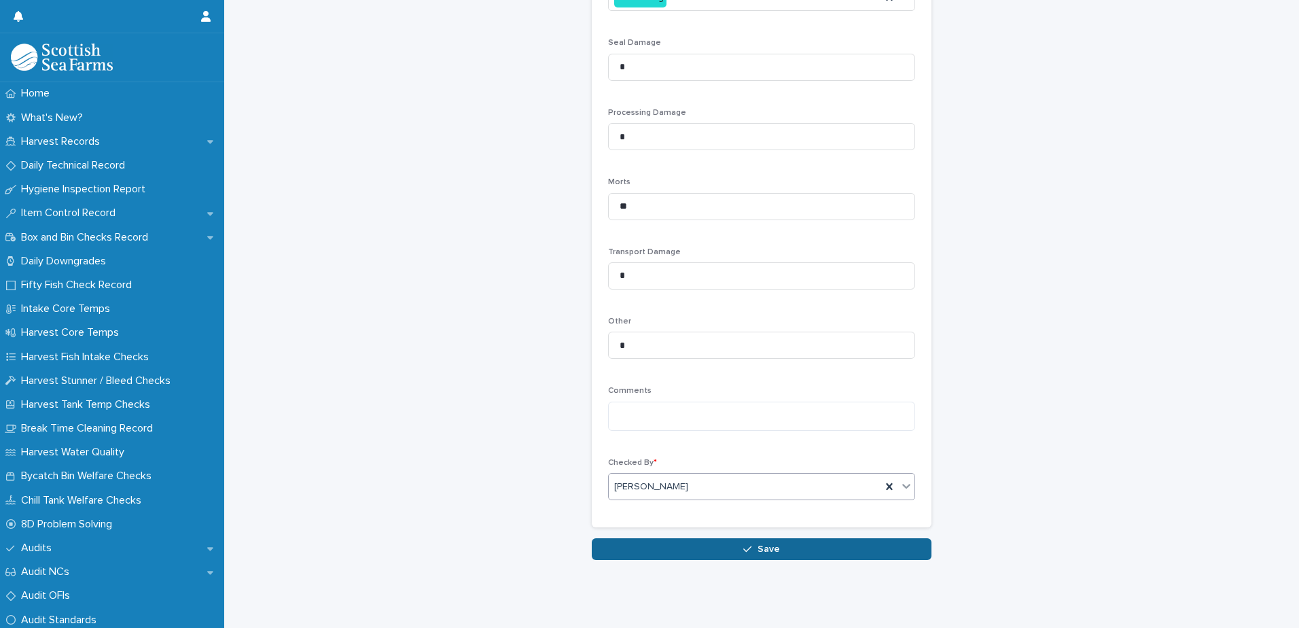
click at [779, 539] on button "Save" at bounding box center [762, 549] width 340 height 22
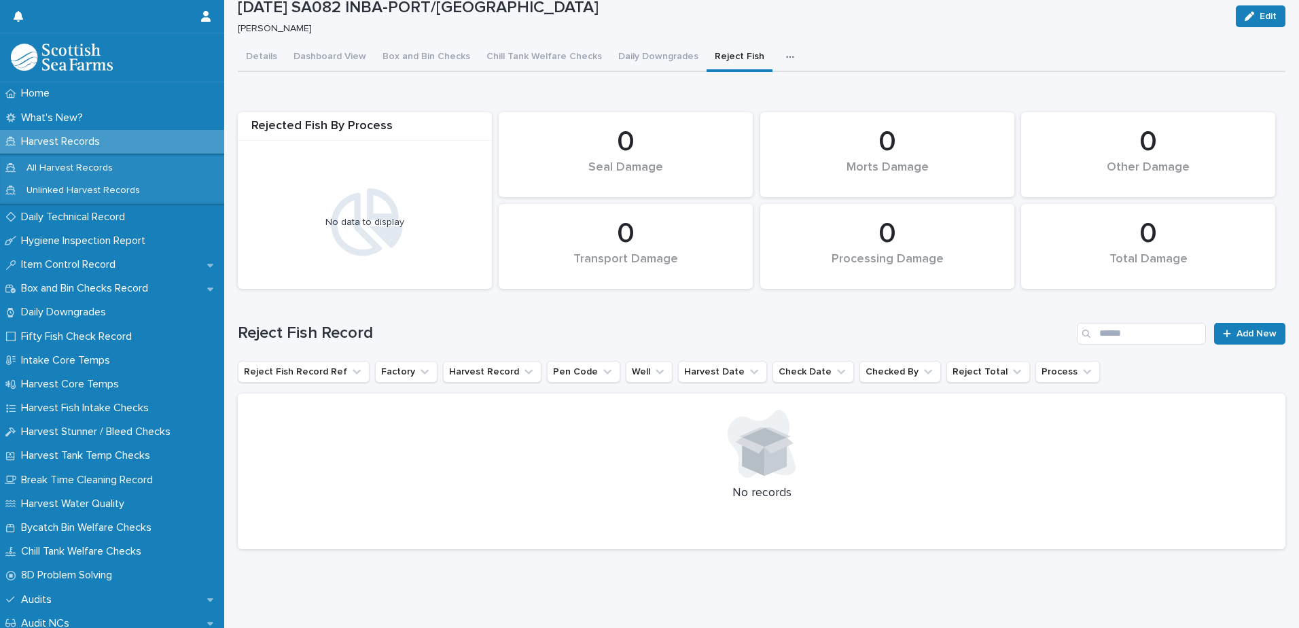
scroll to position [10, 0]
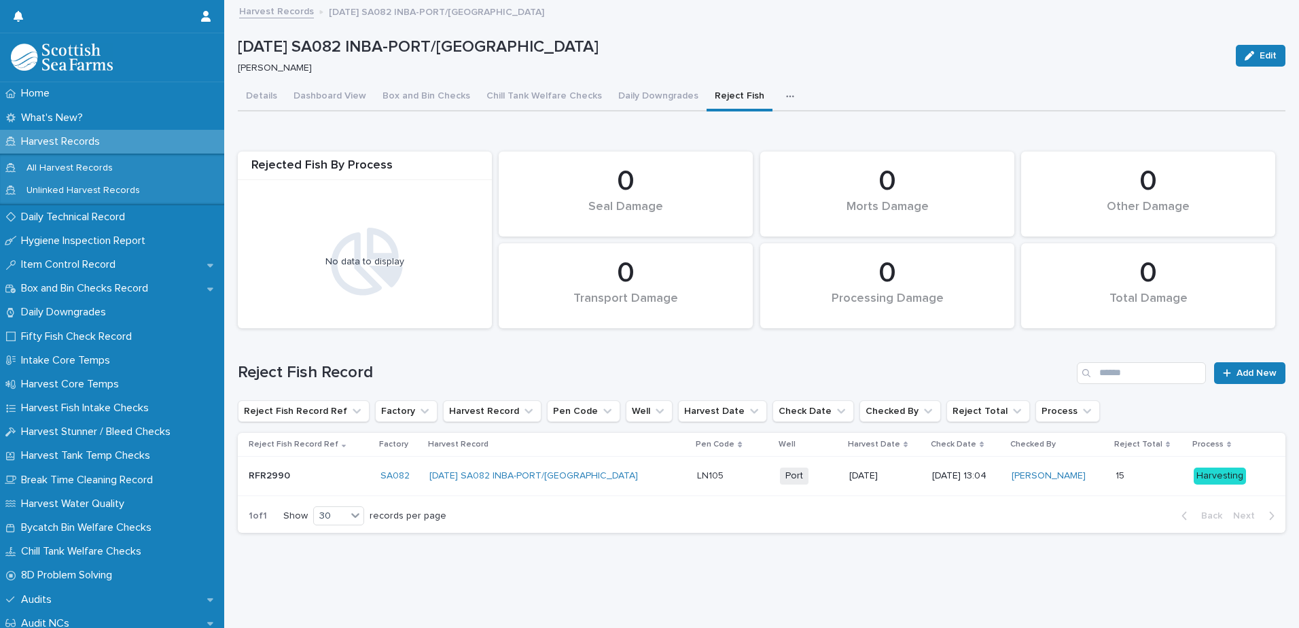
click at [786, 92] on icon "button" at bounding box center [790, 97] width 8 height 10
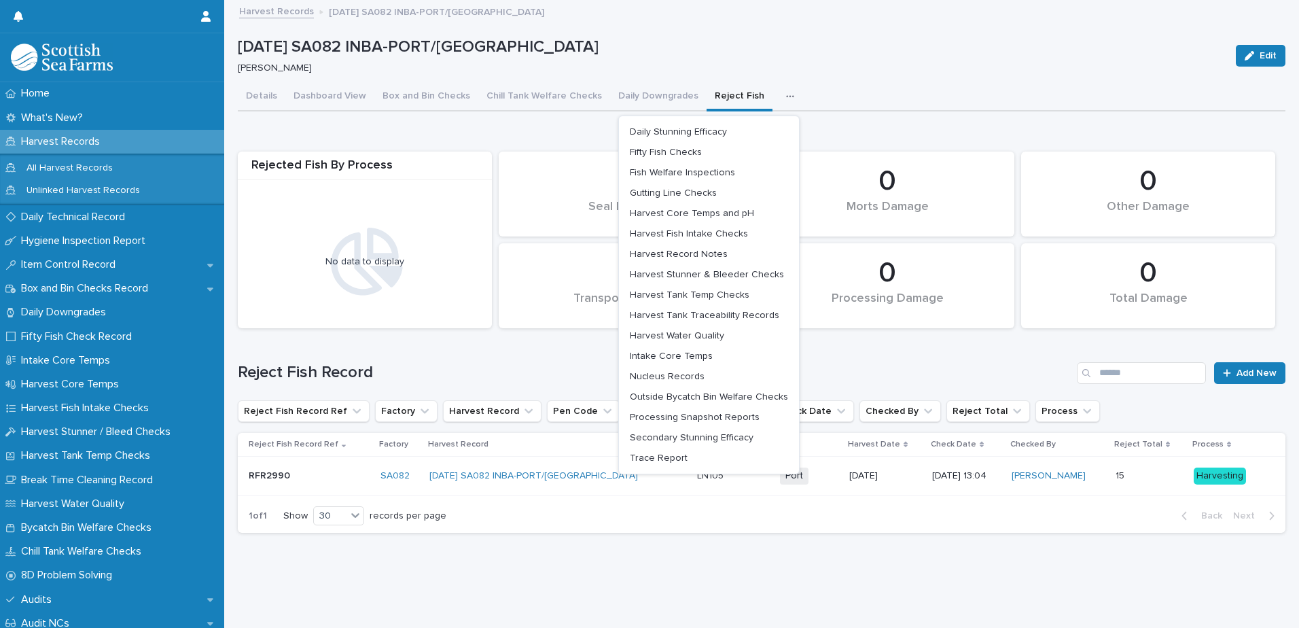
click at [923, 83] on div "Details Dashboard View Box and Bin Checks Chill Tank Welfare Checks Daily Downg…" at bounding box center [762, 97] width 1048 height 29
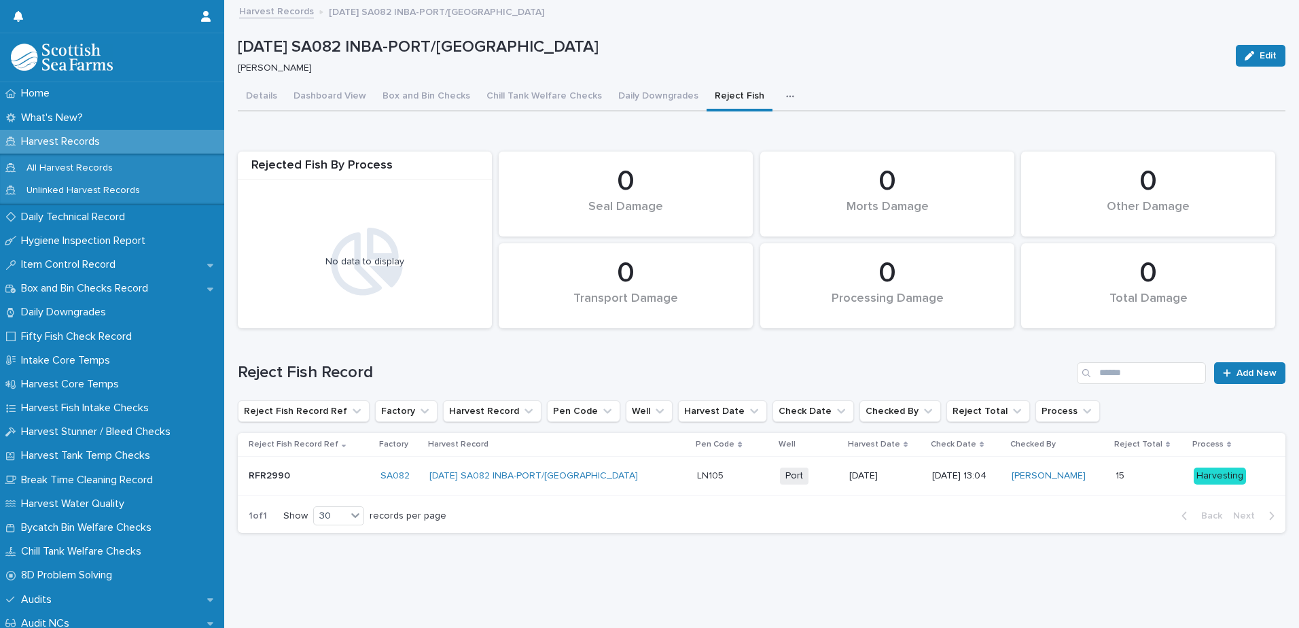
click at [786, 92] on icon "button" at bounding box center [790, 97] width 8 height 10
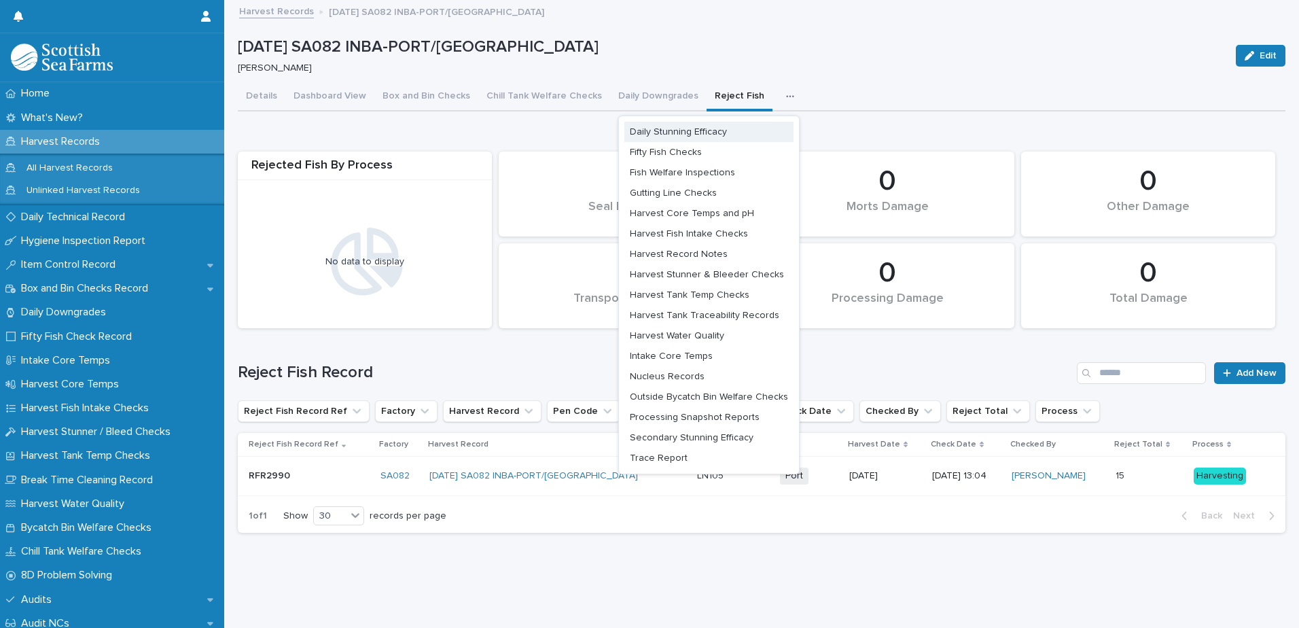
click at [701, 127] on span "Daily Stunning Efficacy" at bounding box center [678, 132] width 97 height 10
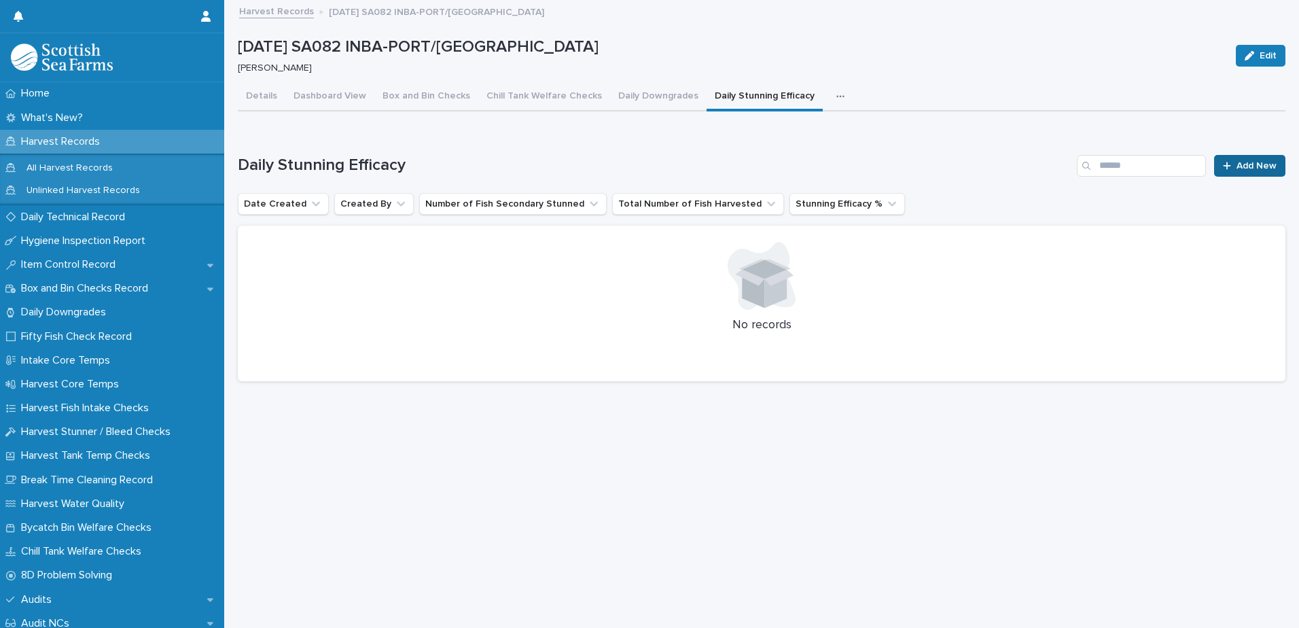
click at [1241, 162] on link "Add New" at bounding box center [1249, 166] width 71 height 22
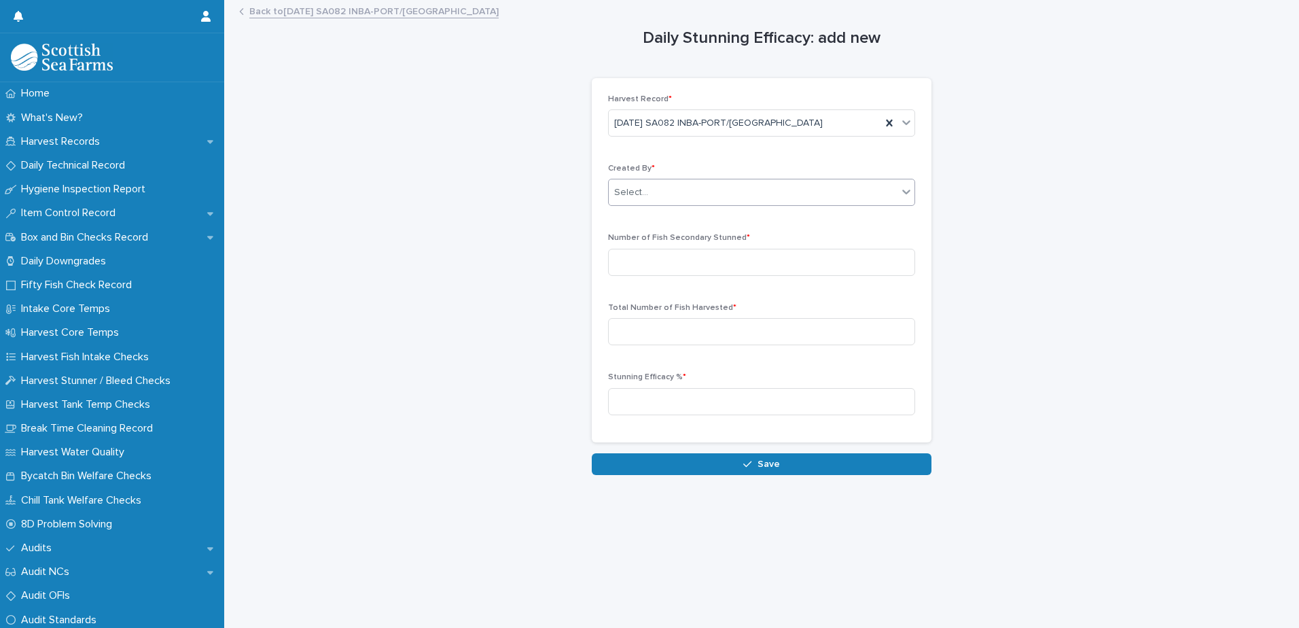
click at [724, 195] on div "Select..." at bounding box center [753, 192] width 289 height 22
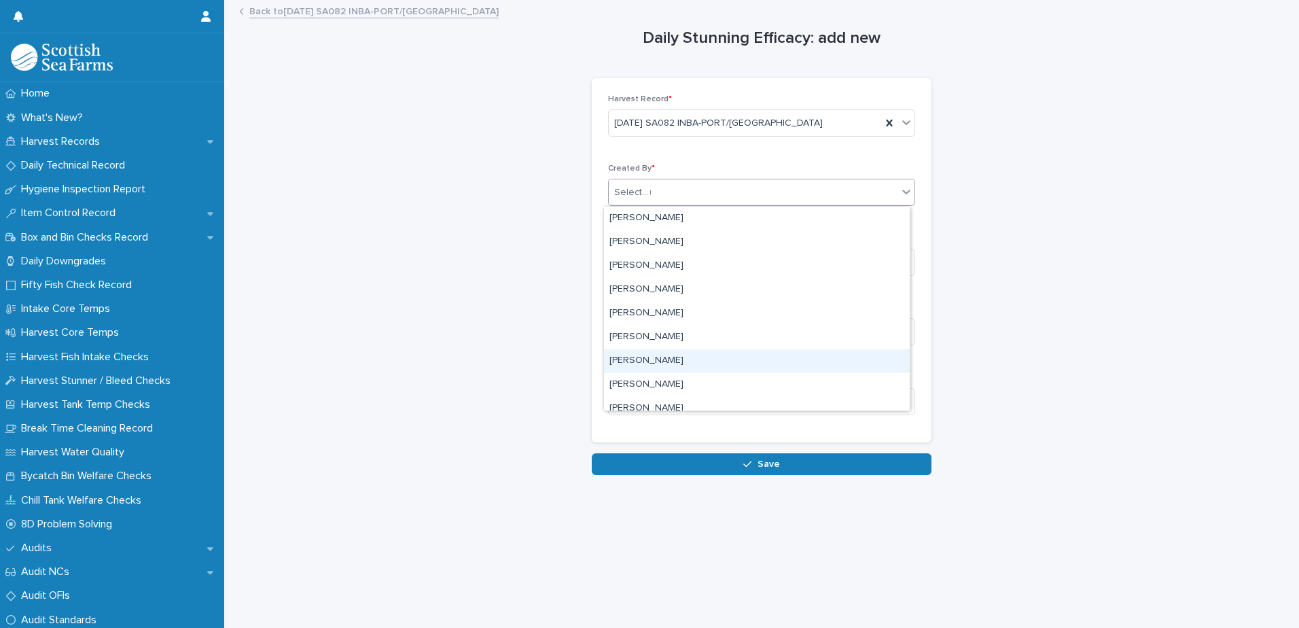
type input "**"
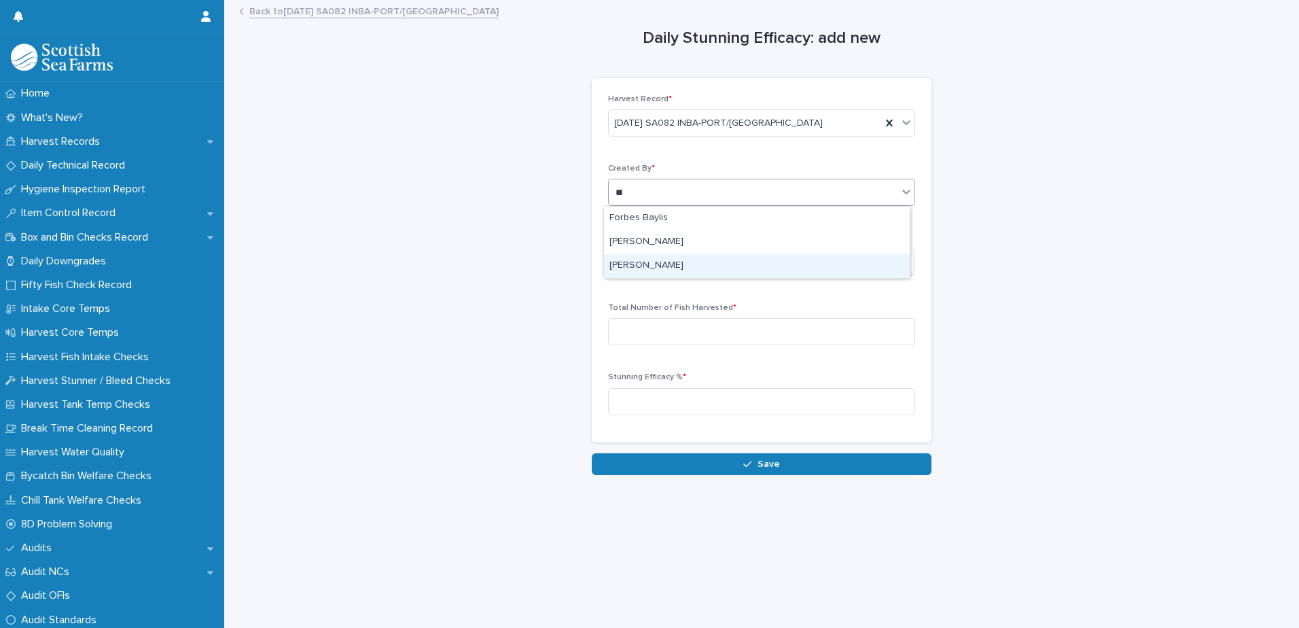
click at [667, 269] on div "[PERSON_NAME]" at bounding box center [757, 266] width 306 height 24
click at [665, 268] on input at bounding box center [761, 262] width 307 height 27
type input "***"
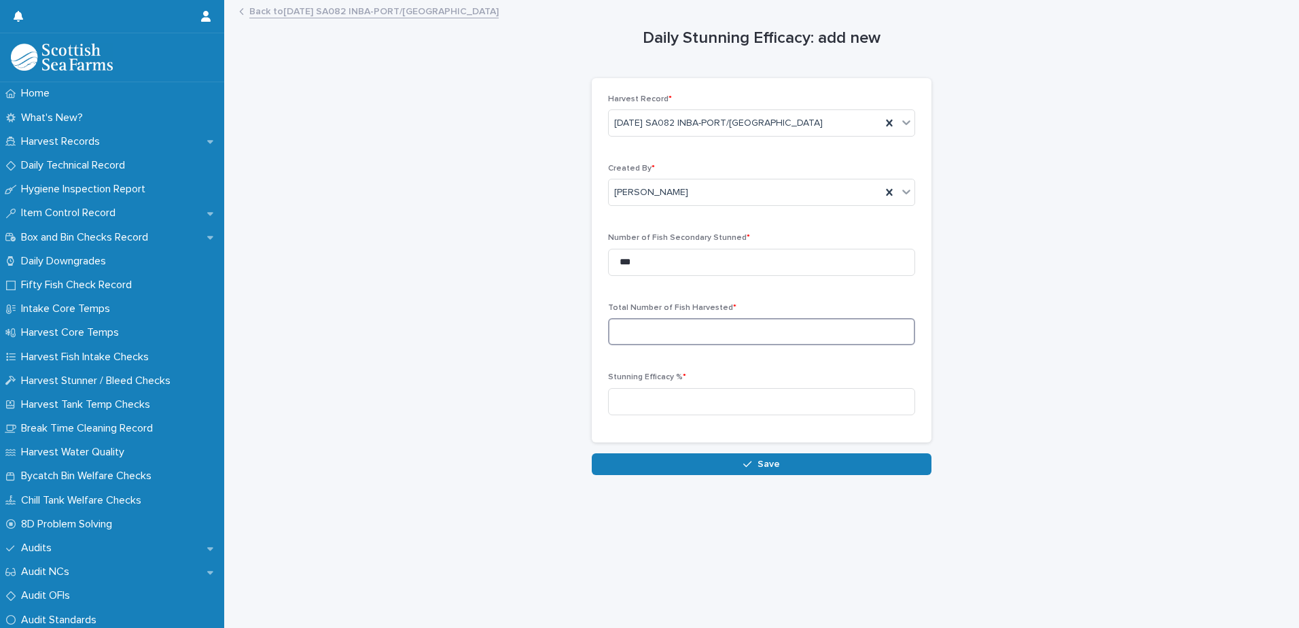
click at [650, 322] on input at bounding box center [761, 331] width 307 height 27
type input "*****"
click at [638, 381] on span "Stunning Efficacy % *" at bounding box center [647, 377] width 78 height 8
click at [646, 399] on input at bounding box center [761, 401] width 307 height 27
type input "**"
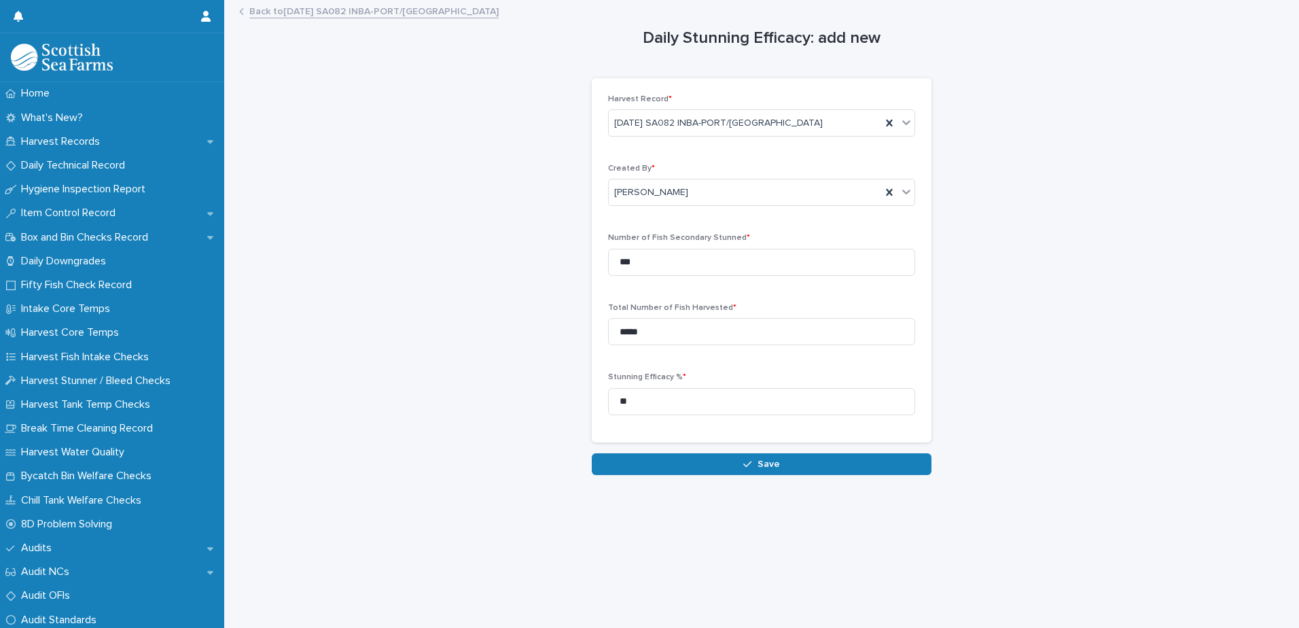
click at [415, 480] on div "Loading... Saving… Loading... Saving… Daily Stunning Efficacy: add new Loading.…" at bounding box center [761, 297] width 1061 height 593
click at [747, 462] on icon "button" at bounding box center [747, 464] width 8 height 6
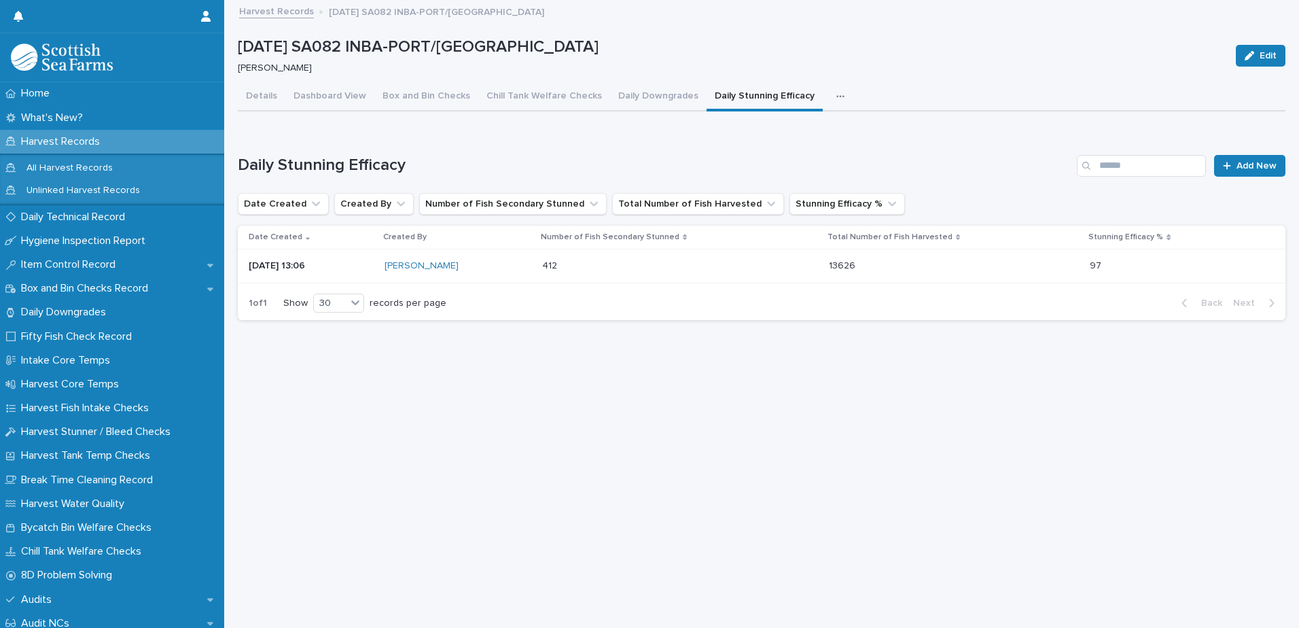
click at [836, 99] on icon "button" at bounding box center [840, 97] width 8 height 10
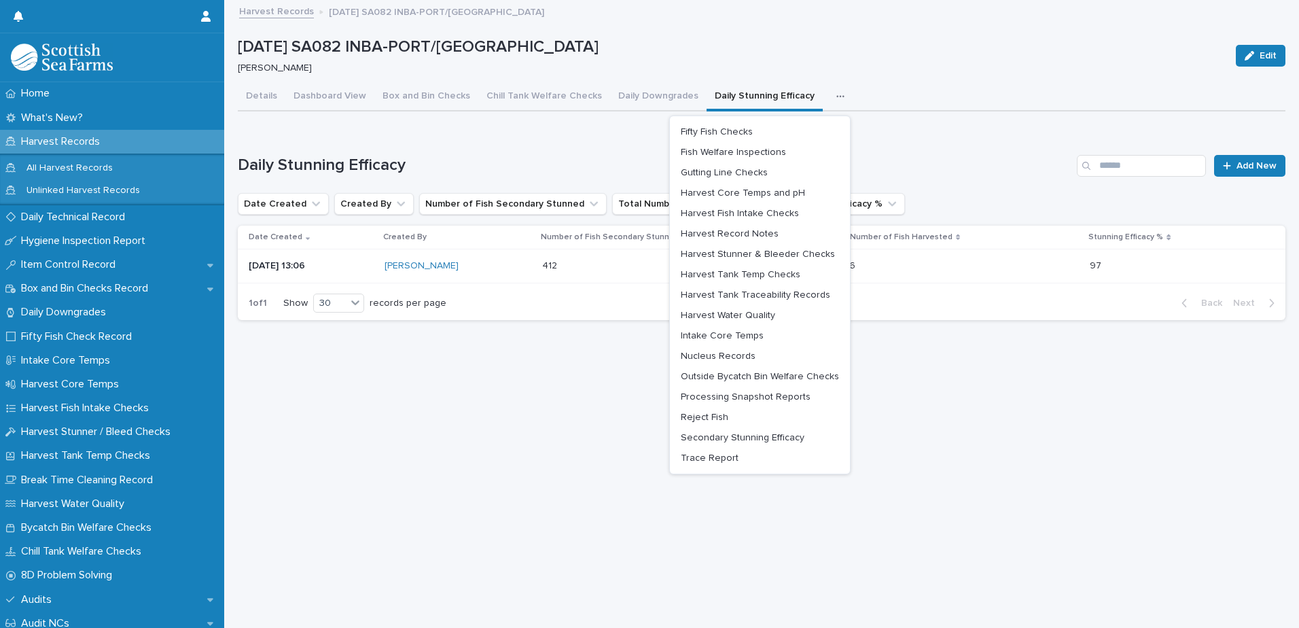
click at [558, 146] on div "Loading... Saving… Daily Stunning Efficacy Add New Date Created Created By Numb…" at bounding box center [762, 229] width 1048 height 203
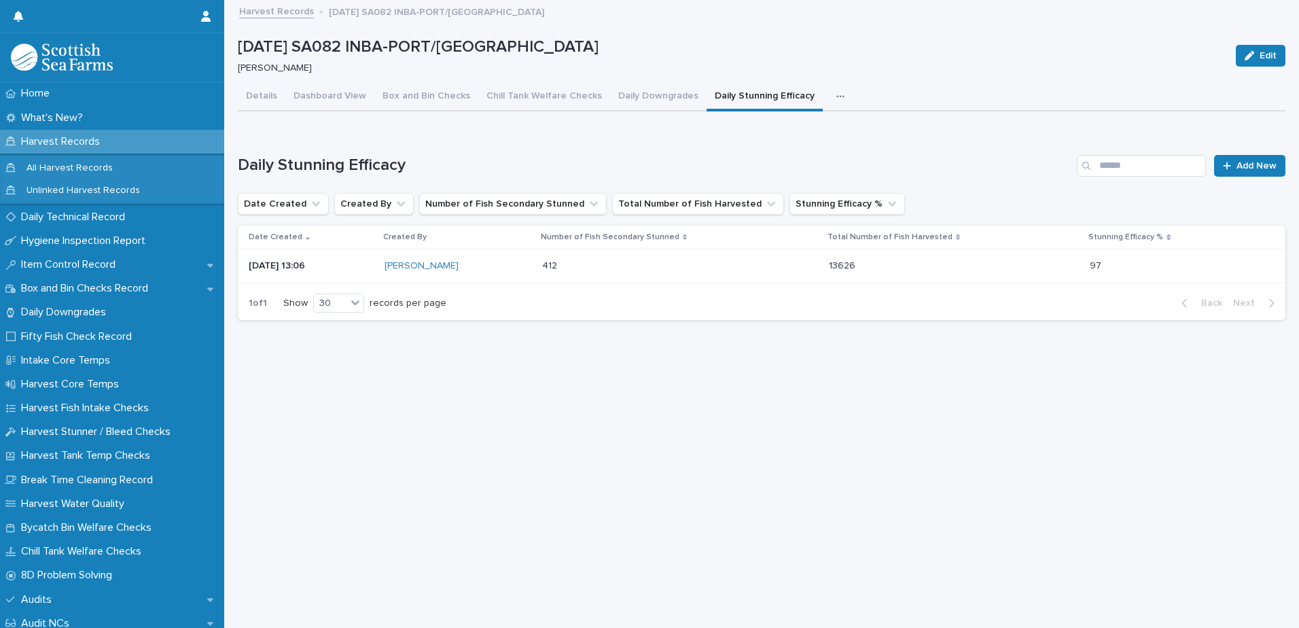
click at [283, 12] on link "Harvest Records" at bounding box center [276, 11] width 75 height 16
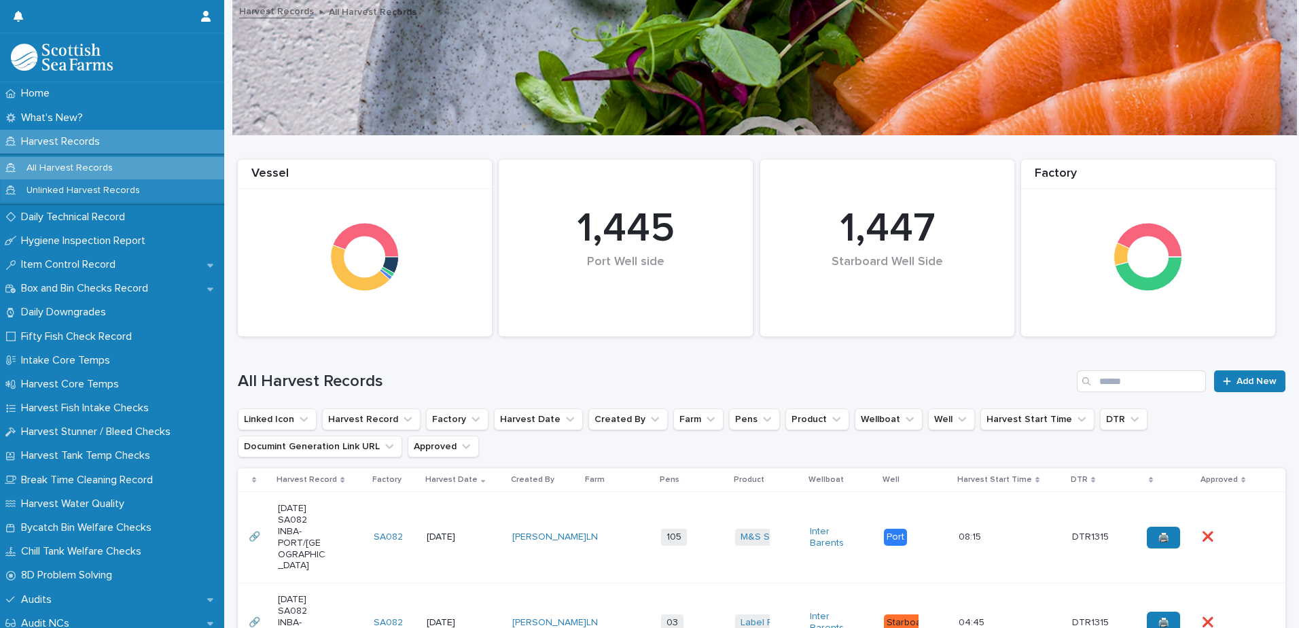
scroll to position [272, 0]
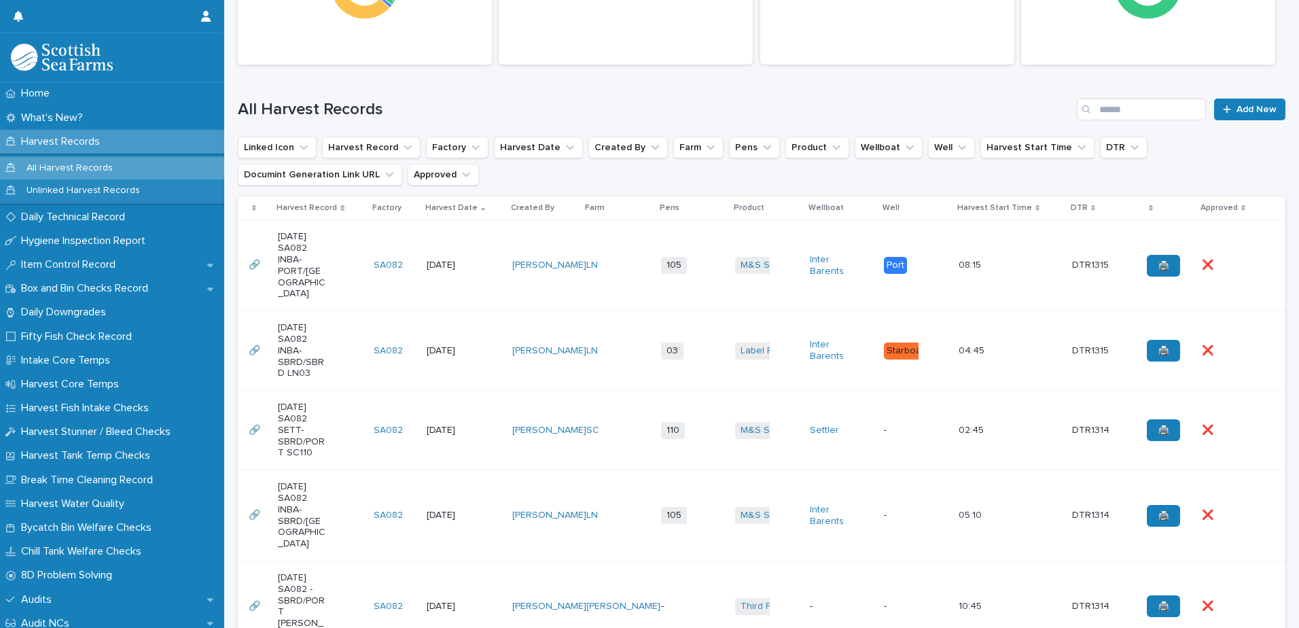
click at [707, 340] on div "03 + 0" at bounding box center [693, 351] width 64 height 28
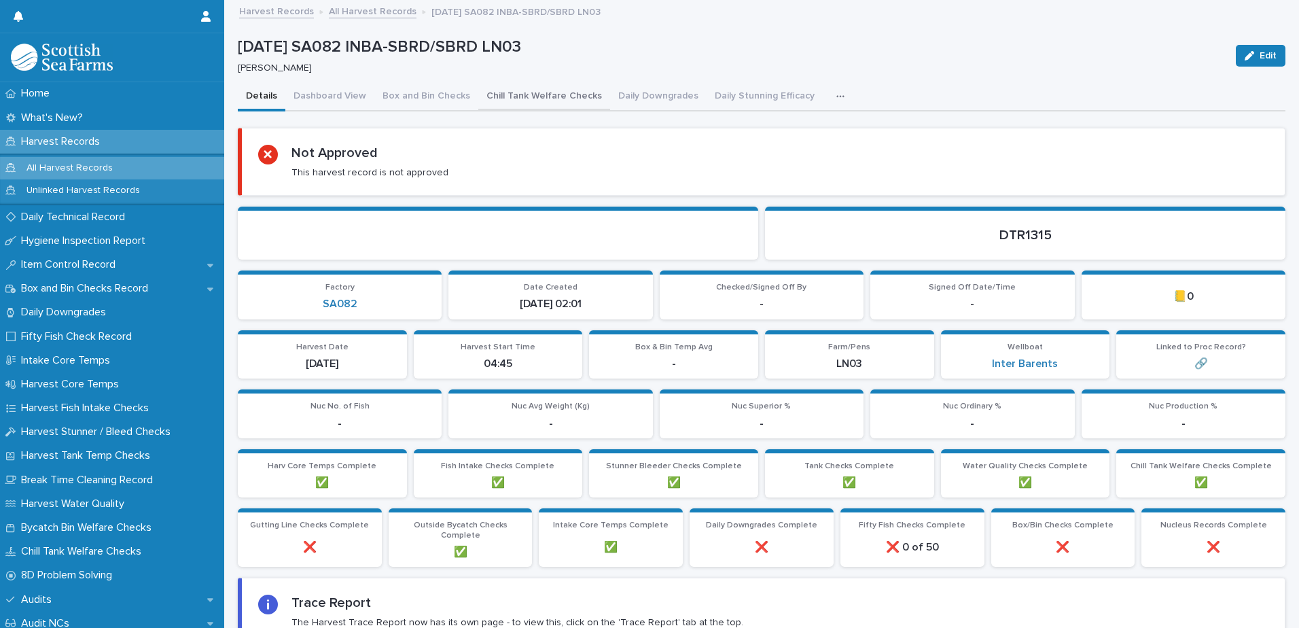
click at [564, 102] on button "Chill Tank Welfare Checks" at bounding box center [544, 97] width 132 height 29
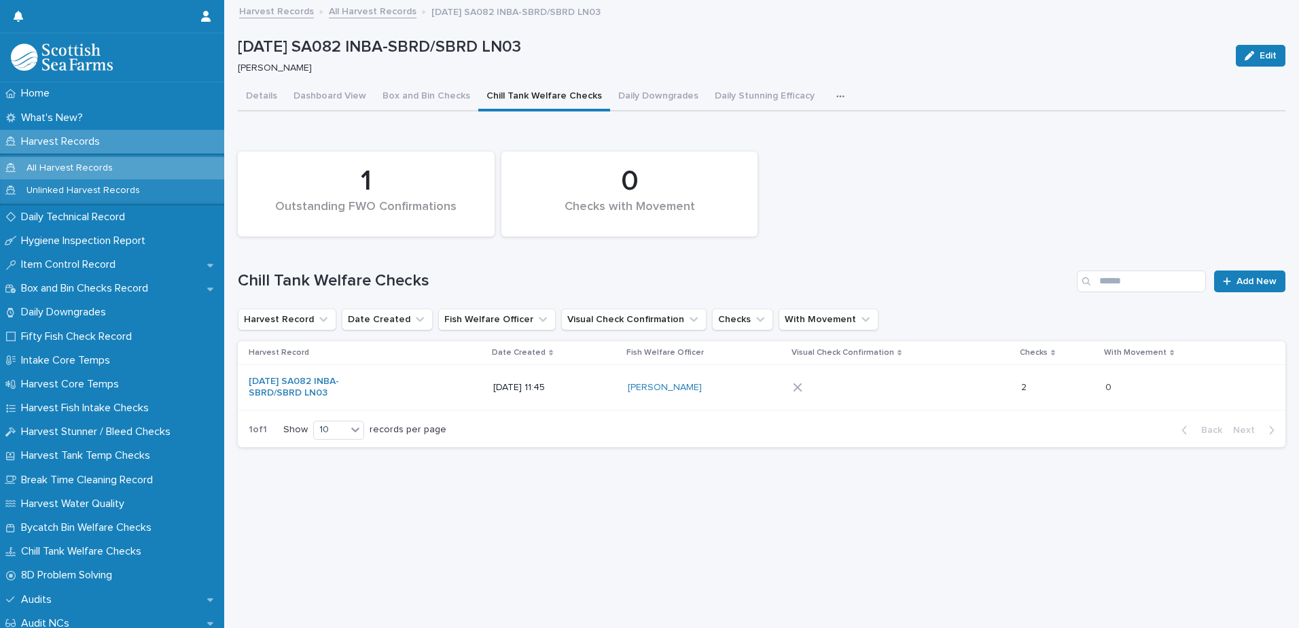
click at [1085, 383] on div "2 2" at bounding box center [1057, 387] width 73 height 22
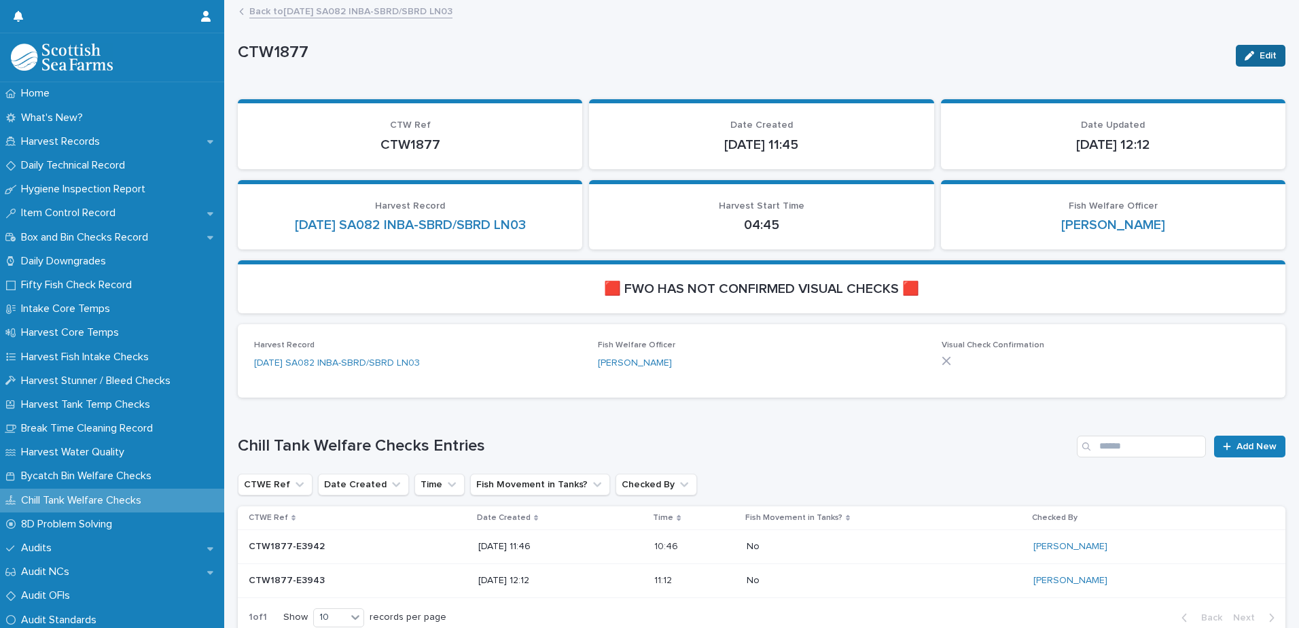
click at [1261, 52] on span "Edit" at bounding box center [1268, 56] width 17 height 10
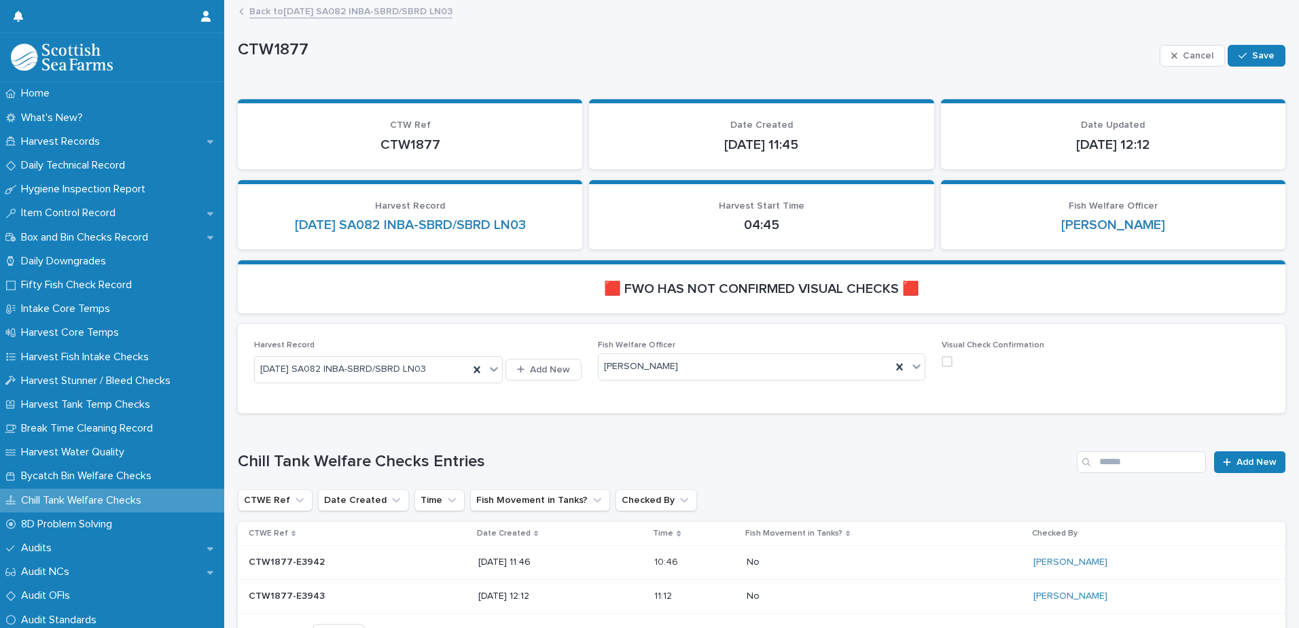
click at [942, 360] on span at bounding box center [947, 361] width 11 height 11
click at [1252, 53] on span "Save" at bounding box center [1263, 56] width 22 height 10
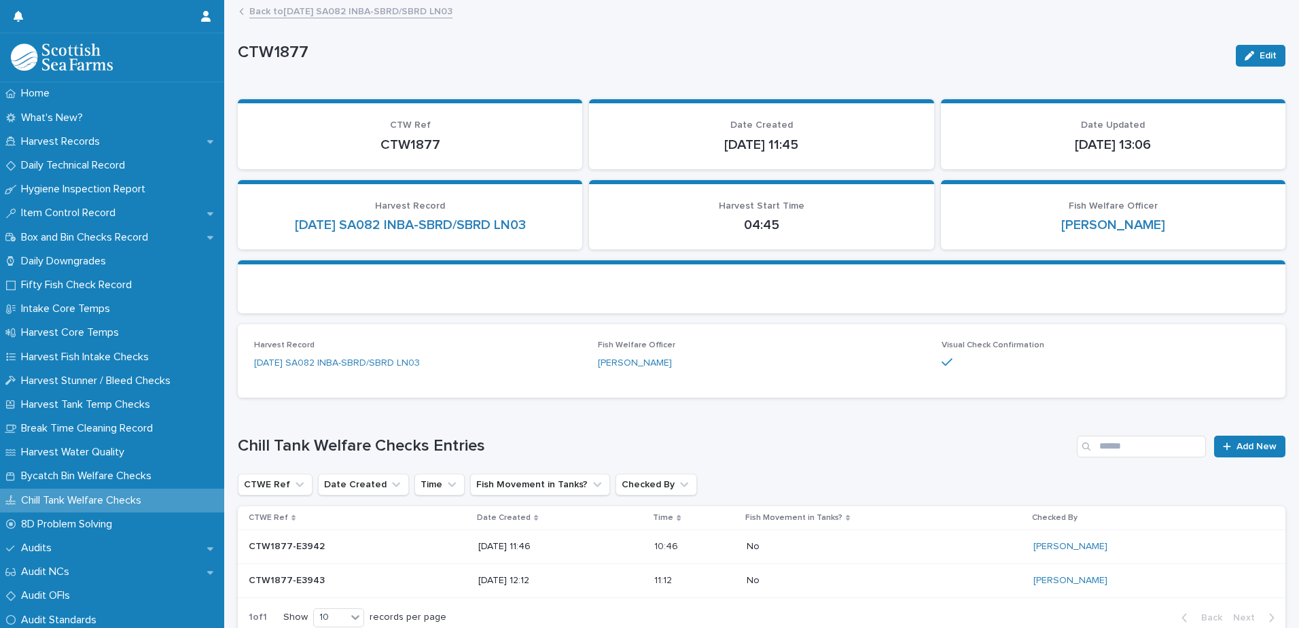
click at [413, 9] on link "Back to [DATE] SA082 INBA-SBRD/SBRD LN03" at bounding box center [350, 11] width 203 height 16
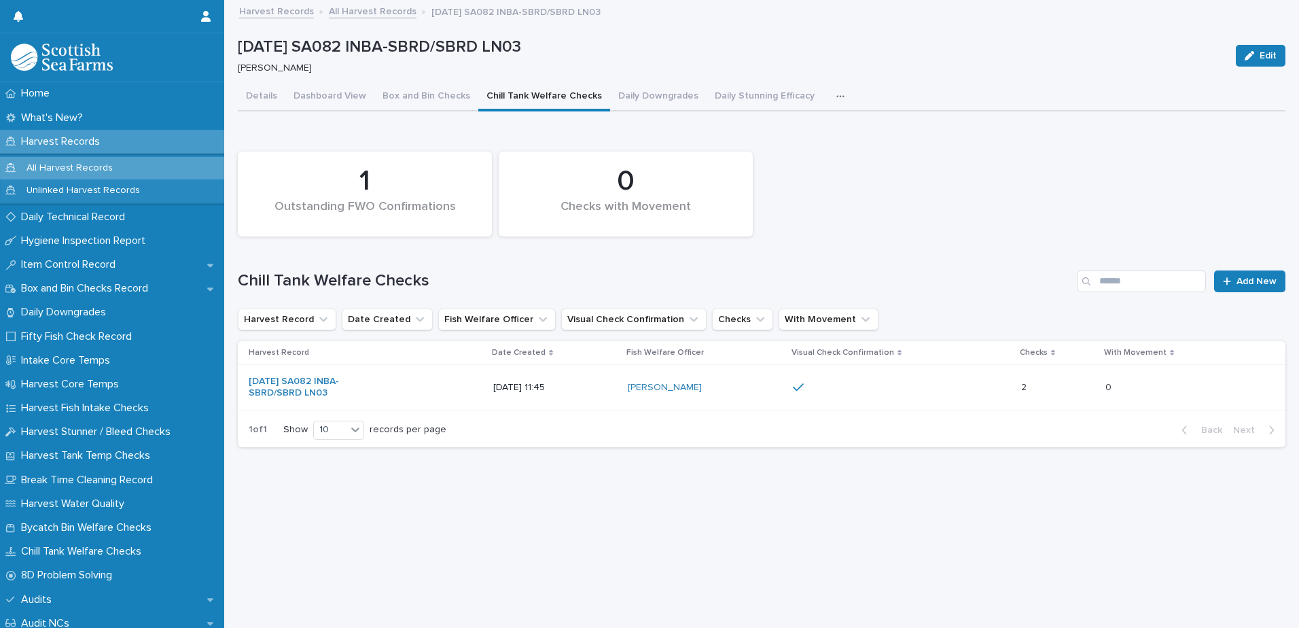
click at [828, 104] on button "button" at bounding box center [843, 96] width 30 height 27
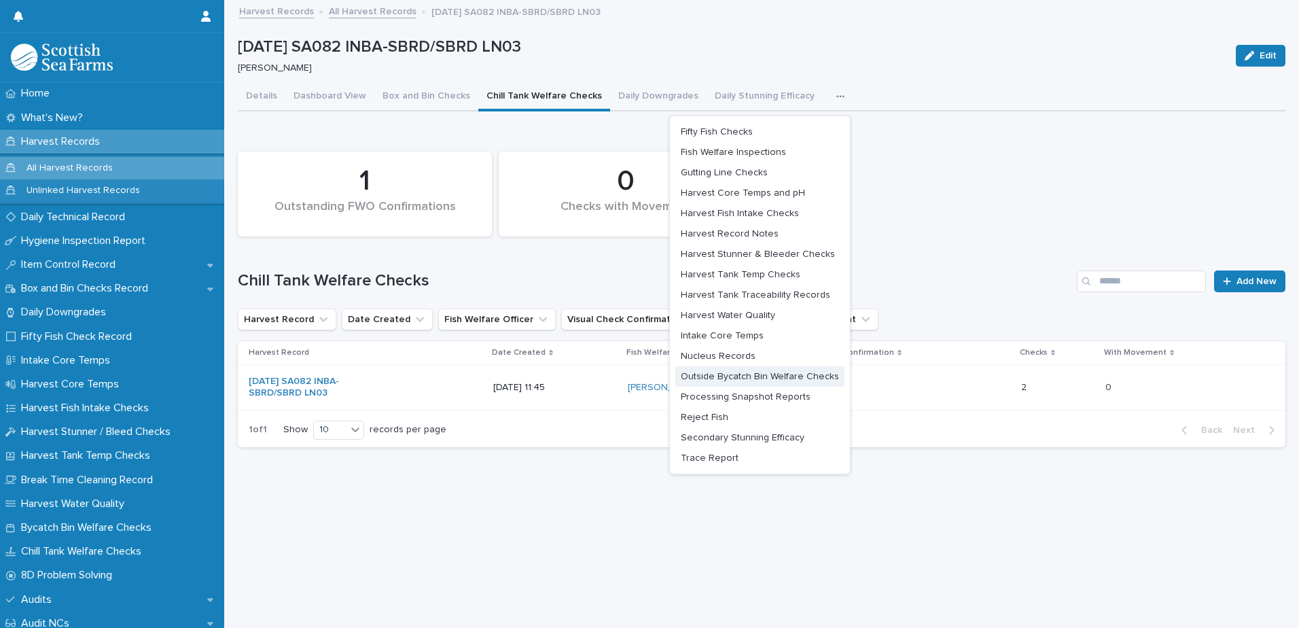
click at [748, 377] on span "Outside Bycatch Bin Welfare Checks" at bounding box center [760, 377] width 158 height 10
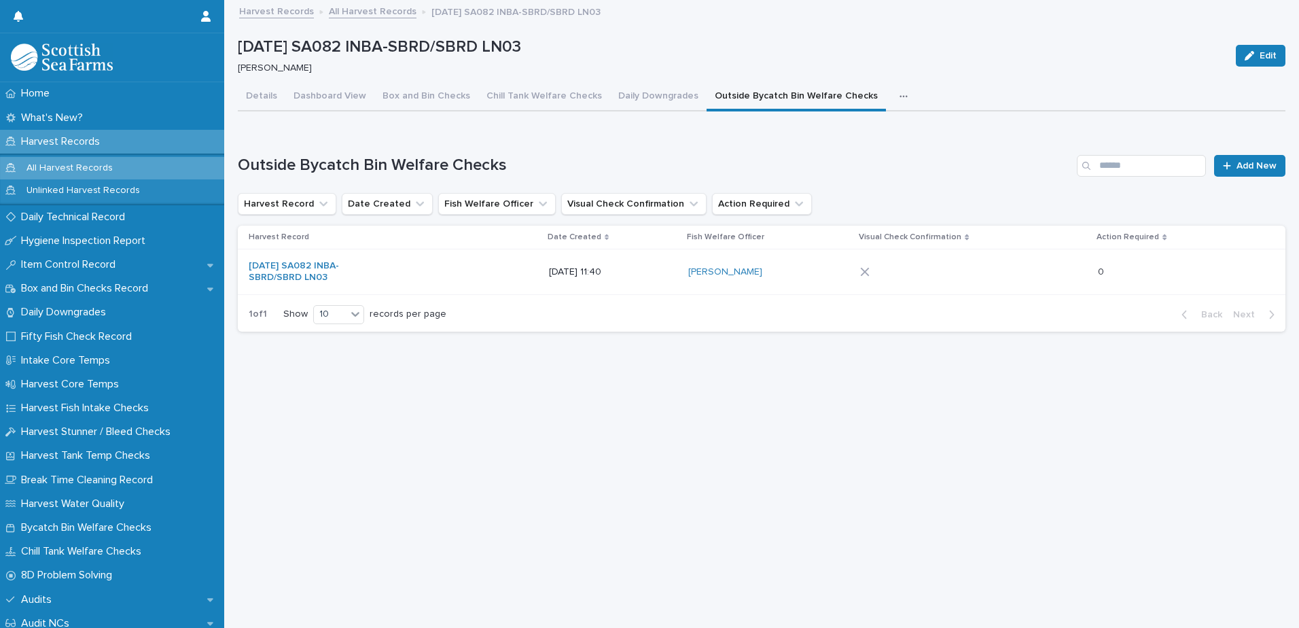
click at [888, 272] on div at bounding box center [894, 272] width 68 height 10
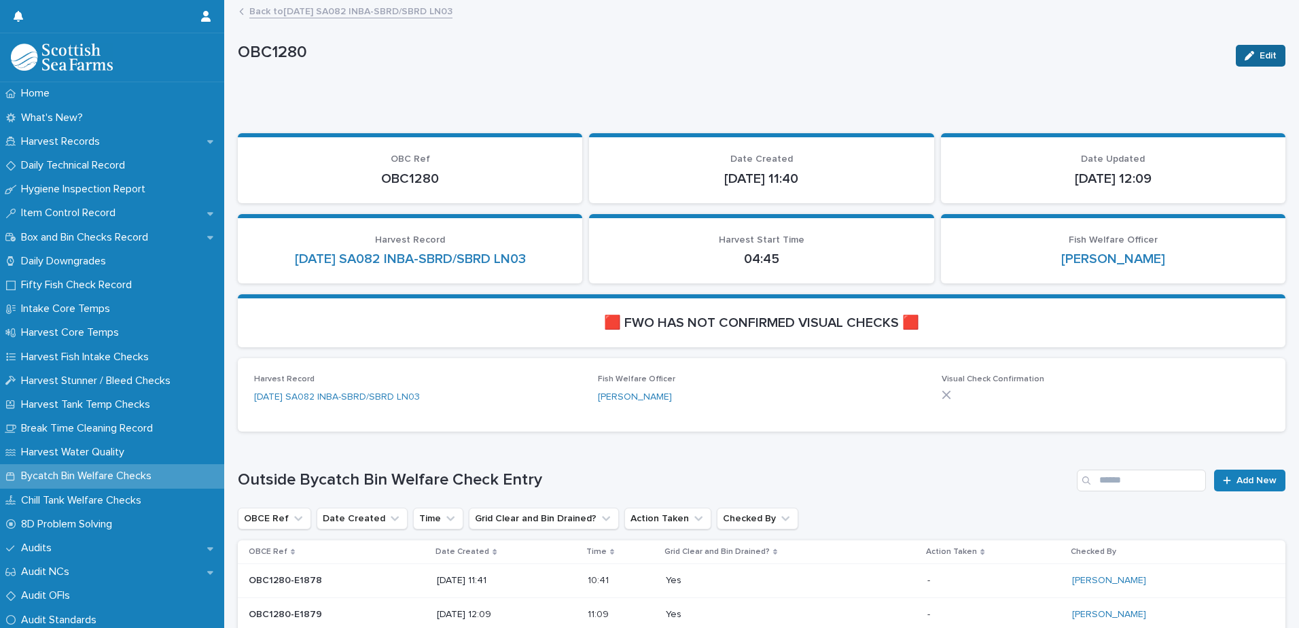
click at [1260, 54] on span "Edit" at bounding box center [1268, 56] width 17 height 10
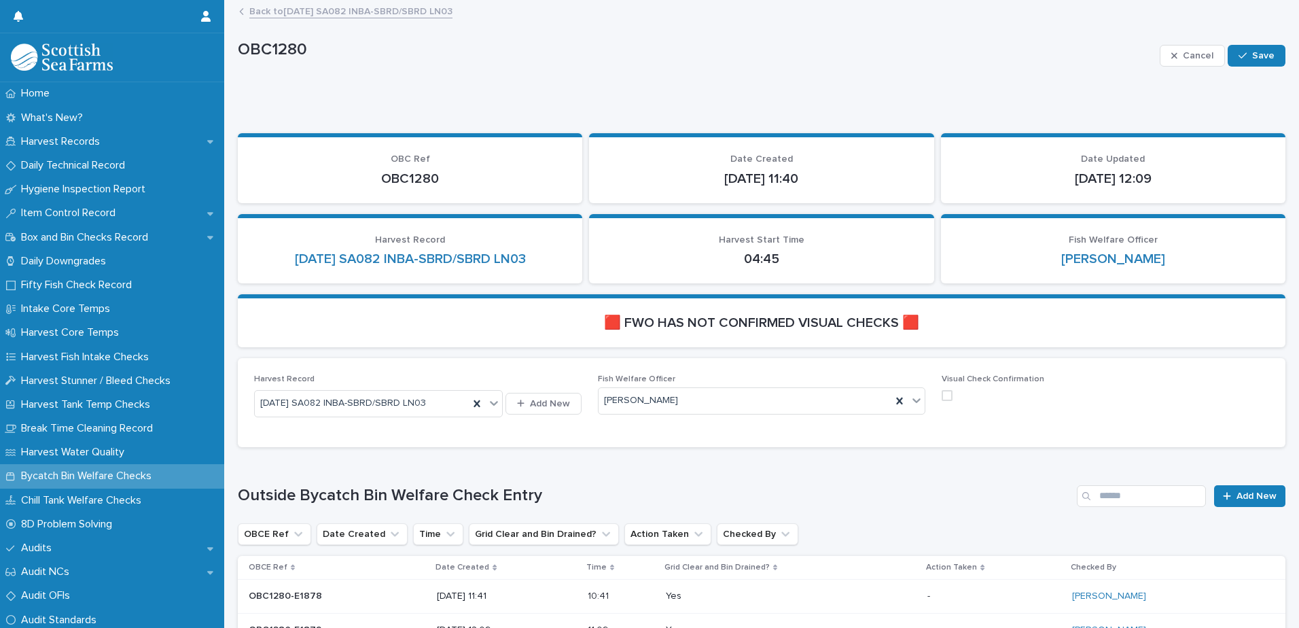
click at [942, 393] on span at bounding box center [947, 395] width 11 height 11
click at [1250, 63] on button "Save" at bounding box center [1257, 56] width 58 height 22
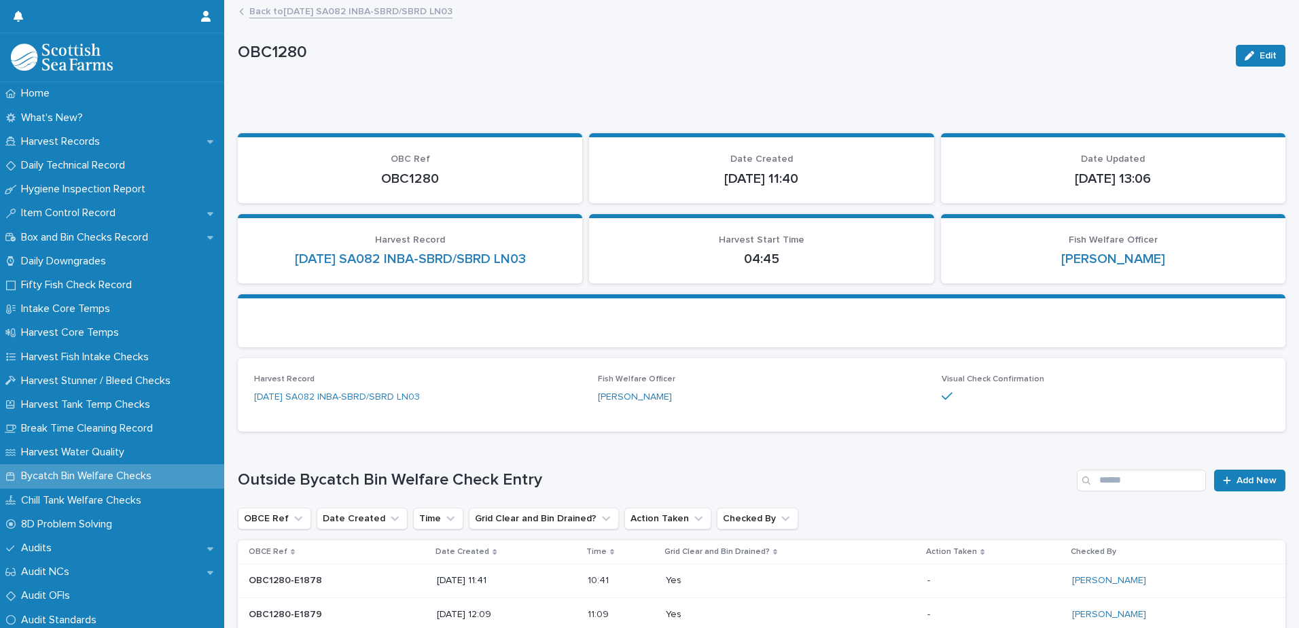
click at [429, 11] on link "Back to [DATE] SA082 INBA-SBRD/SBRD LN03" at bounding box center [350, 11] width 203 height 16
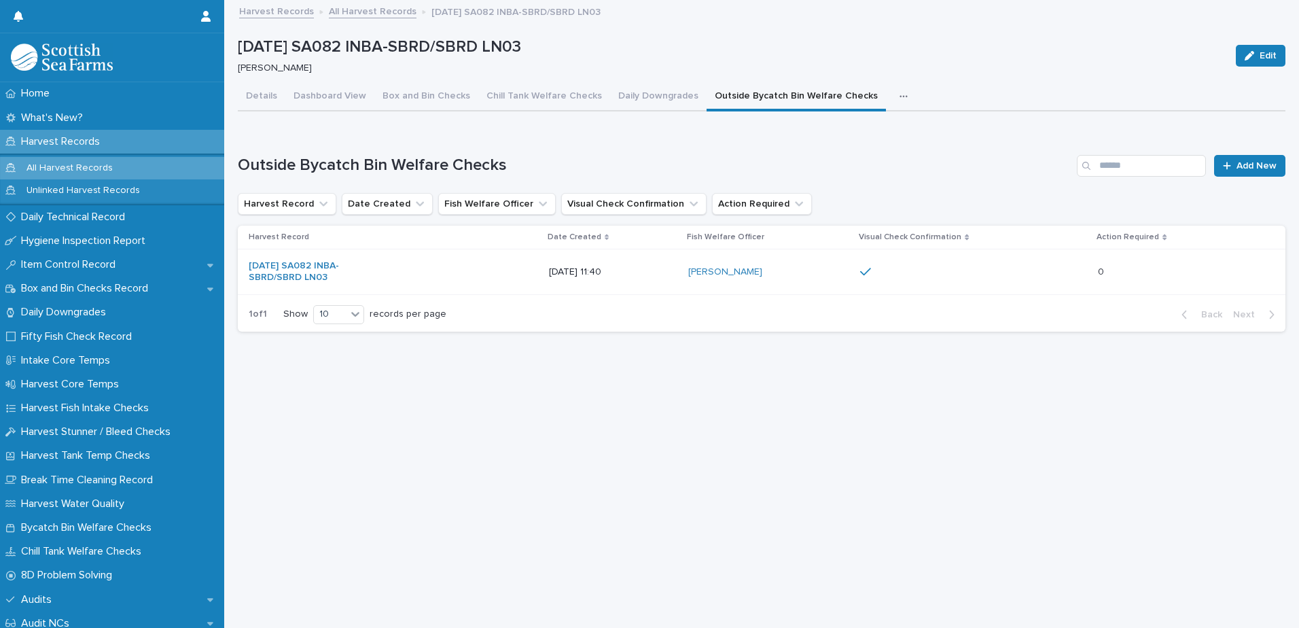
click at [900, 94] on icon "button" at bounding box center [904, 97] width 8 height 10
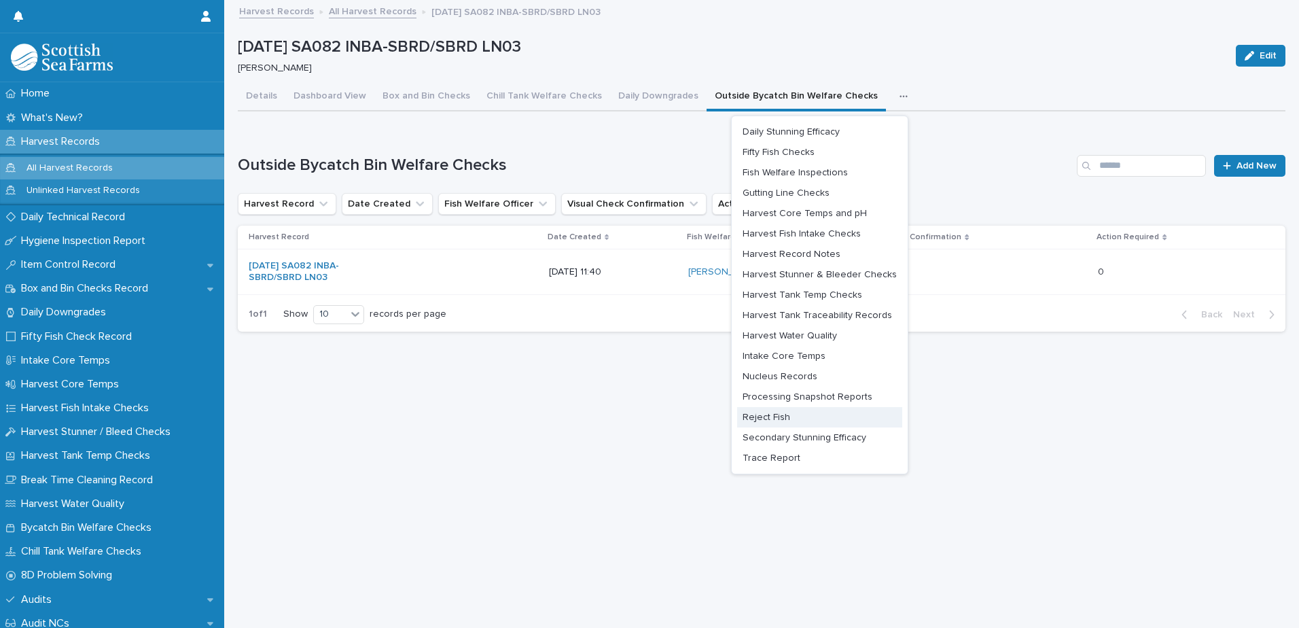
click at [779, 411] on button "Reject Fish" at bounding box center [819, 417] width 165 height 20
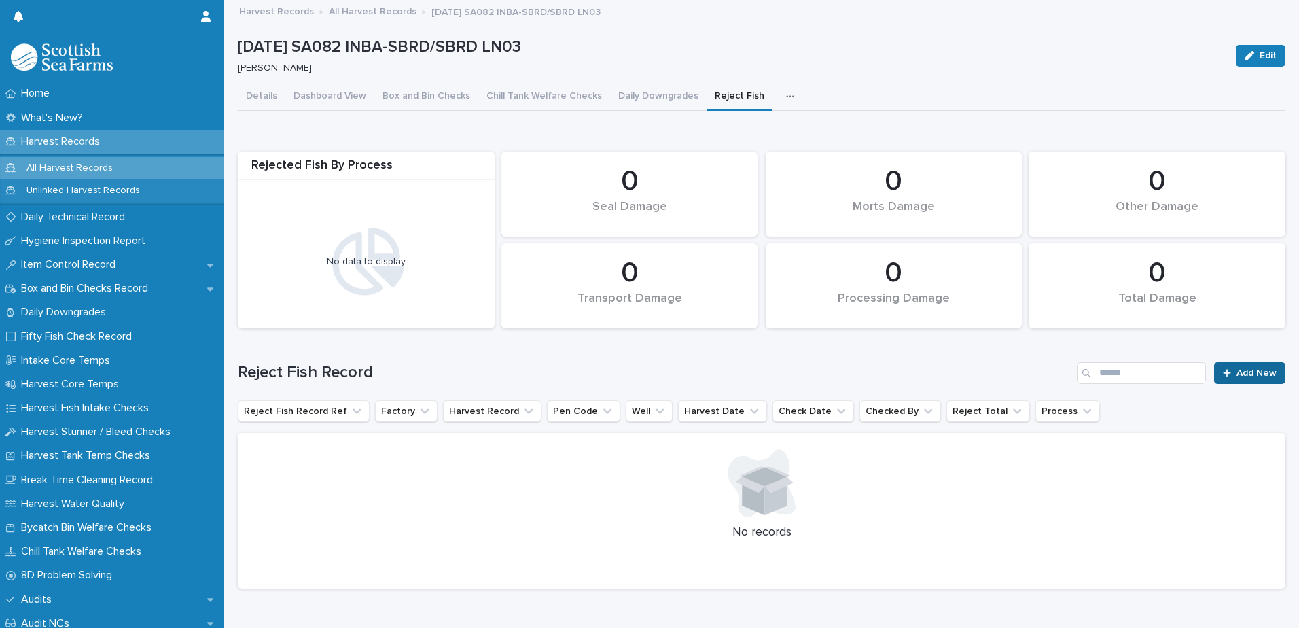
click at [1264, 369] on span "Add New" at bounding box center [1257, 373] width 40 height 10
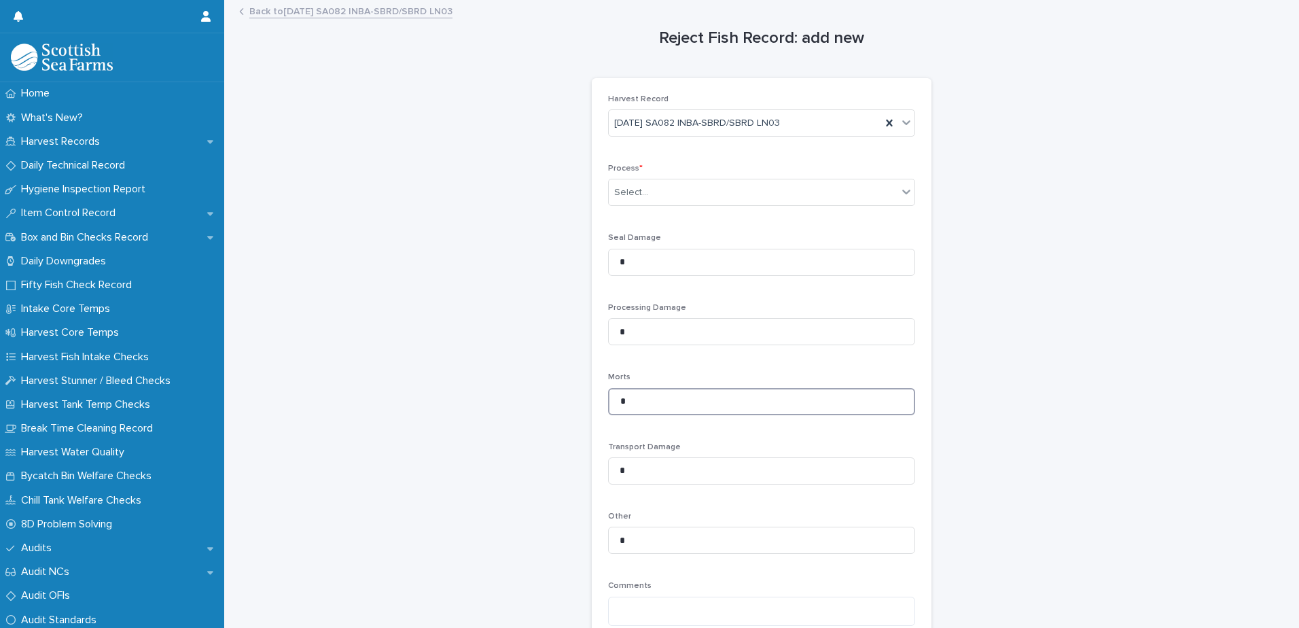
drag, startPoint x: 631, startPoint y: 400, endPoint x: 578, endPoint y: 393, distance: 53.4
click at [578, 394] on div "Reject Fish Record: add new Loading... Saving… Loading... Saving… Loading... Sa…" at bounding box center [762, 378] width 1048 height 754
type input "*"
click at [661, 199] on div "Select..." at bounding box center [753, 192] width 289 height 22
click at [638, 222] on span "Harvesting" at bounding box center [636, 217] width 52 height 15
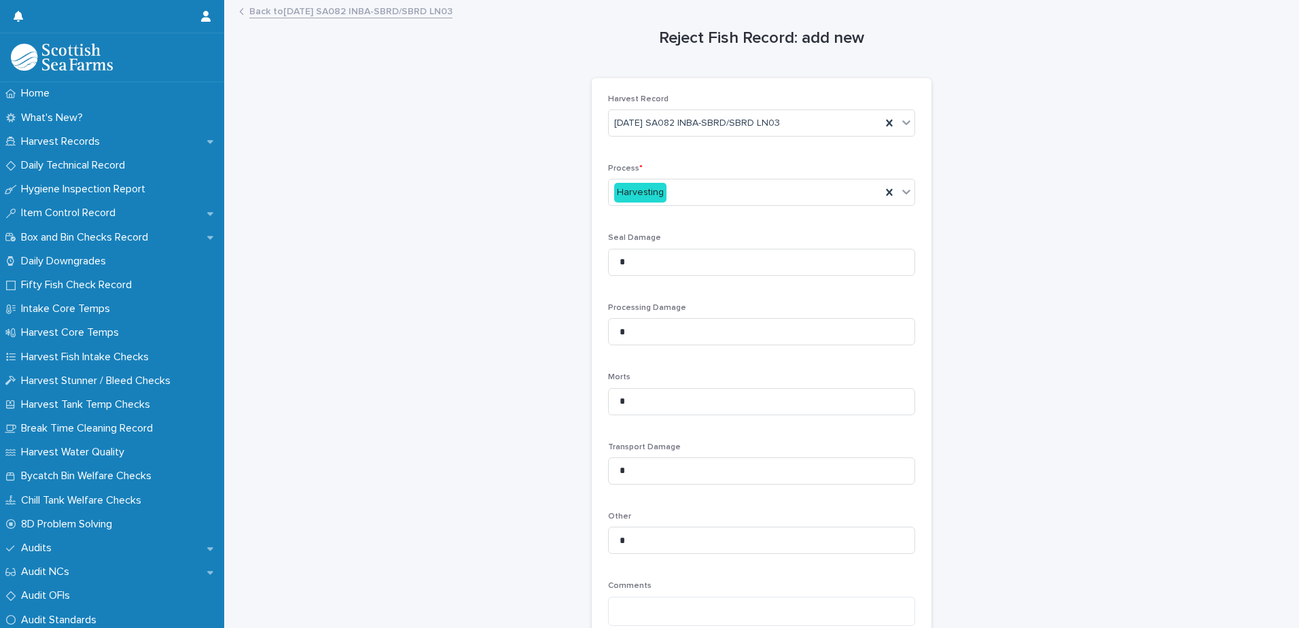
click at [469, 421] on div "Reject Fish Record: add new Loading... Saving… Loading... Saving… Loading... Sa…" at bounding box center [762, 378] width 1048 height 754
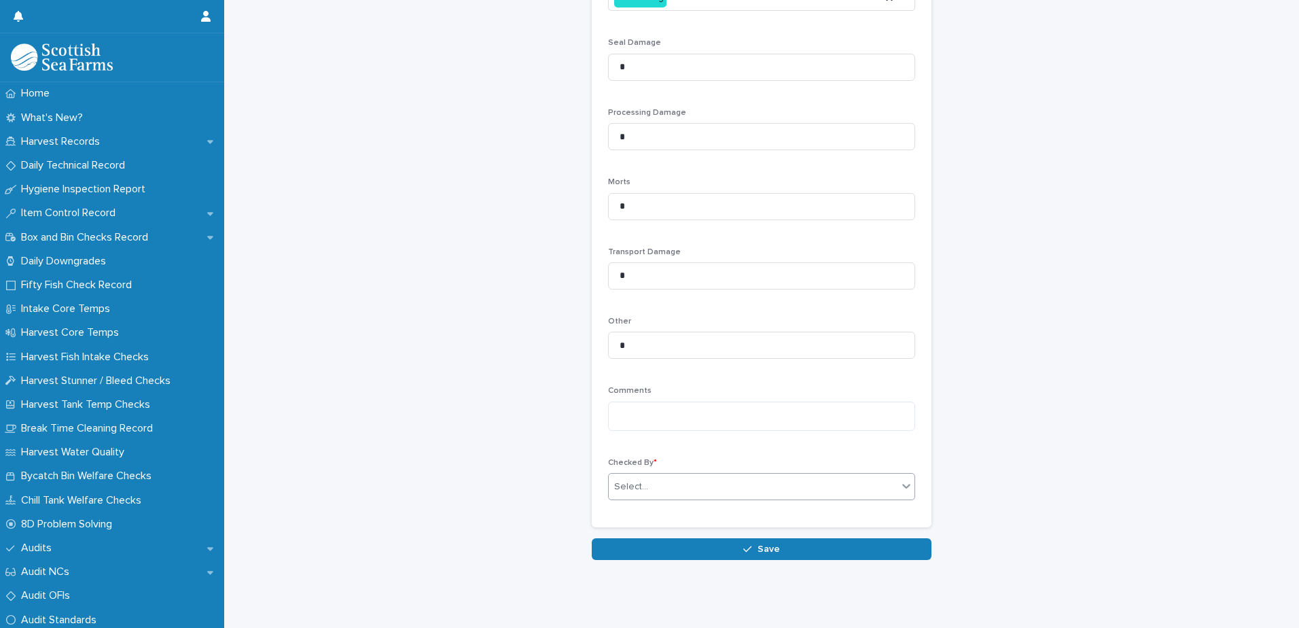
click at [658, 476] on div "Select..." at bounding box center [753, 487] width 289 height 22
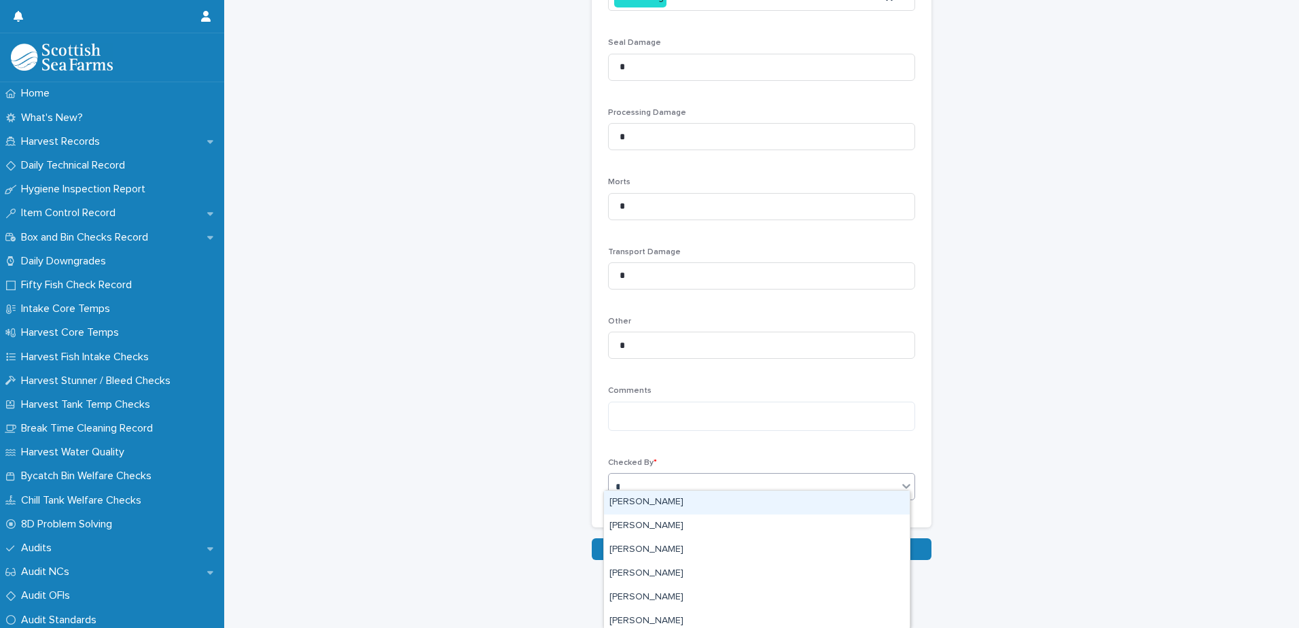
type input "**"
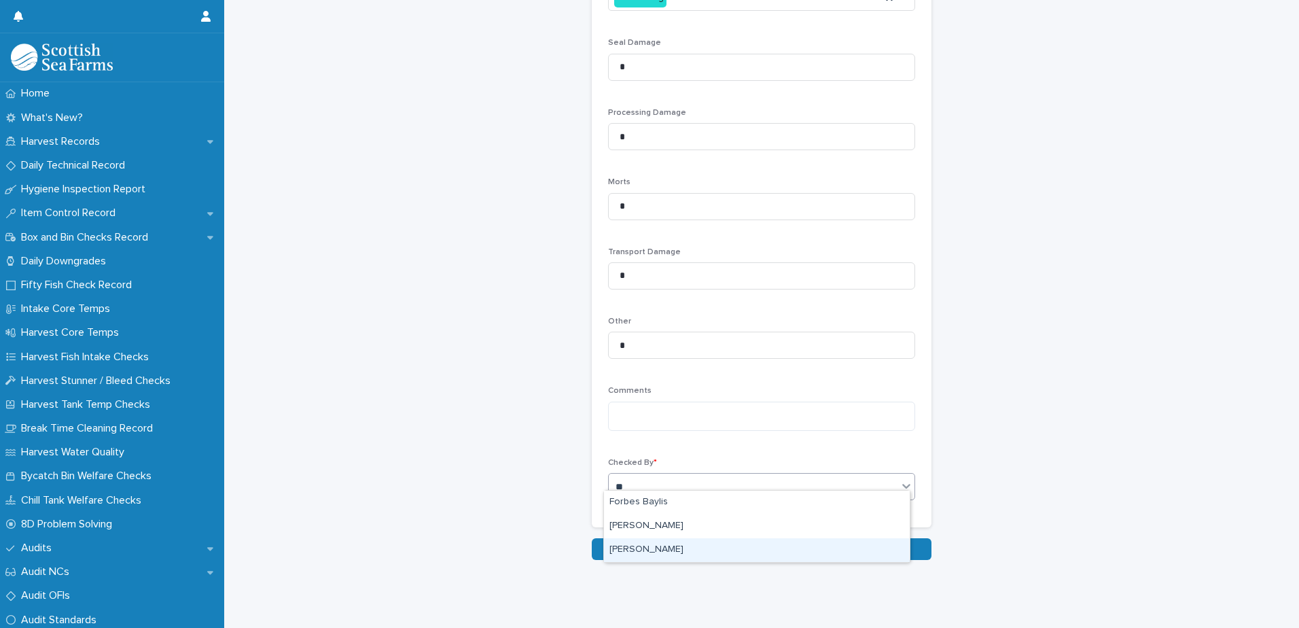
click at [675, 551] on div "[PERSON_NAME]" at bounding box center [757, 550] width 306 height 24
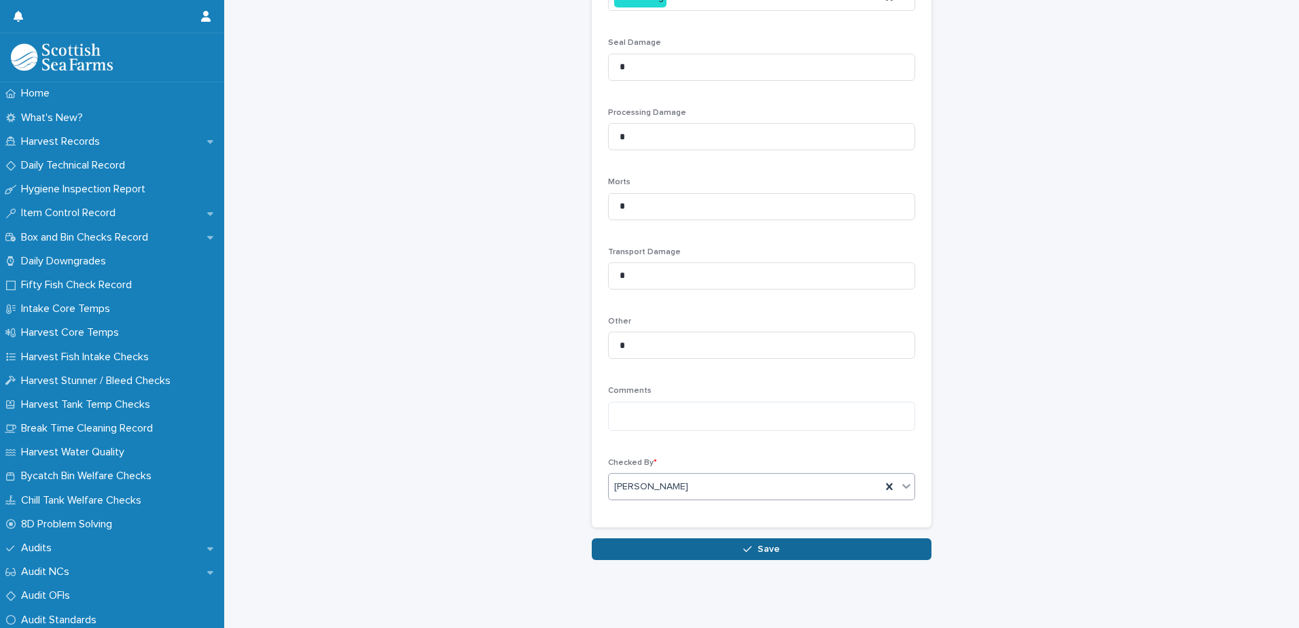
click at [726, 538] on button "Save" at bounding box center [762, 549] width 340 height 22
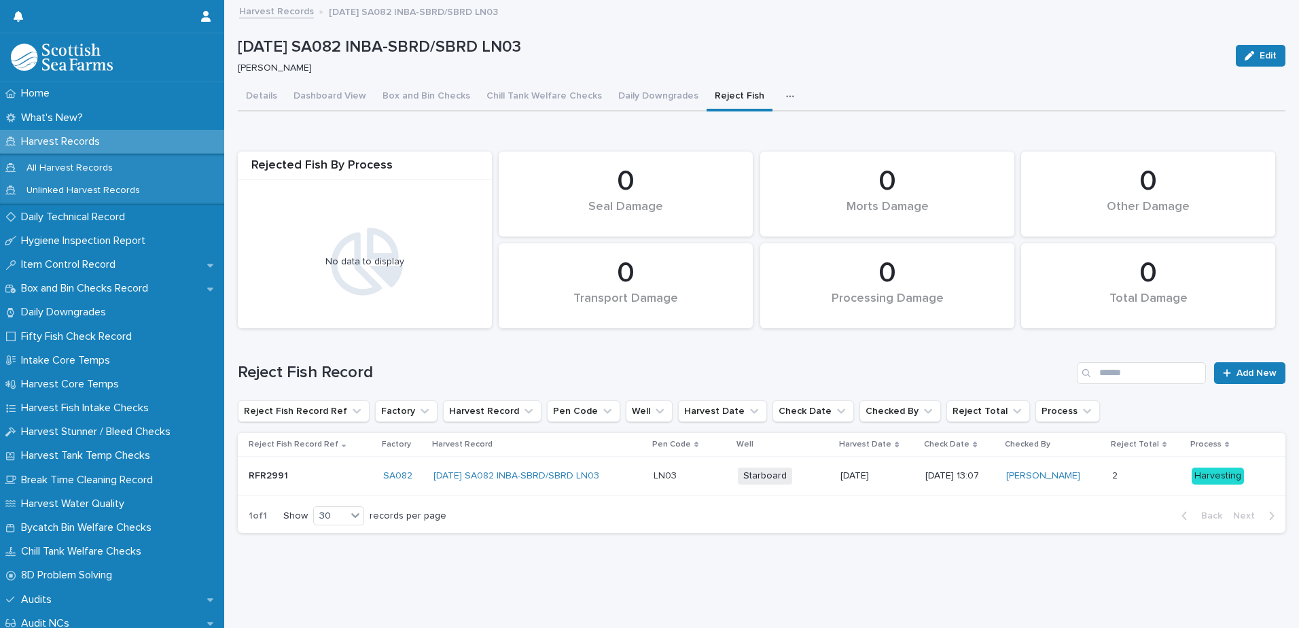
scroll to position [10, 0]
click at [778, 83] on button "button" at bounding box center [793, 96] width 30 height 27
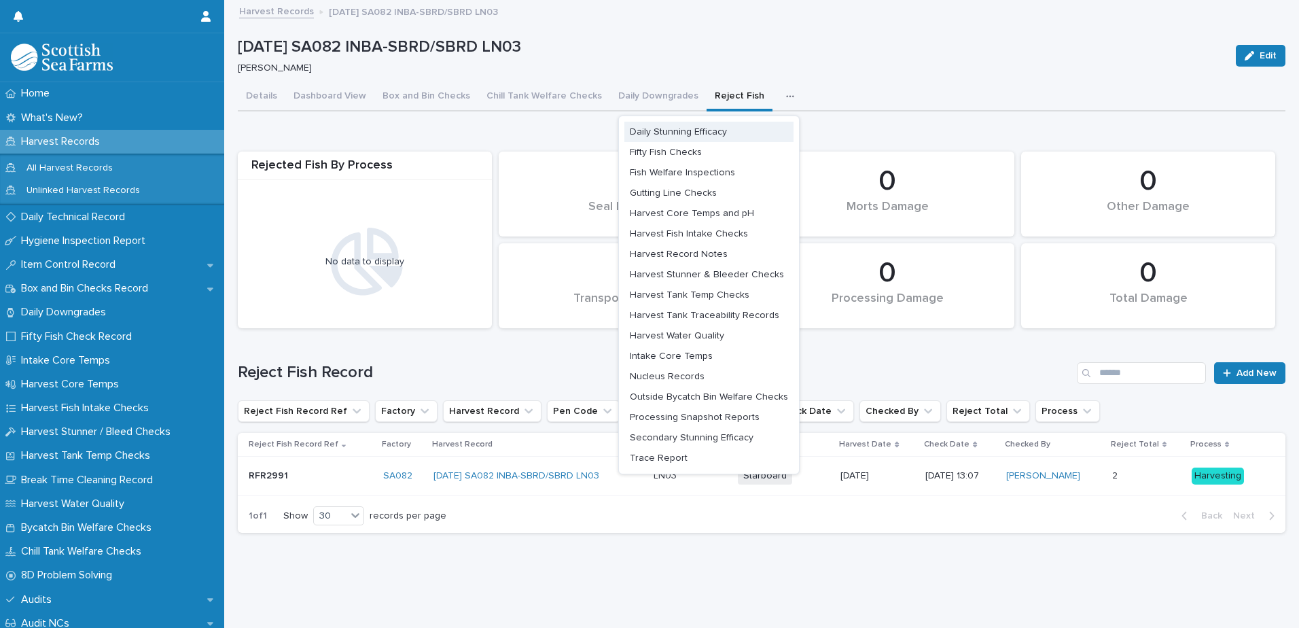
click at [716, 122] on button "Daily Stunning Efficacy" at bounding box center [708, 132] width 169 height 20
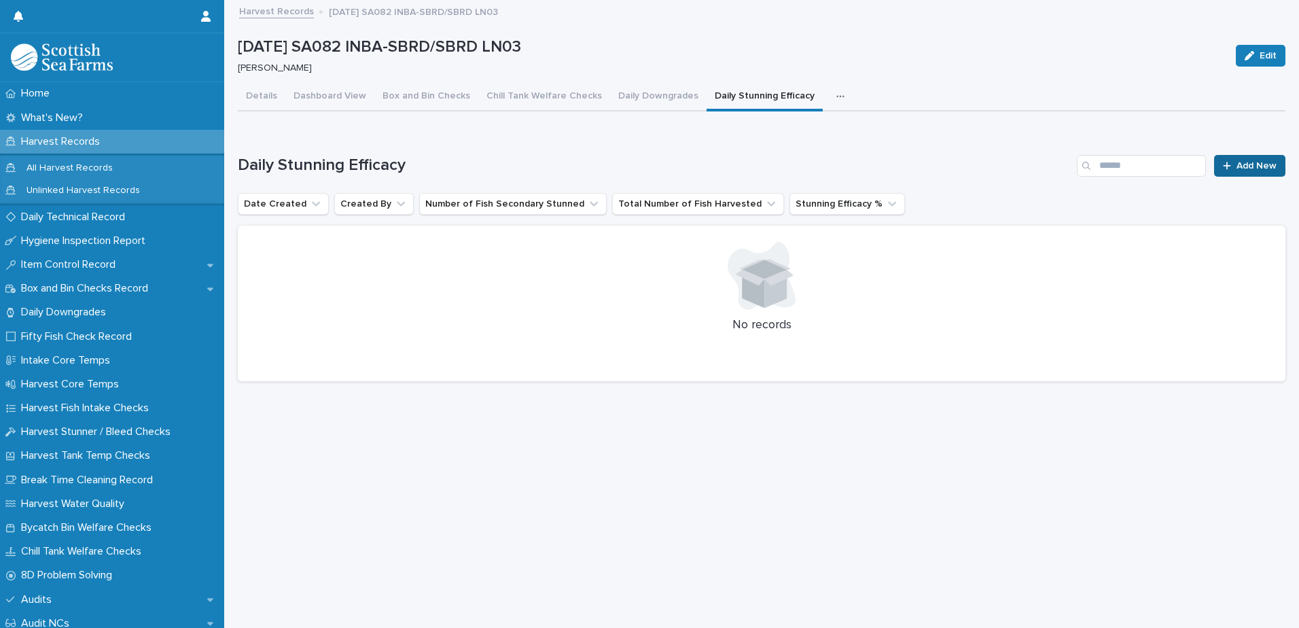
click at [1238, 166] on link "Add New" at bounding box center [1249, 166] width 71 height 22
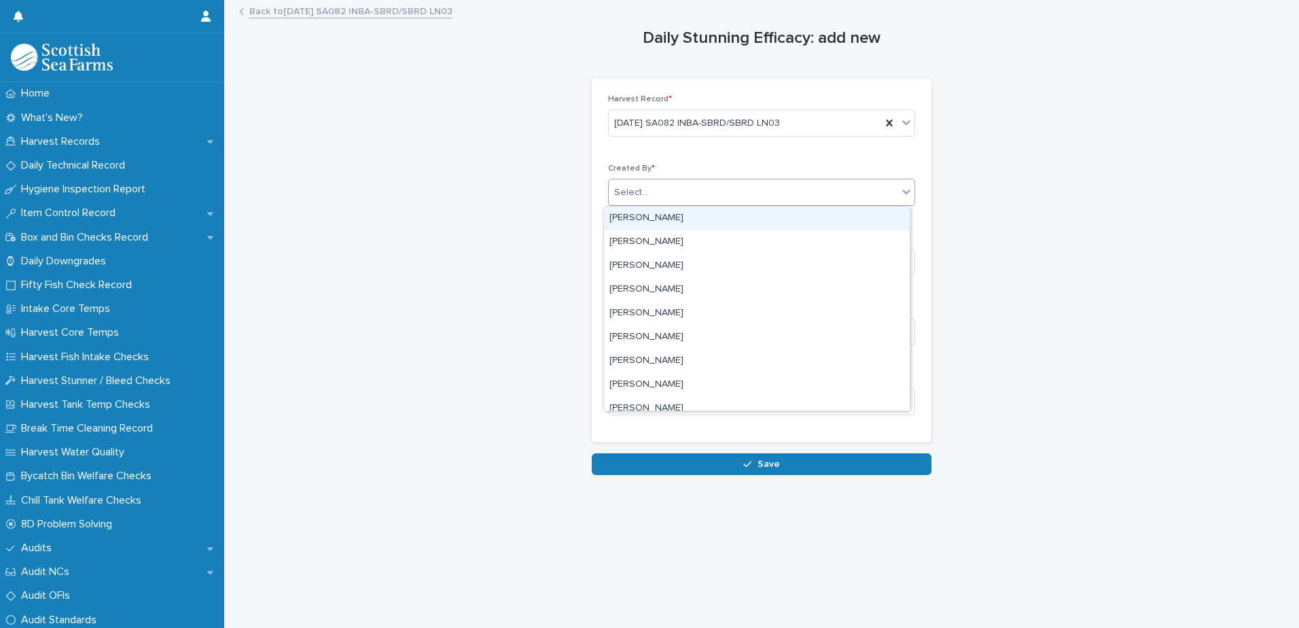
click at [663, 189] on div "Select..." at bounding box center [753, 192] width 289 height 22
type input "**"
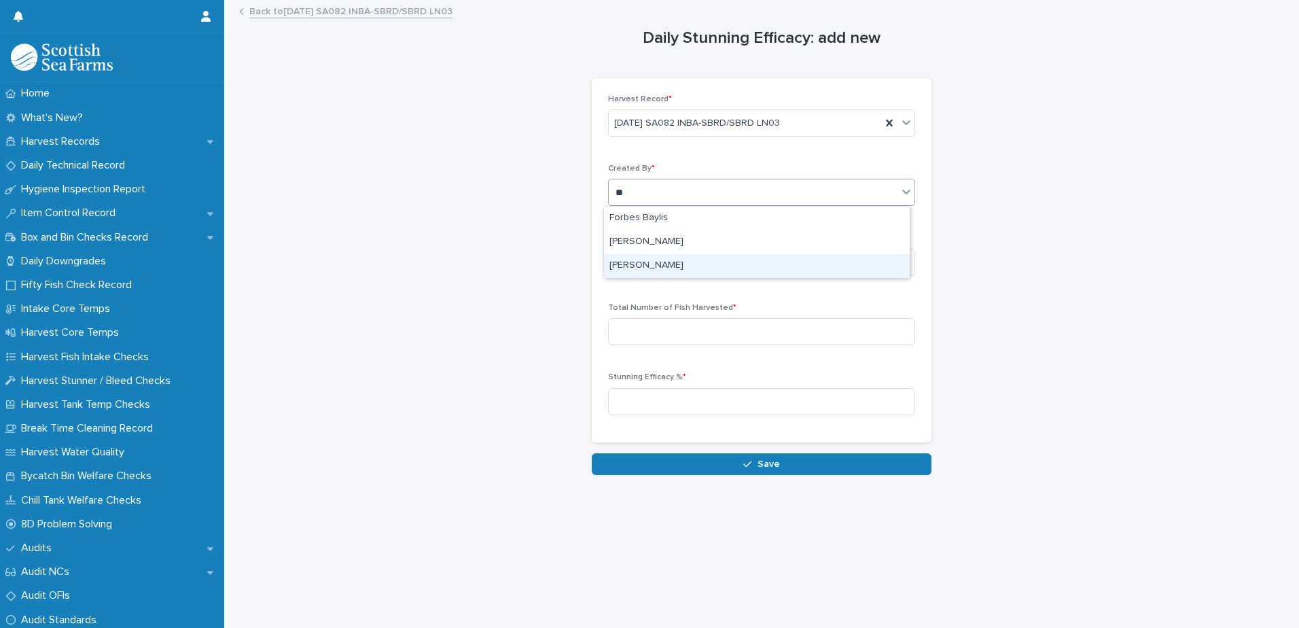
click at [653, 264] on div "[PERSON_NAME]" at bounding box center [757, 266] width 306 height 24
click at [658, 265] on input at bounding box center [761, 262] width 307 height 27
type input "***"
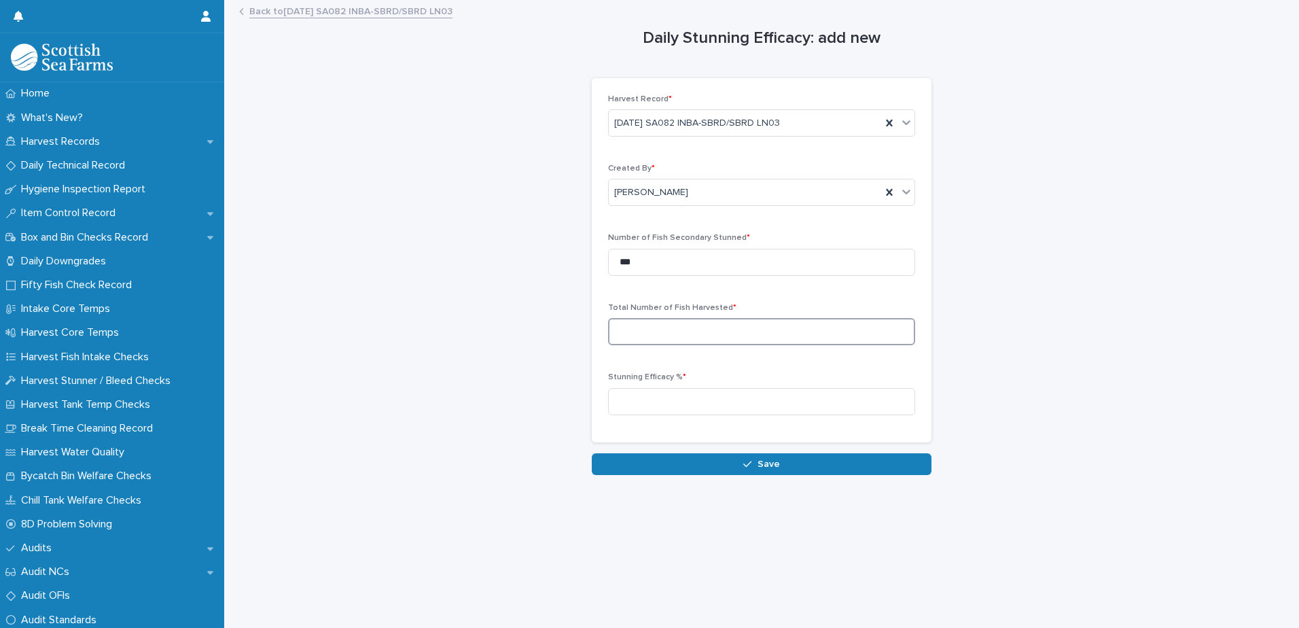
click at [684, 331] on input at bounding box center [761, 331] width 307 height 27
type input "****"
click at [655, 398] on input at bounding box center [761, 401] width 307 height 27
type input "*"
type input "****"
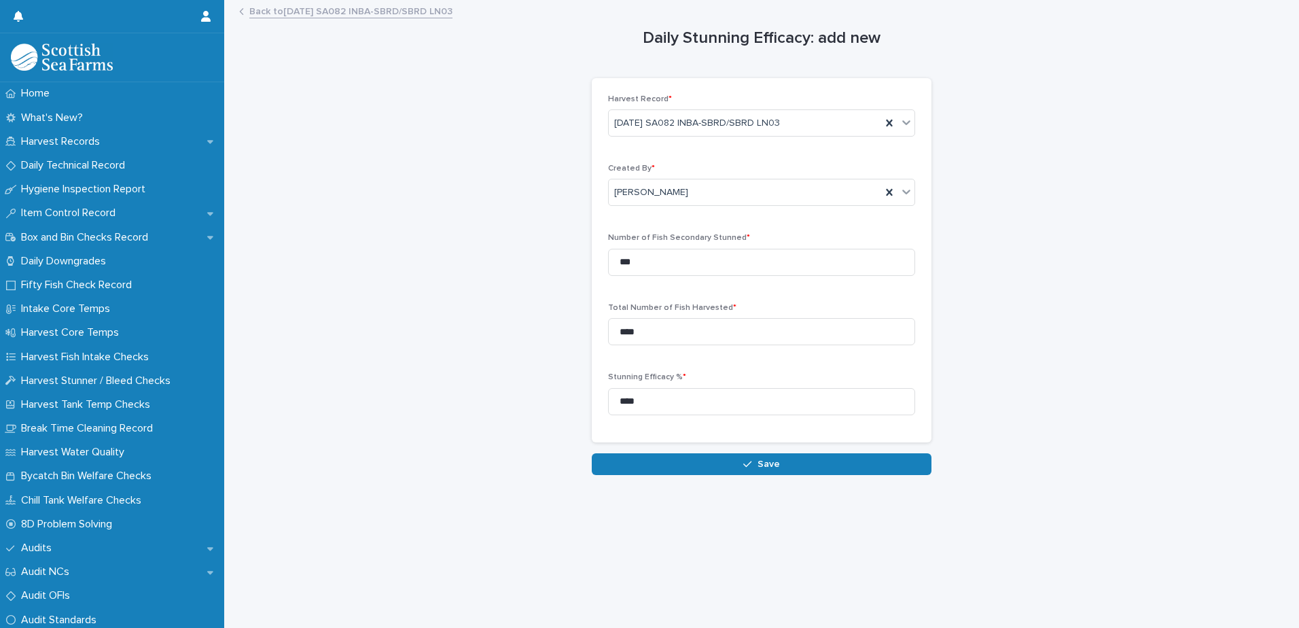
click at [478, 383] on div "Daily Stunning Efficacy: add new Loading... Saving… Loading... Saving… Loading.…" at bounding box center [762, 238] width 1048 height 474
click at [722, 462] on button "Save" at bounding box center [762, 464] width 340 height 22
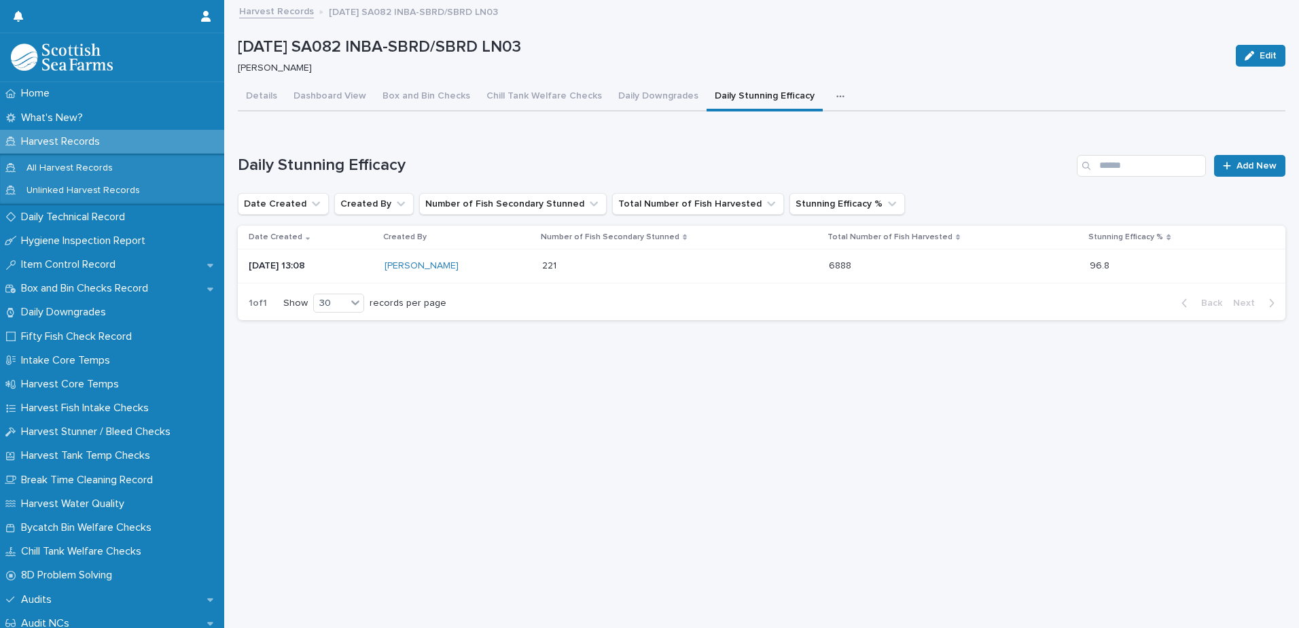
click at [836, 96] on icon "button" at bounding box center [839, 96] width 7 height 2
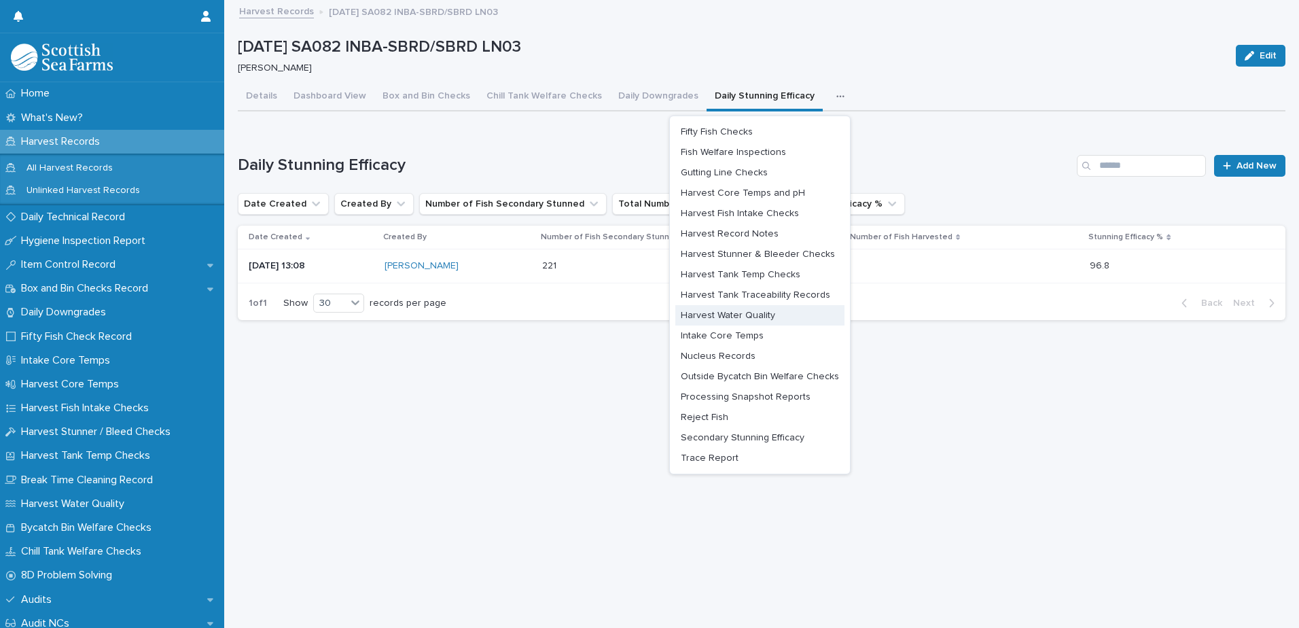
click at [741, 311] on span "Harvest Water Quality" at bounding box center [728, 316] width 94 height 10
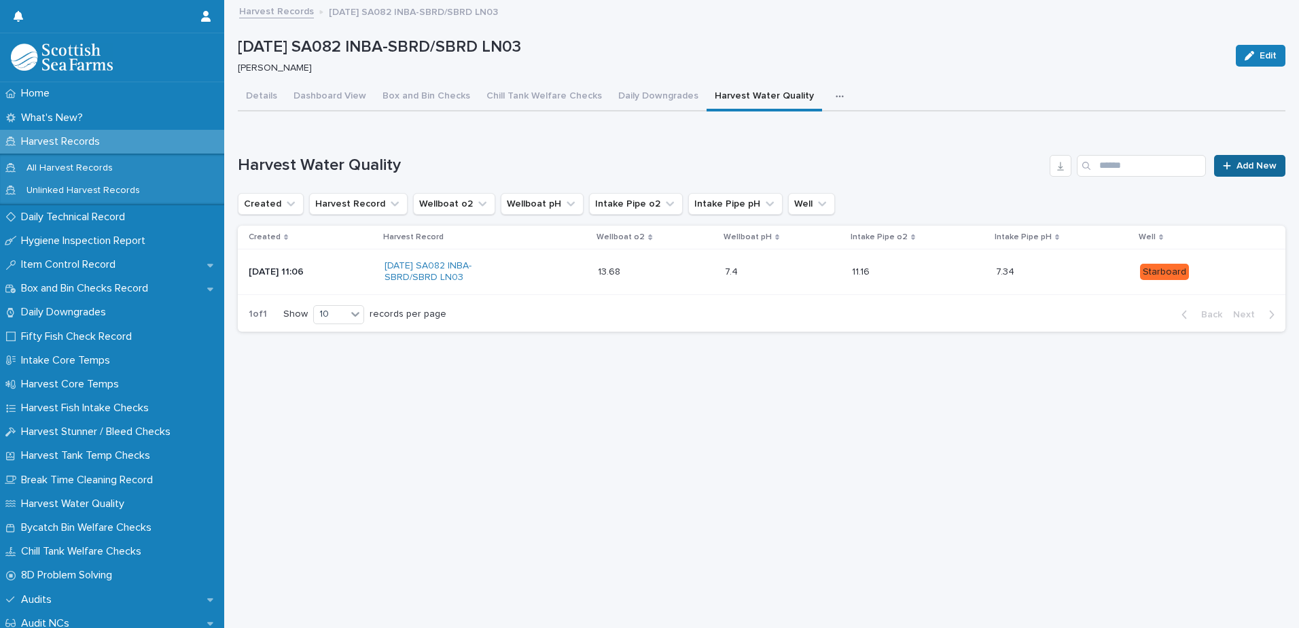
click at [1235, 171] on link "Add New" at bounding box center [1249, 166] width 71 height 22
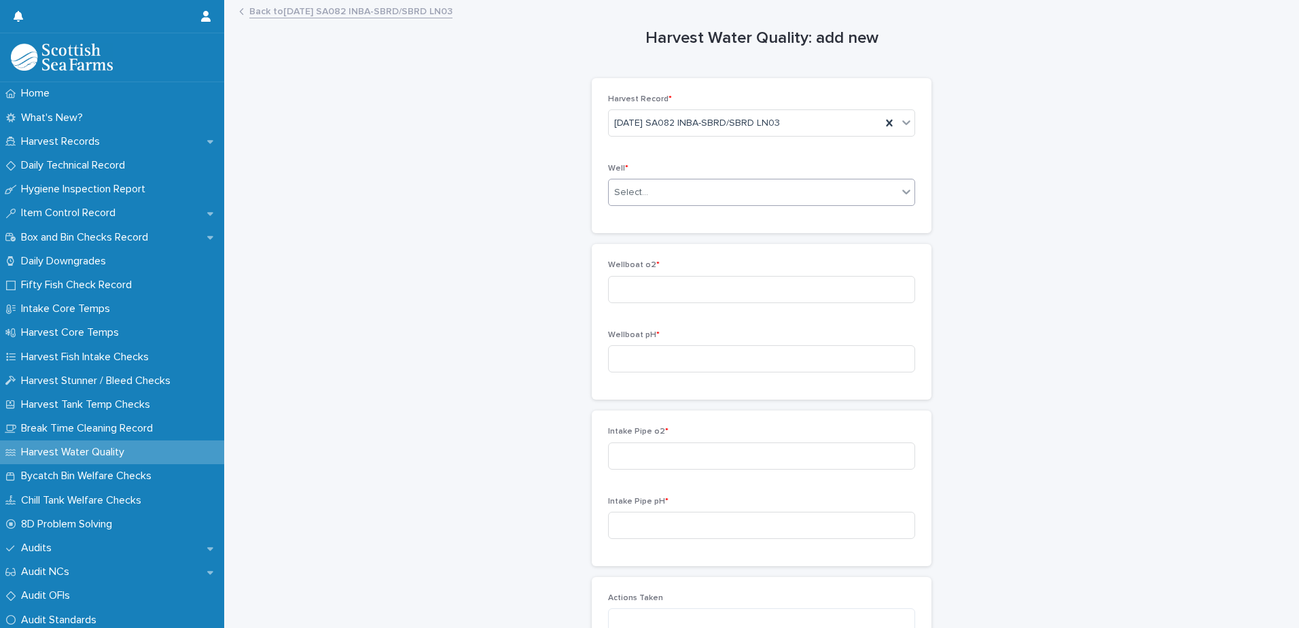
click at [682, 188] on div "Select..." at bounding box center [753, 192] width 289 height 22
click at [652, 239] on span "Starboard" at bounding box center [634, 241] width 49 height 15
click at [643, 287] on input at bounding box center [761, 289] width 307 height 27
click at [680, 446] on input at bounding box center [761, 455] width 307 height 27
type input "*****"
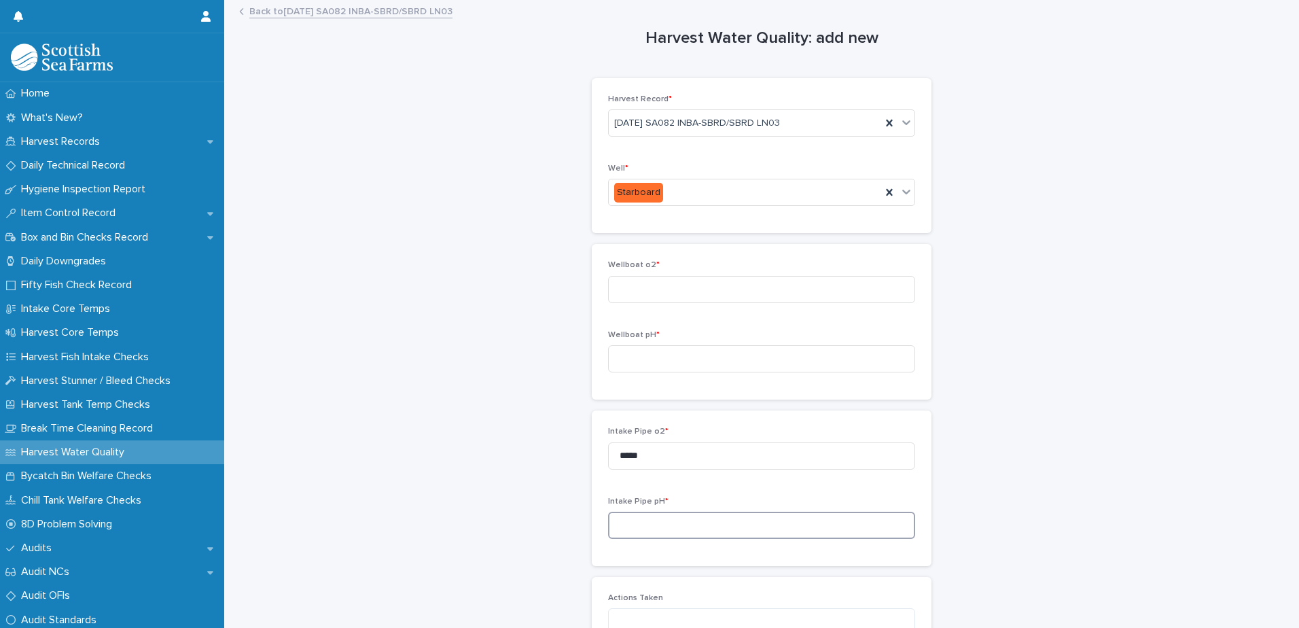
click at [677, 520] on input at bounding box center [761, 525] width 307 height 27
type input "****"
click at [703, 286] on input at bounding box center [761, 289] width 307 height 27
type input "*****"
click at [654, 344] on div "Wellboat pH *" at bounding box center [761, 356] width 307 height 53
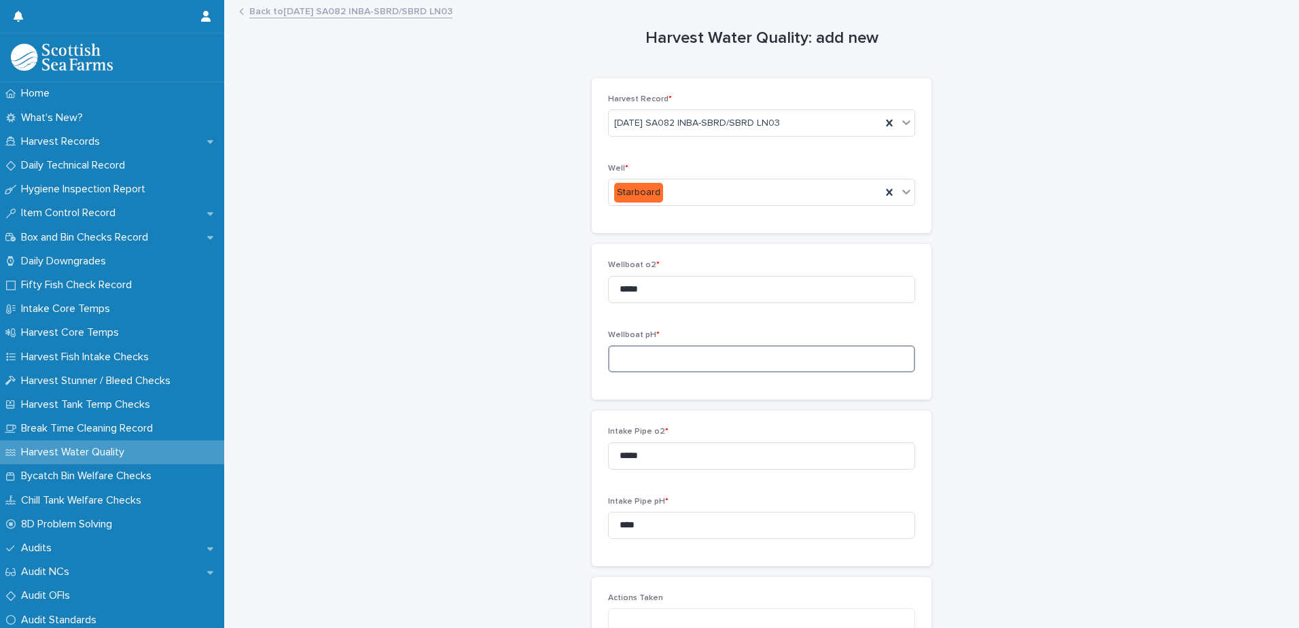
click at [651, 351] on input at bounding box center [761, 358] width 307 height 27
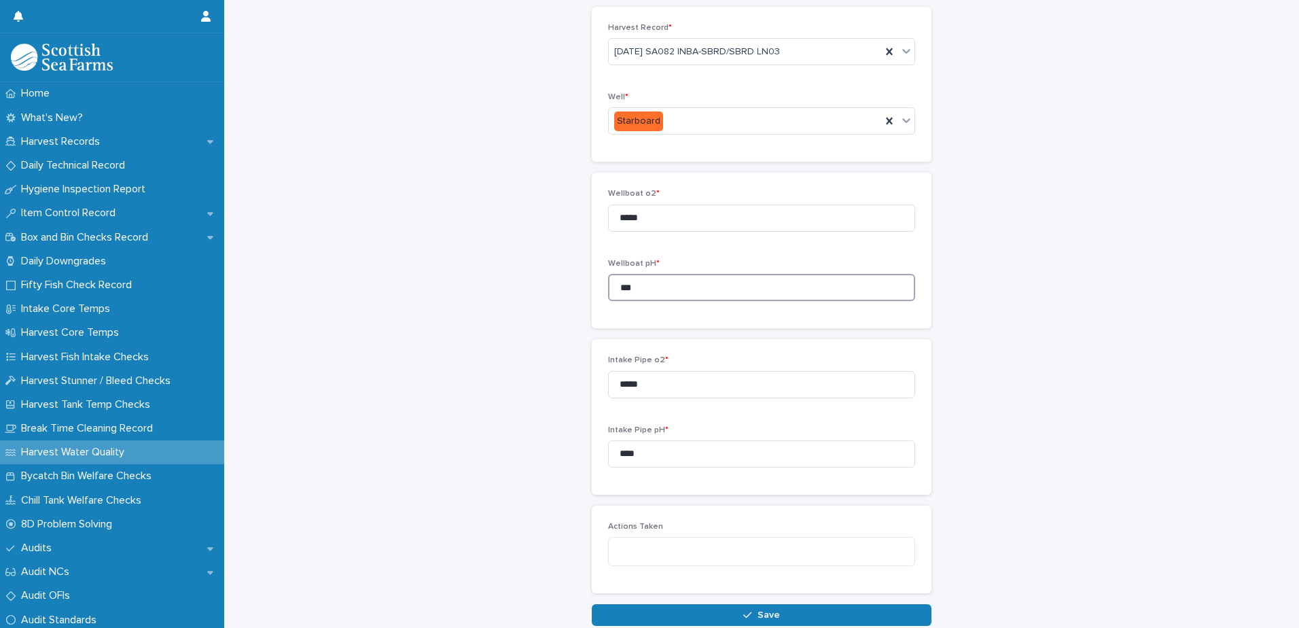
scroll to position [147, 0]
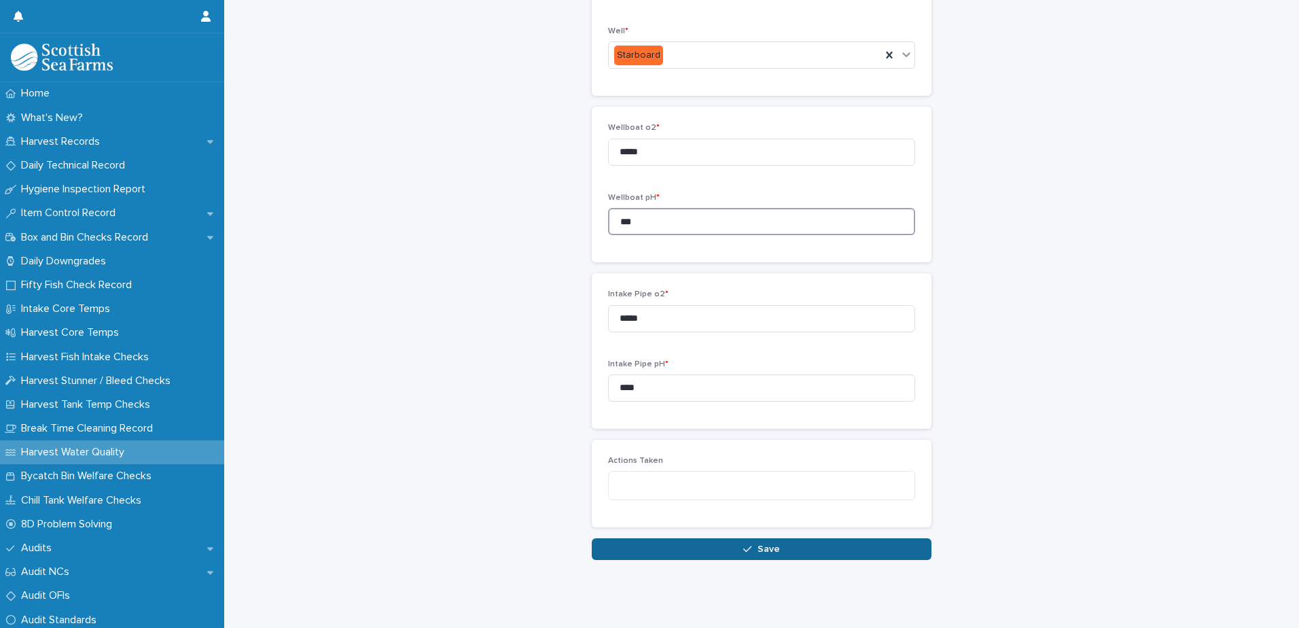
type input "***"
click at [767, 544] on span "Save" at bounding box center [769, 549] width 22 height 10
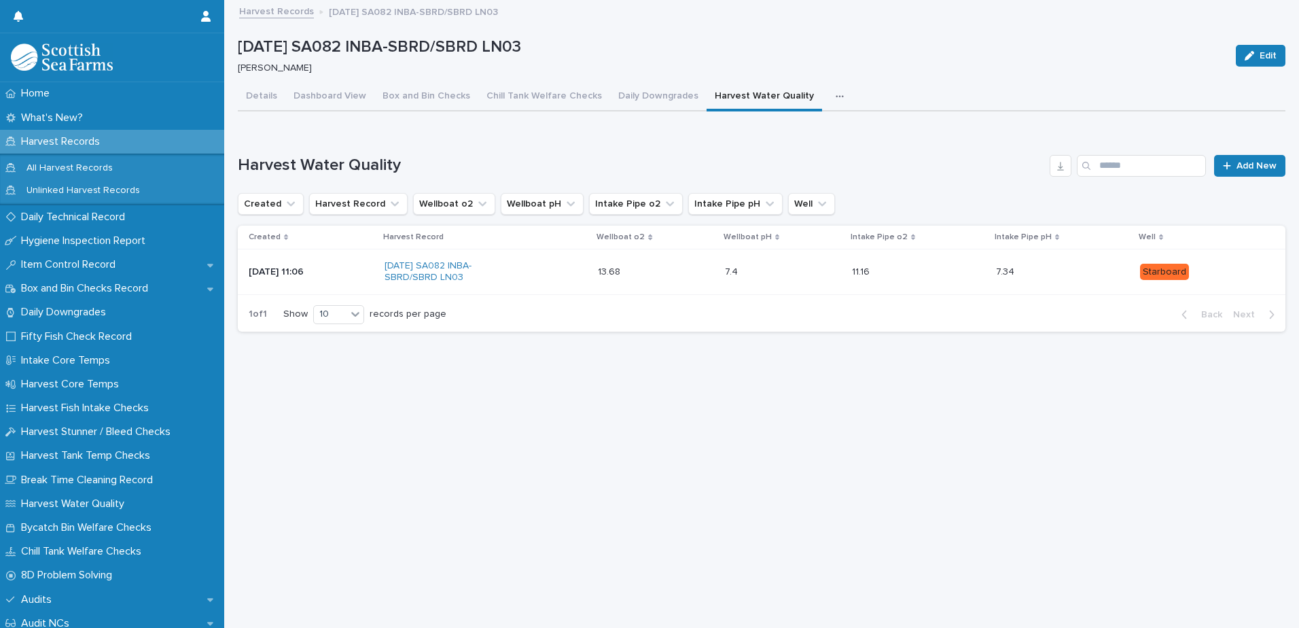
scroll to position [10, 0]
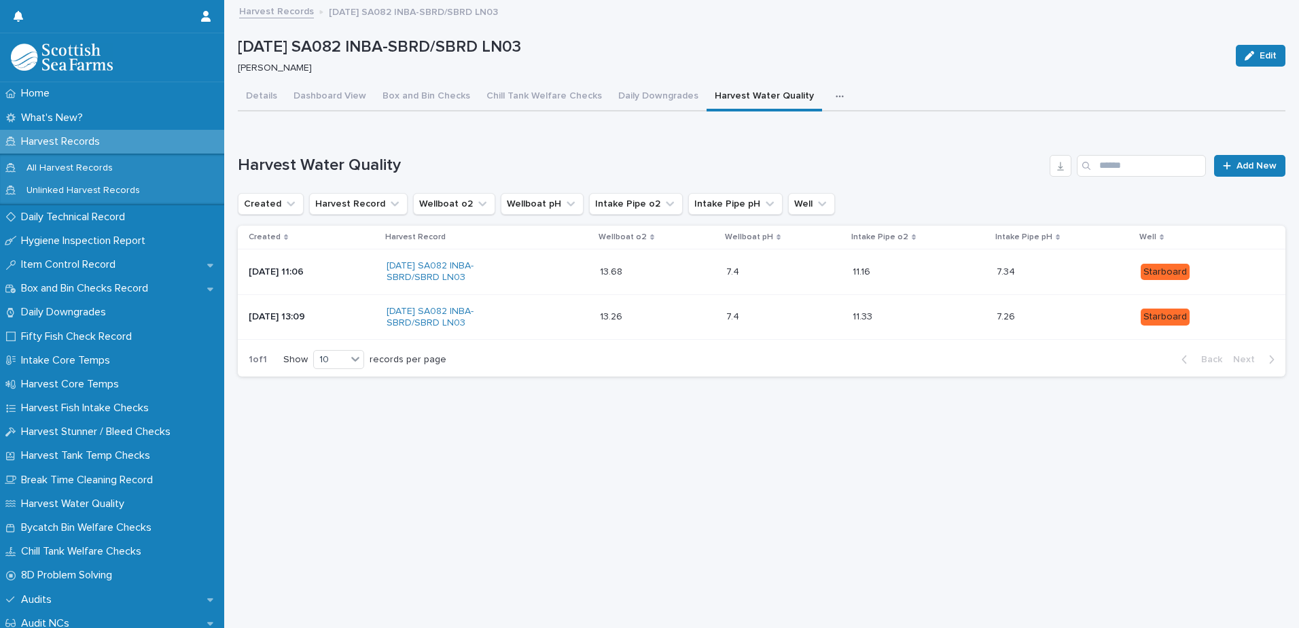
click at [836, 92] on div "button" at bounding box center [843, 97] width 14 height 10
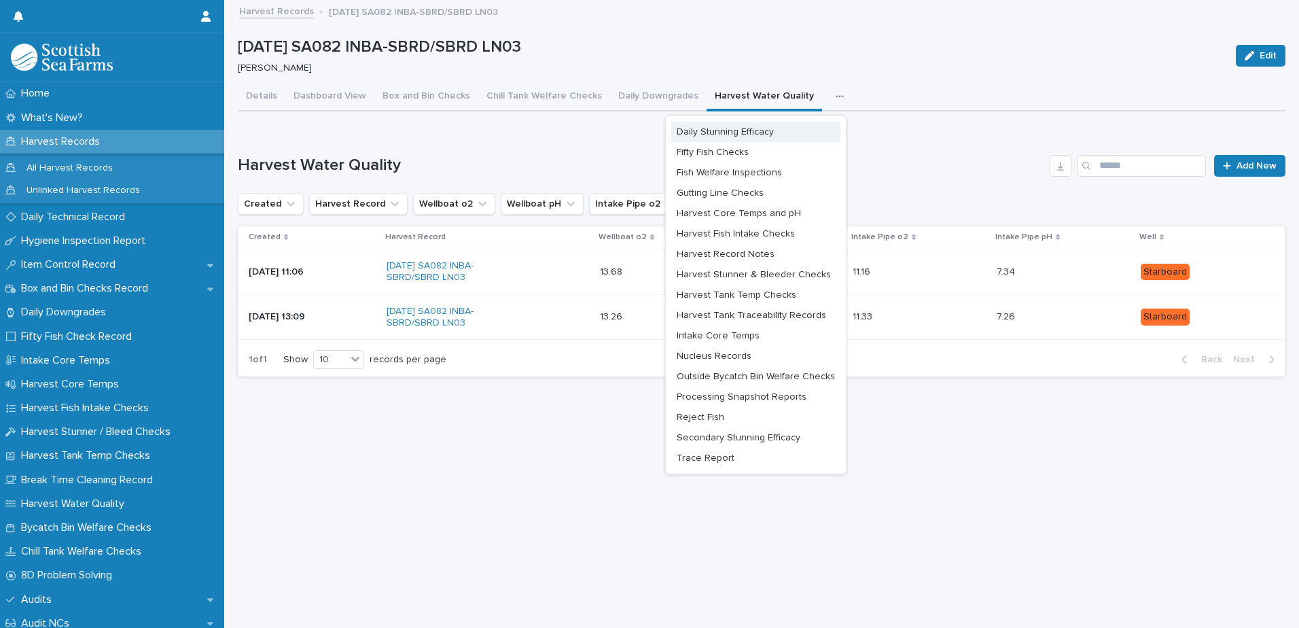
click at [735, 127] on span "Daily Stunning Efficacy" at bounding box center [725, 132] width 97 height 10
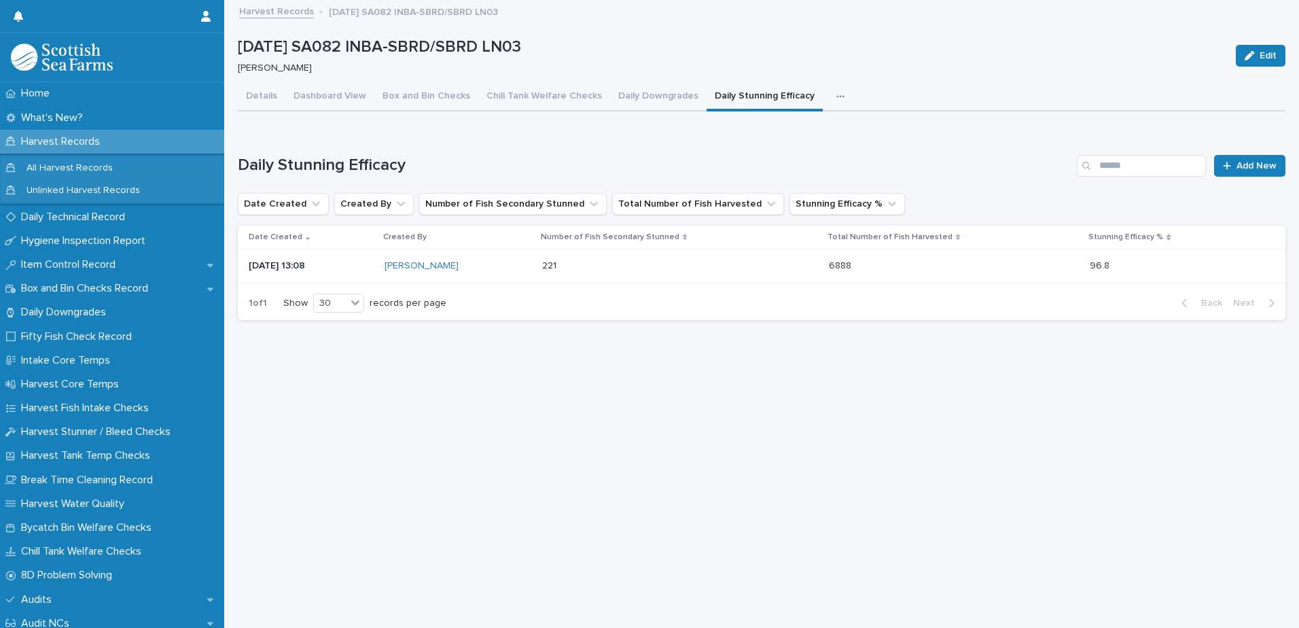
click at [828, 99] on button "button" at bounding box center [843, 96] width 30 height 27
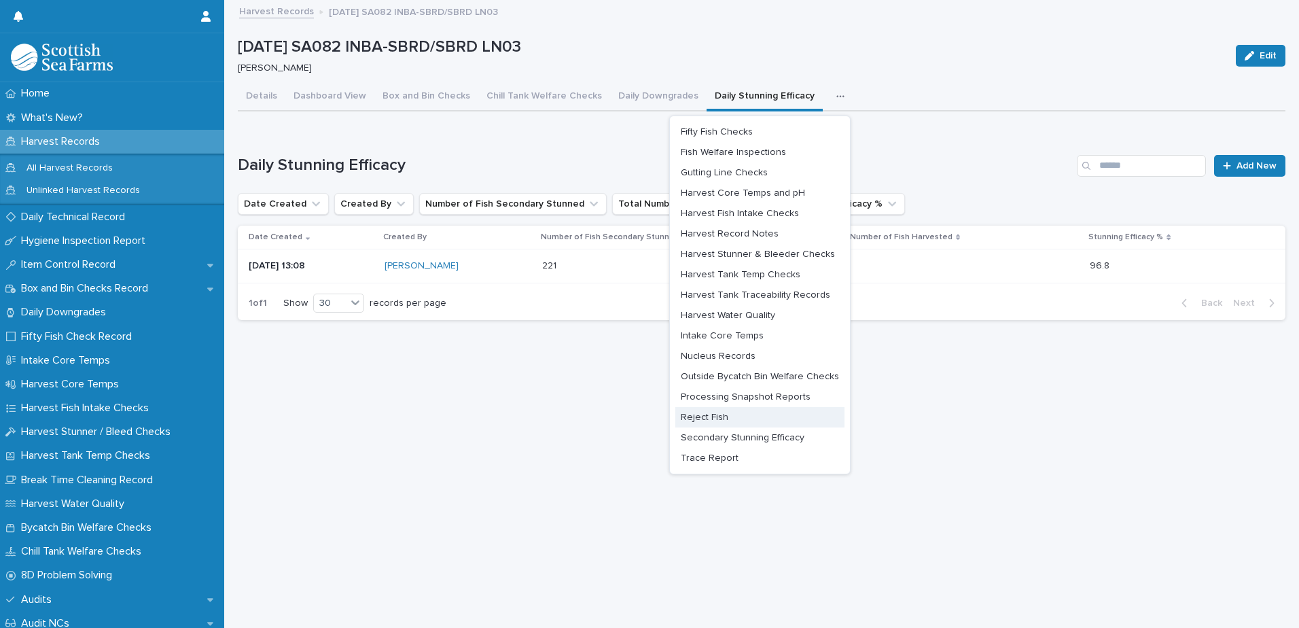
click at [733, 407] on button "Reject Fish" at bounding box center [759, 417] width 169 height 20
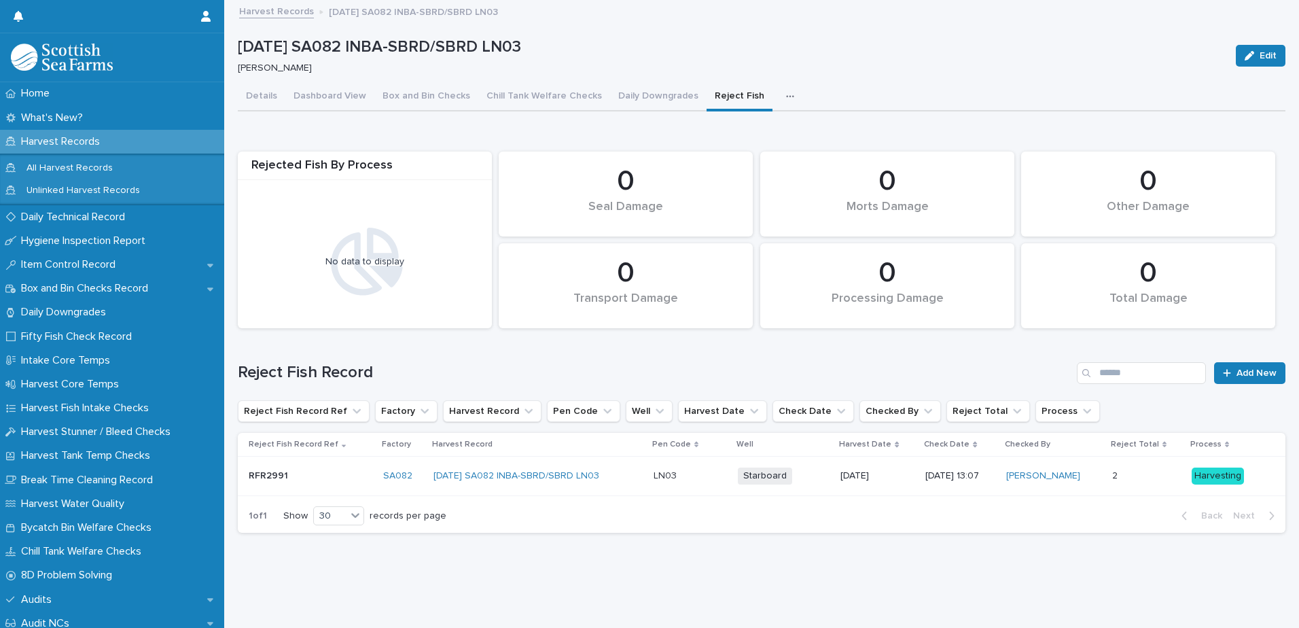
click at [786, 92] on icon "button" at bounding box center [790, 97] width 8 height 10
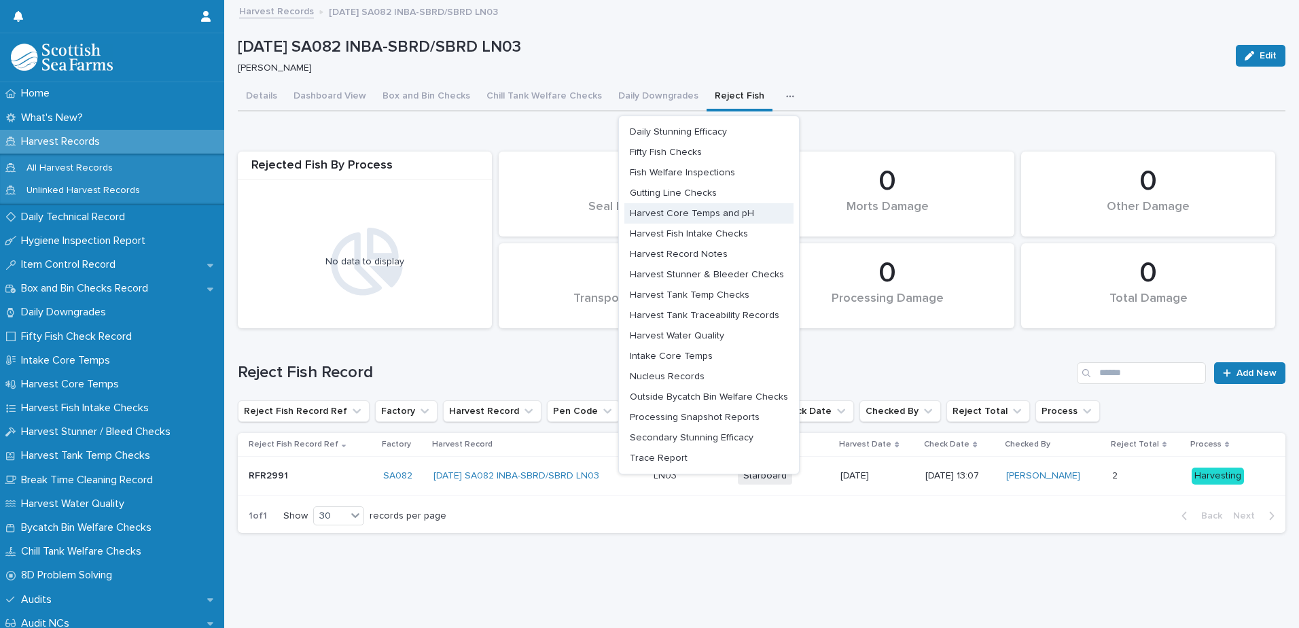
click at [697, 209] on span "Harvest Core Temps and pH" at bounding box center [692, 214] width 124 height 10
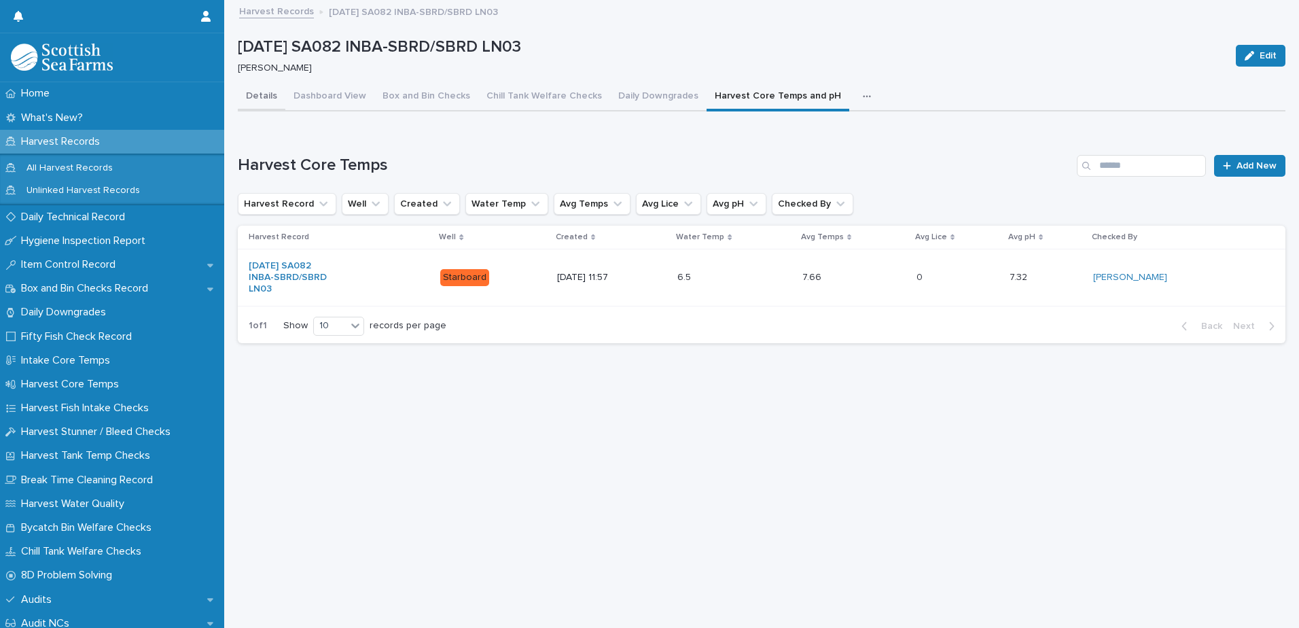
click at [272, 84] on button "Details" at bounding box center [262, 97] width 48 height 29
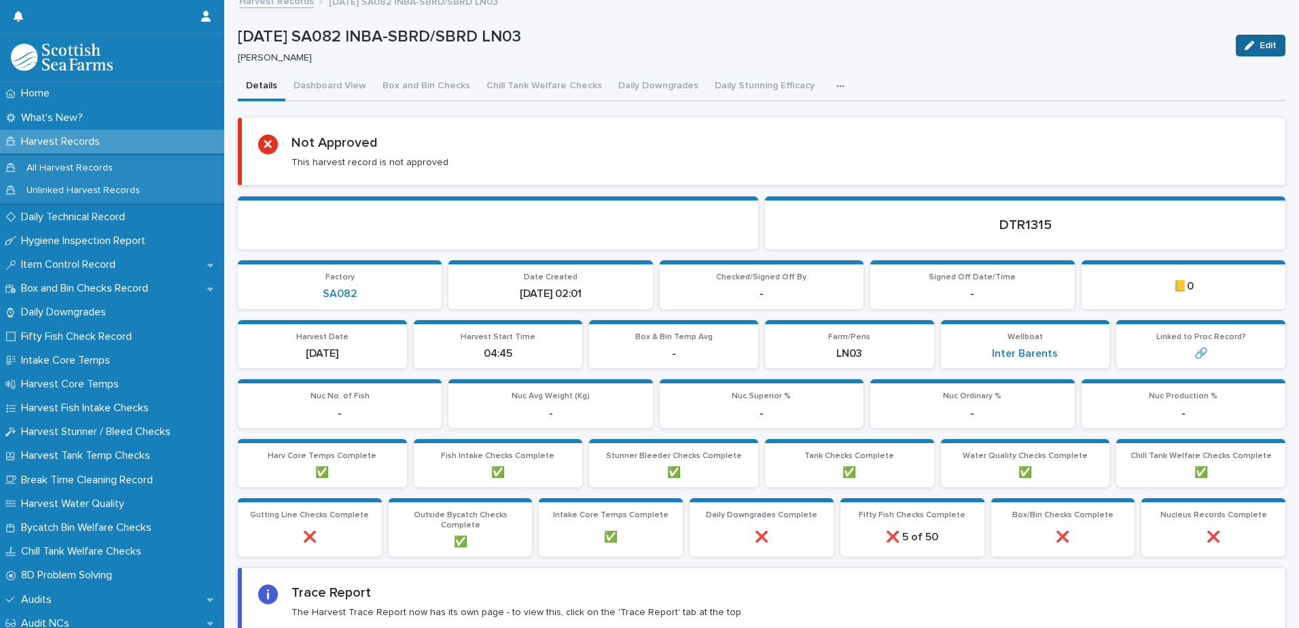
click at [1245, 43] on icon "button" at bounding box center [1250, 46] width 10 height 10
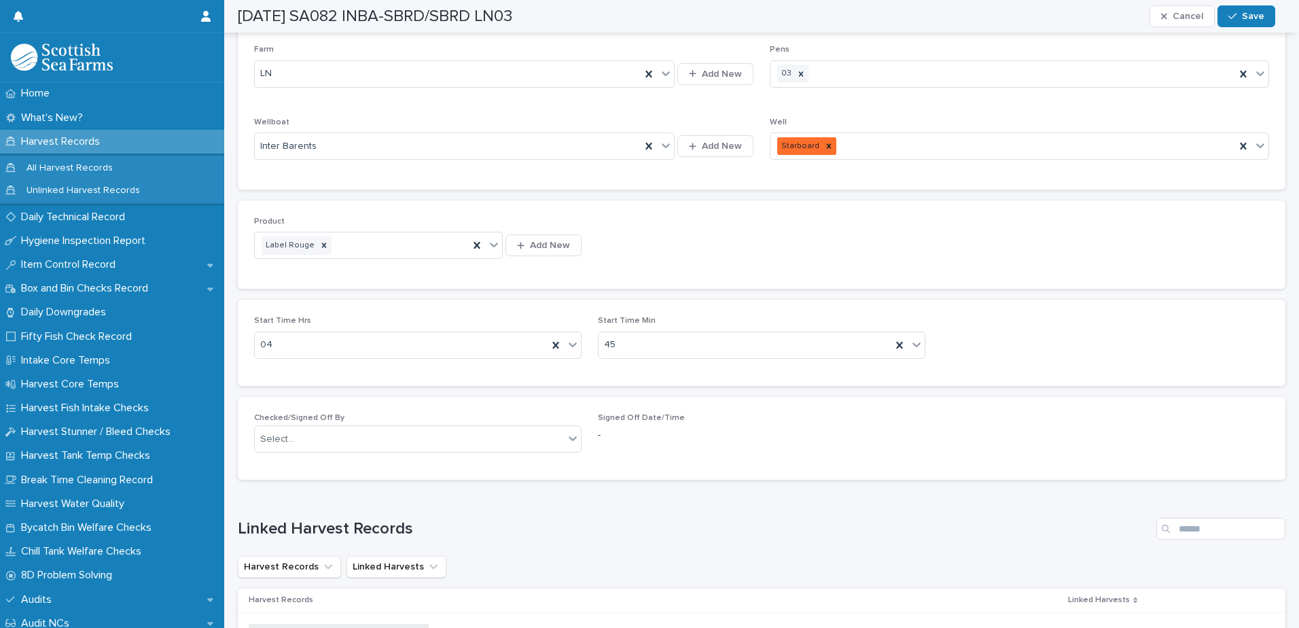
scroll to position [690, 0]
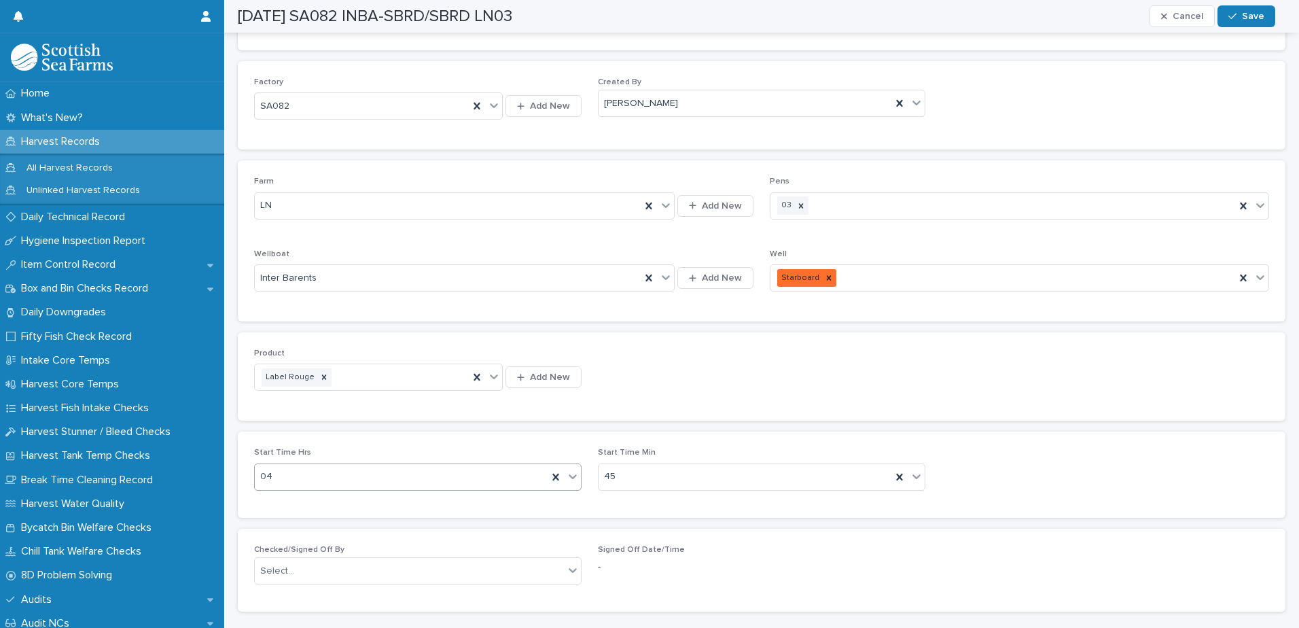
click at [356, 472] on div "04" at bounding box center [401, 476] width 293 height 22
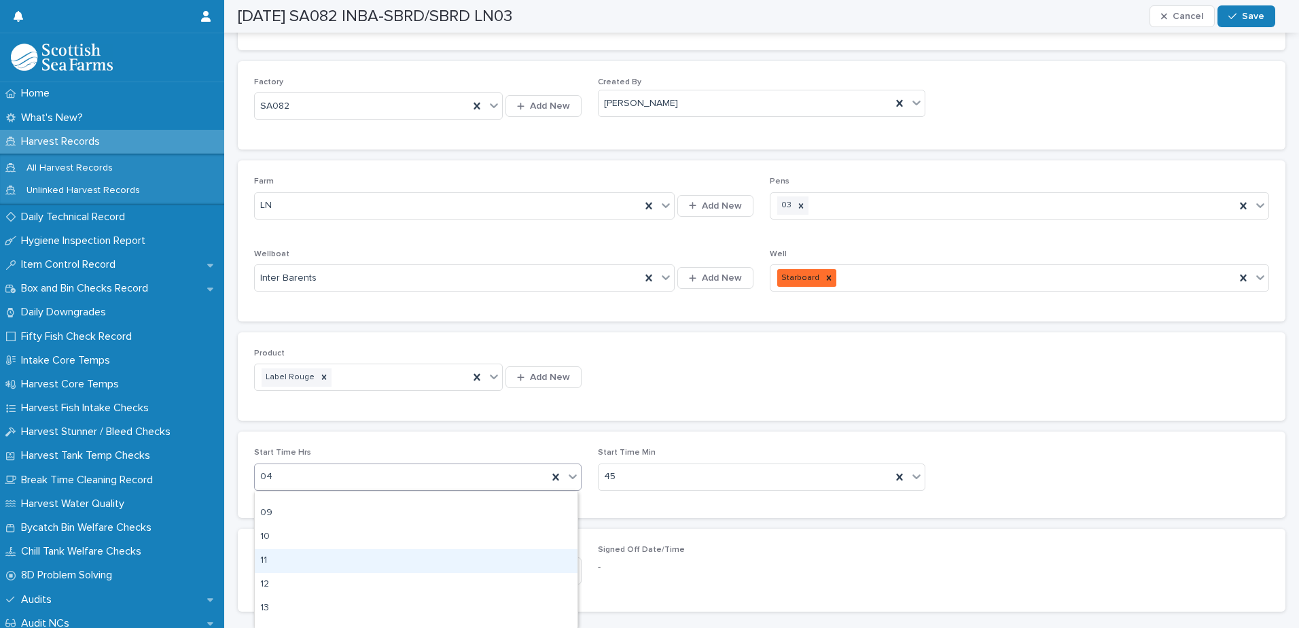
click at [285, 557] on div "11" at bounding box center [416, 561] width 323 height 24
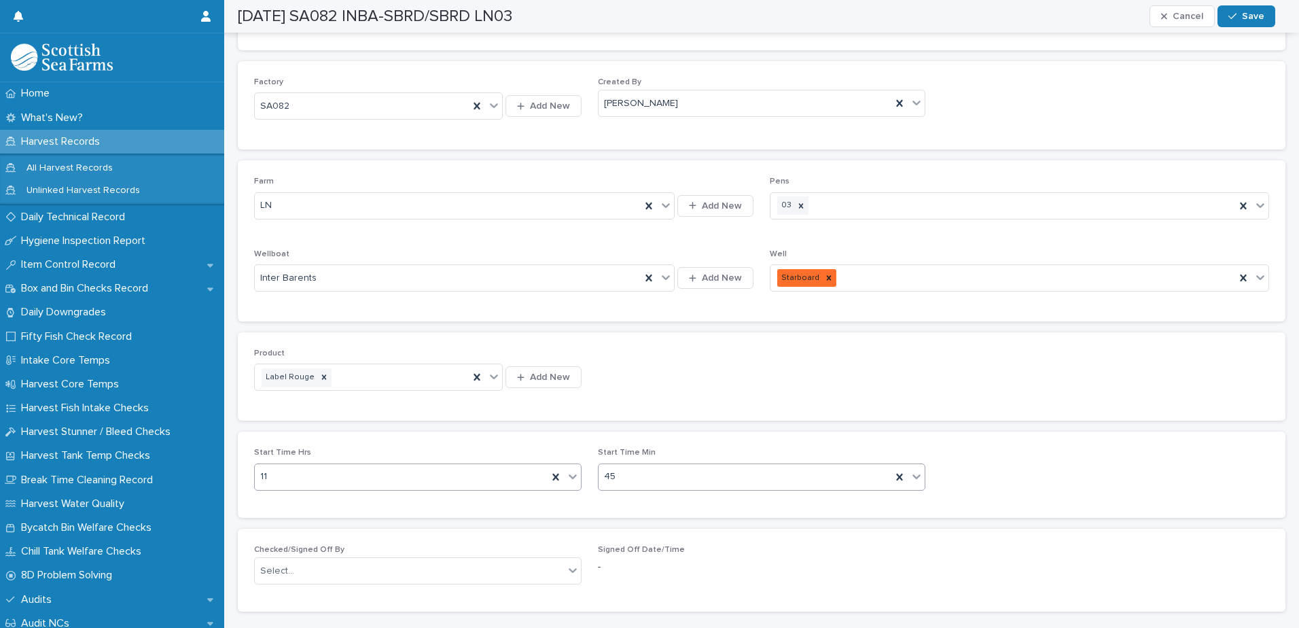
click at [650, 481] on div "45" at bounding box center [745, 476] width 293 height 22
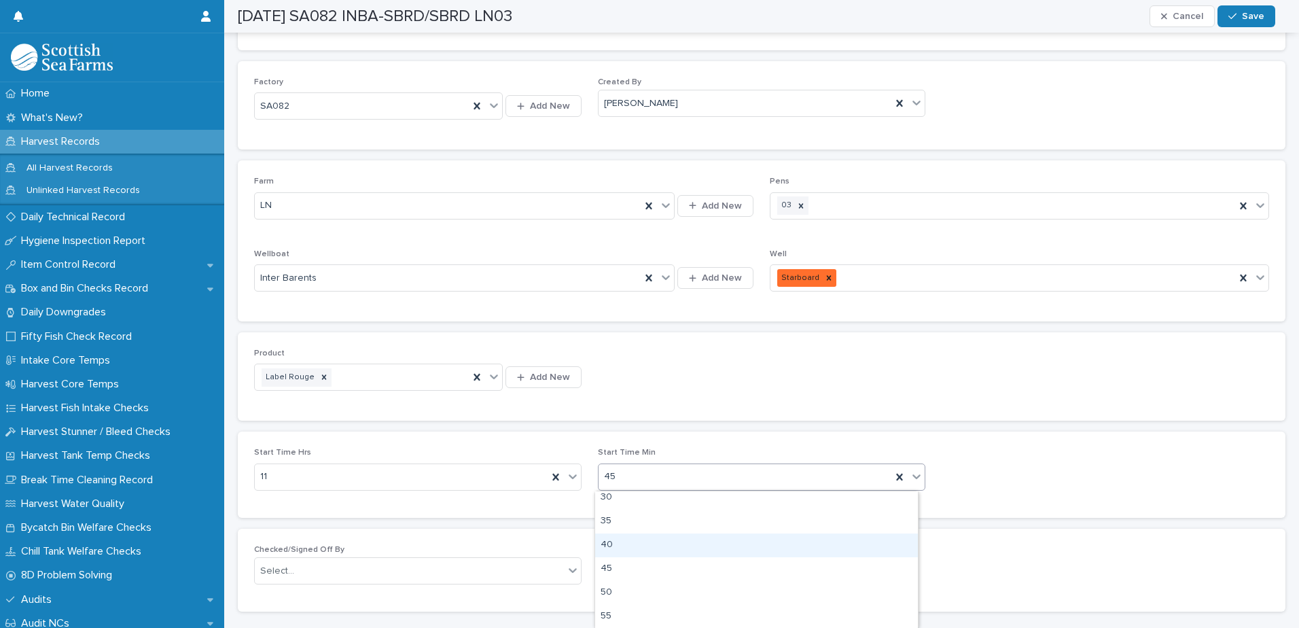
scroll to position [0, 0]
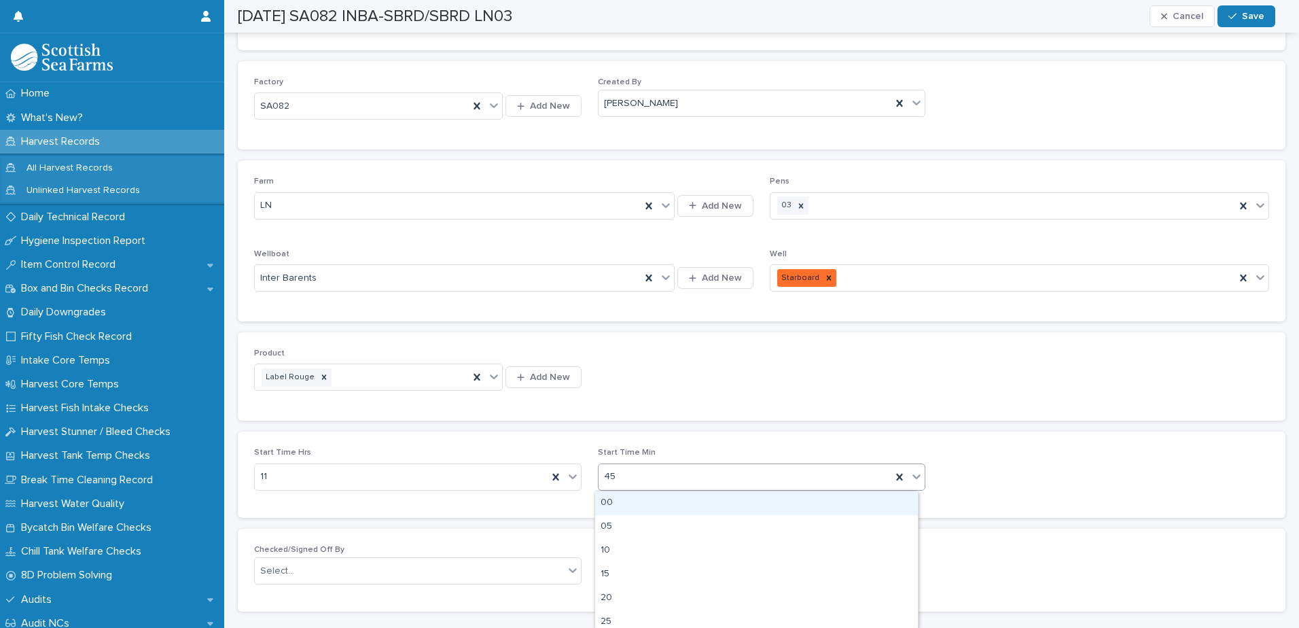
click at [634, 507] on div "00" at bounding box center [756, 503] width 323 height 24
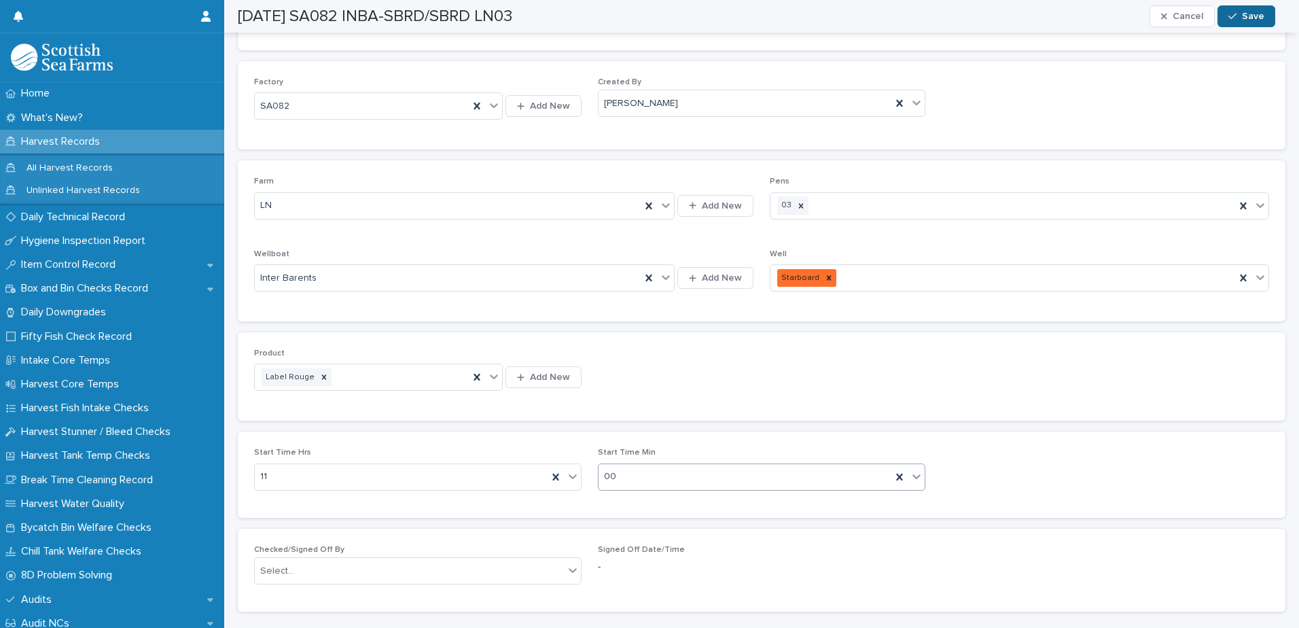
click at [1247, 20] on span "Save" at bounding box center [1253, 17] width 22 height 10
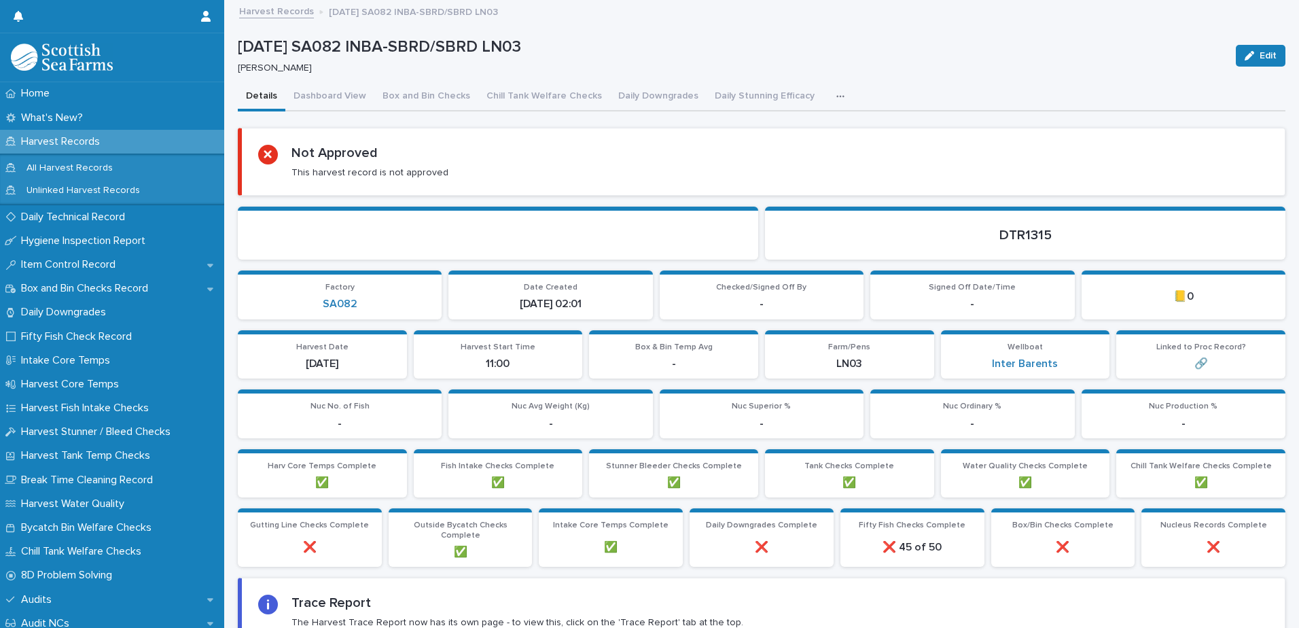
click at [836, 92] on icon "button" at bounding box center [840, 97] width 8 height 10
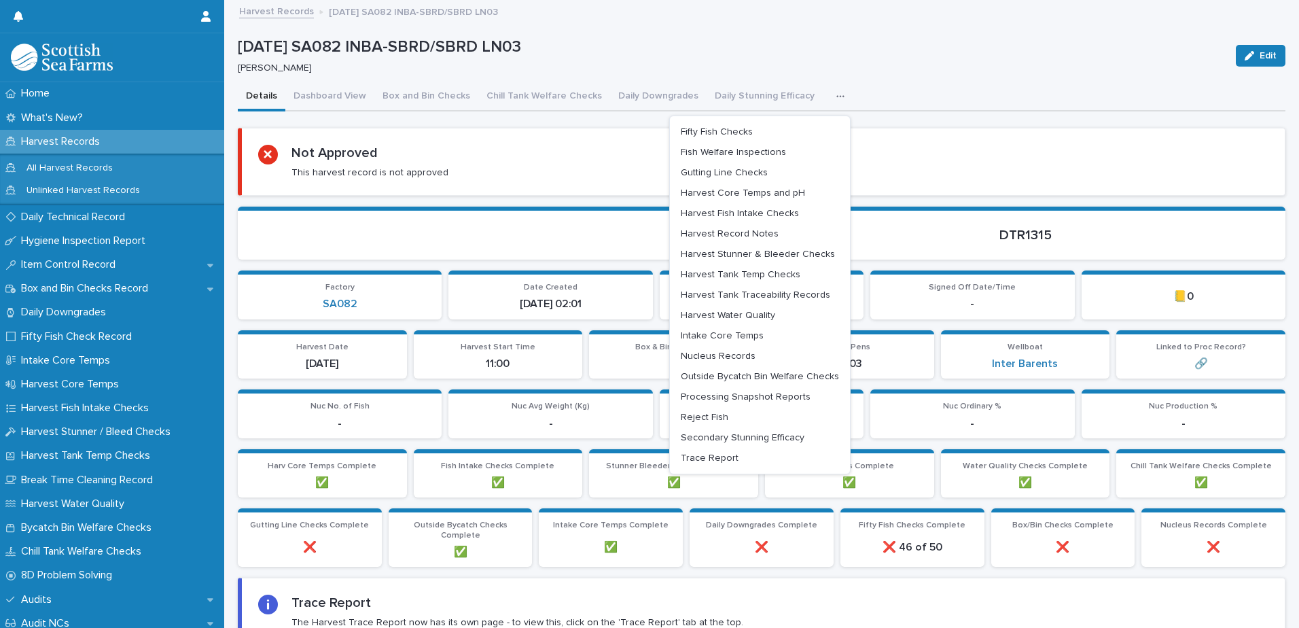
click at [1000, 87] on div "Details Dashboard View Box and Bin Checks Chill Tank Welfare Checks Daily Downg…" at bounding box center [762, 97] width 1048 height 29
